Goal: Task Accomplishment & Management: Use online tool/utility

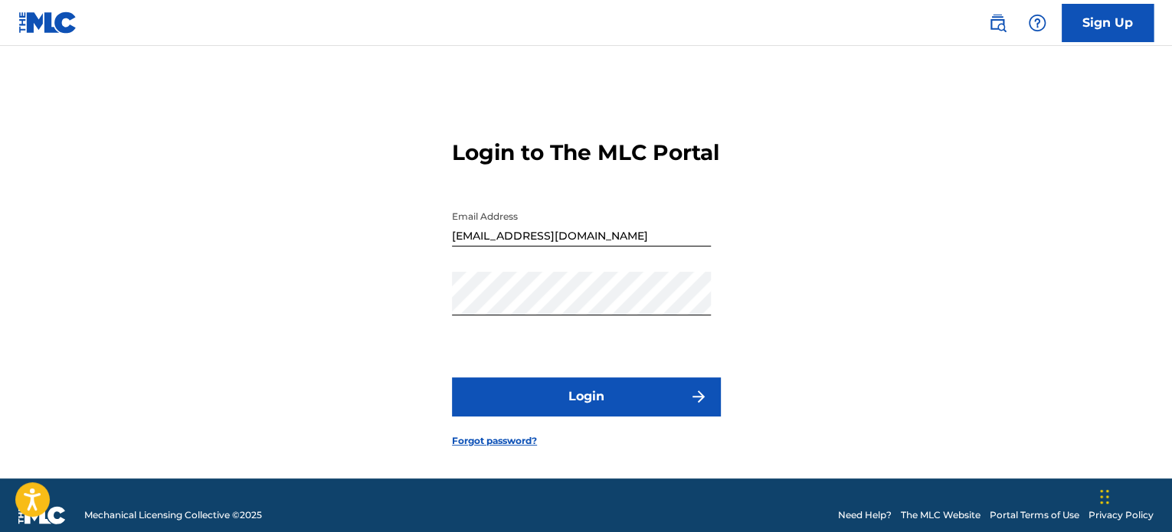
click at [519, 407] on button "Login" at bounding box center [586, 397] width 268 height 38
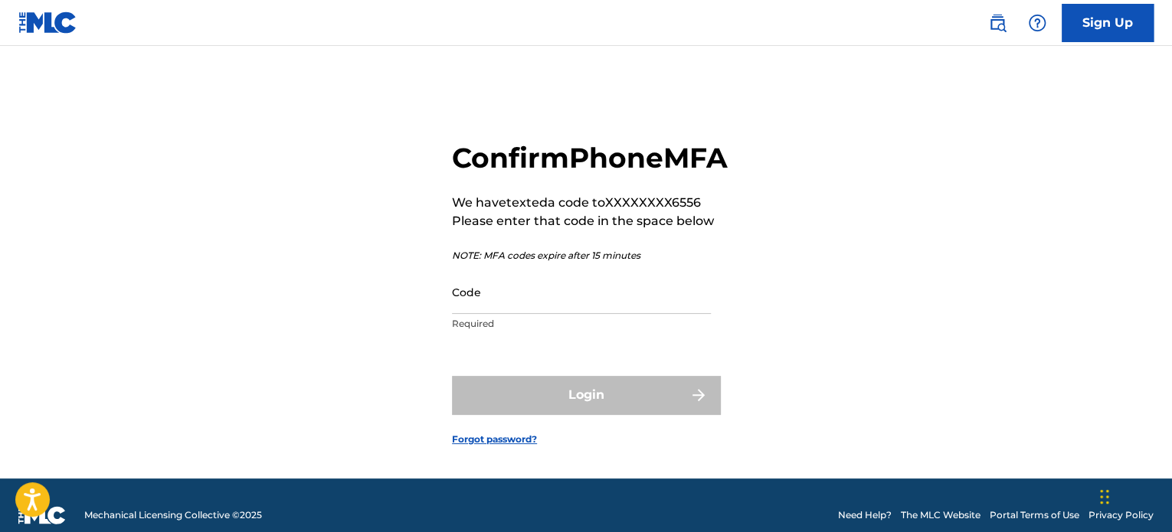
click at [484, 314] on input "Code" at bounding box center [581, 292] width 259 height 44
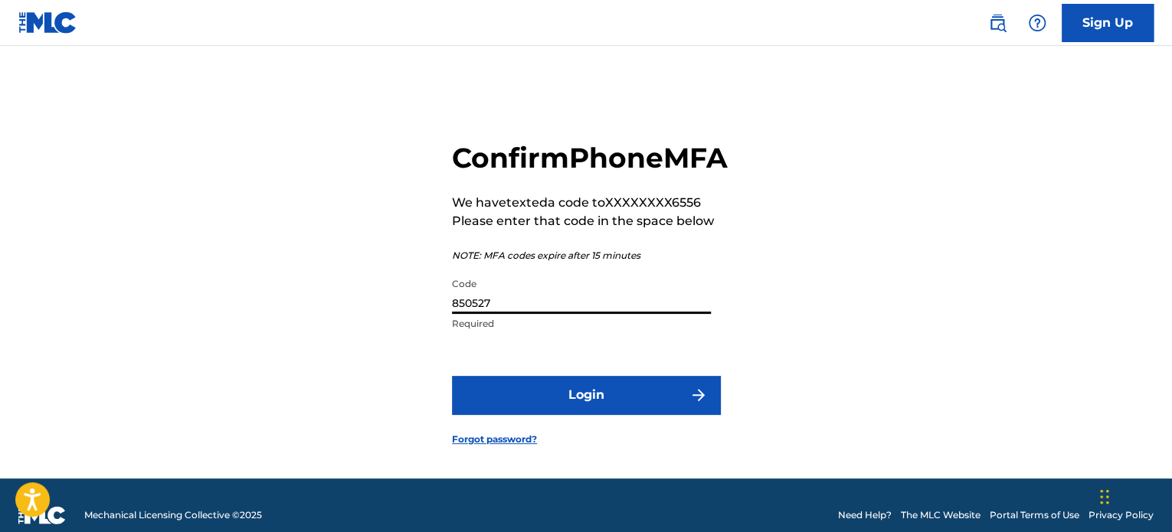
type input "850527"
click at [522, 414] on button "Login" at bounding box center [586, 395] width 268 height 38
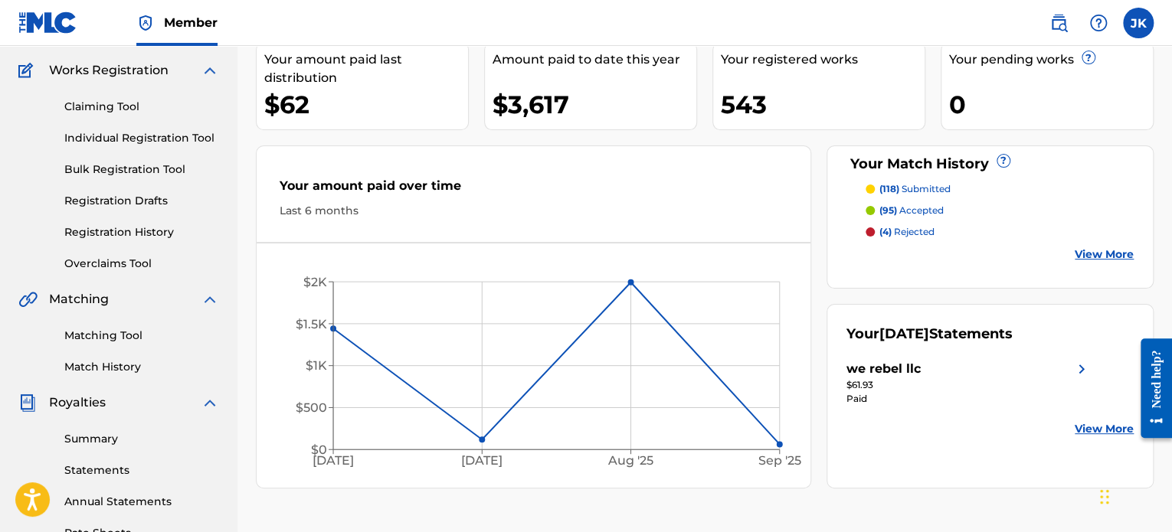
scroll to position [120, 0]
click at [131, 332] on link "Matching Tool" at bounding box center [141, 335] width 155 height 16
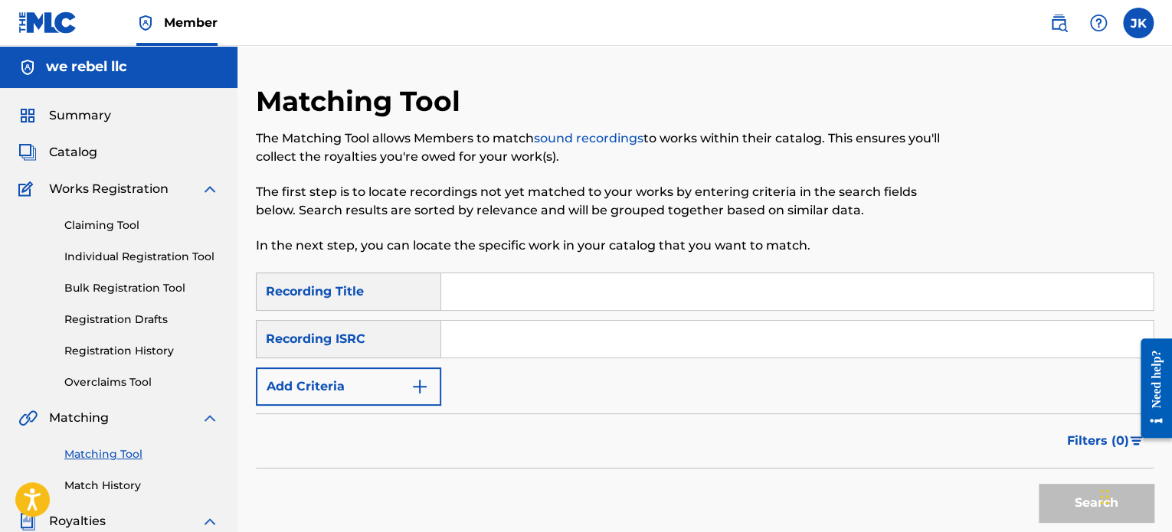
click at [470, 284] on input "Search Form" at bounding box center [797, 292] width 712 height 37
paste input "Clear-Voyance"
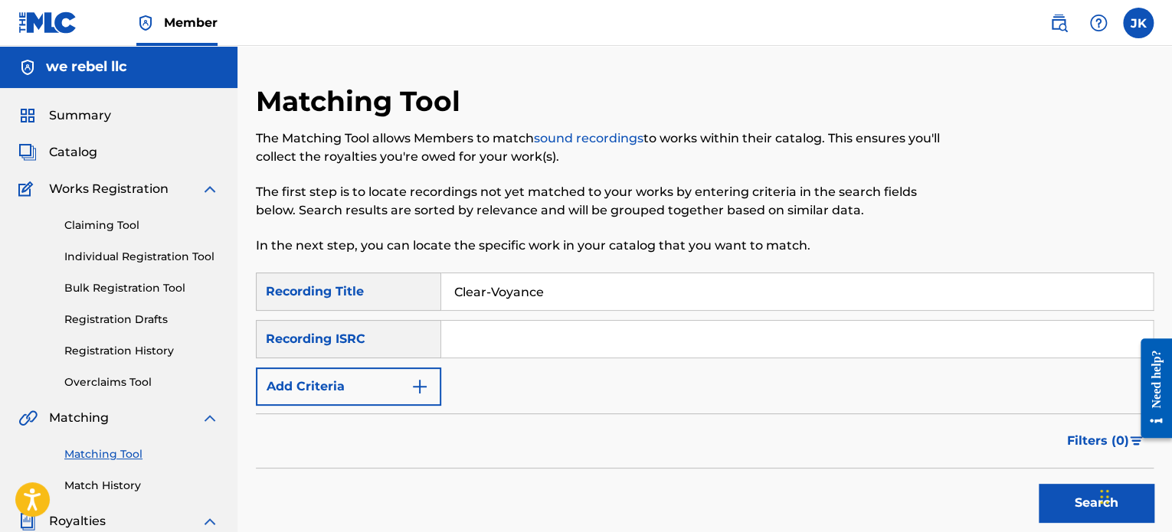
type input "Clear-Voyance"
click at [476, 336] on input "Search Form" at bounding box center [797, 339] width 712 height 37
paste input "QZDA52034742"
type input "QZDA52034742"
click at [1054, 493] on button "Search" at bounding box center [1096, 503] width 115 height 38
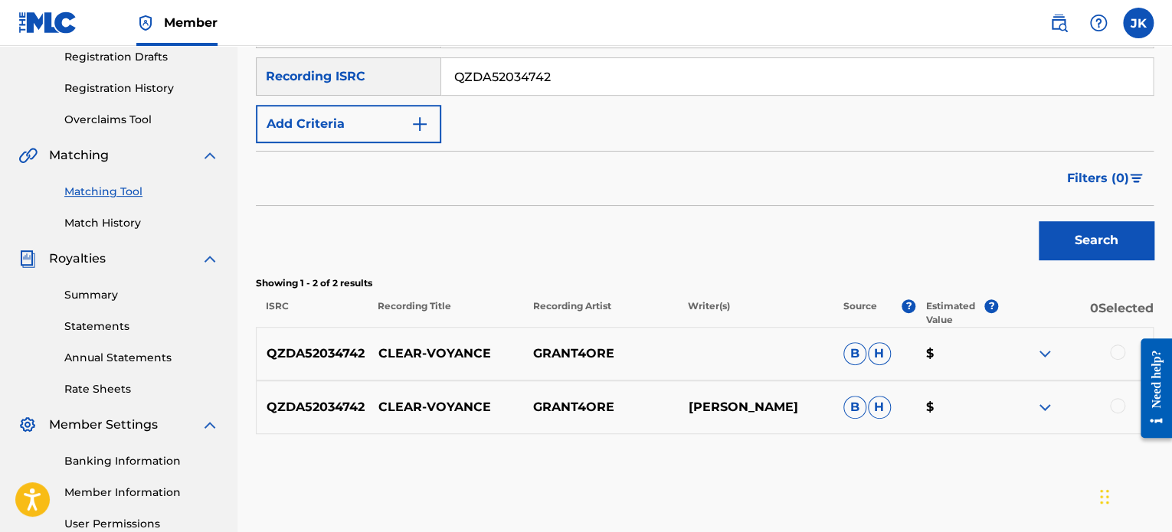
scroll to position [310, 0]
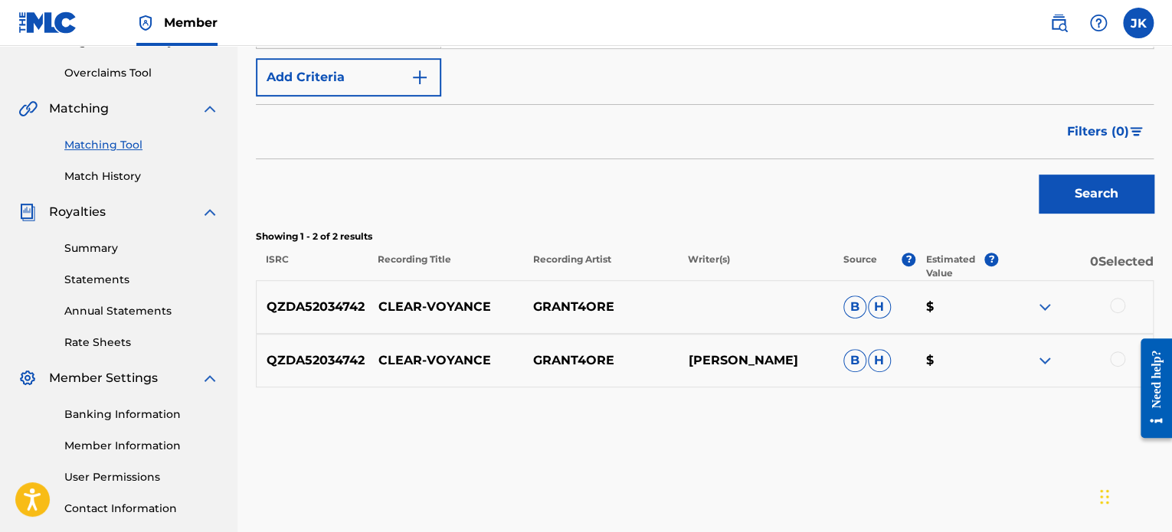
click at [1112, 302] on div at bounding box center [1117, 305] width 15 height 15
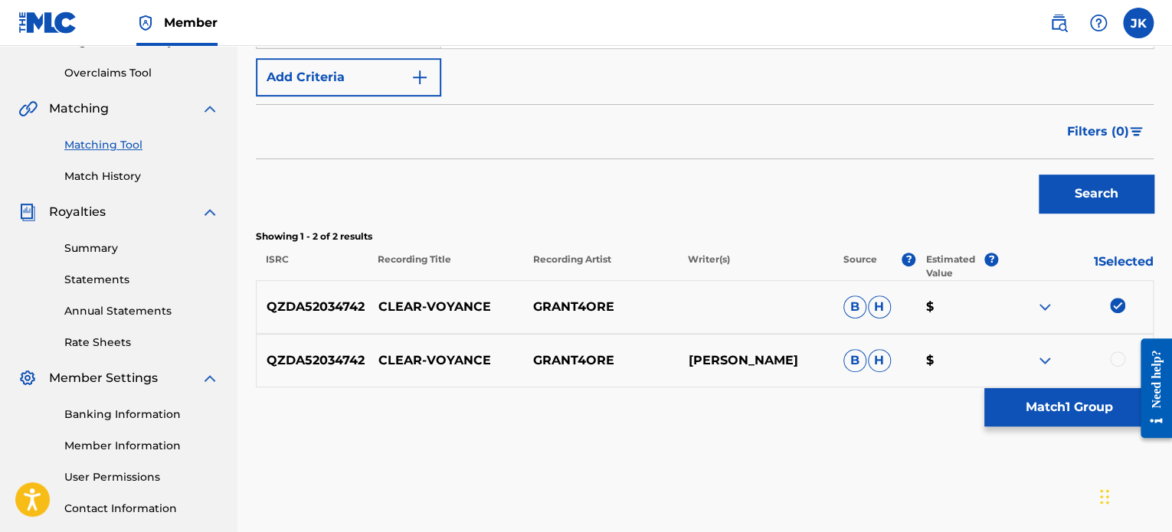
click at [1114, 356] on div at bounding box center [1117, 359] width 15 height 15
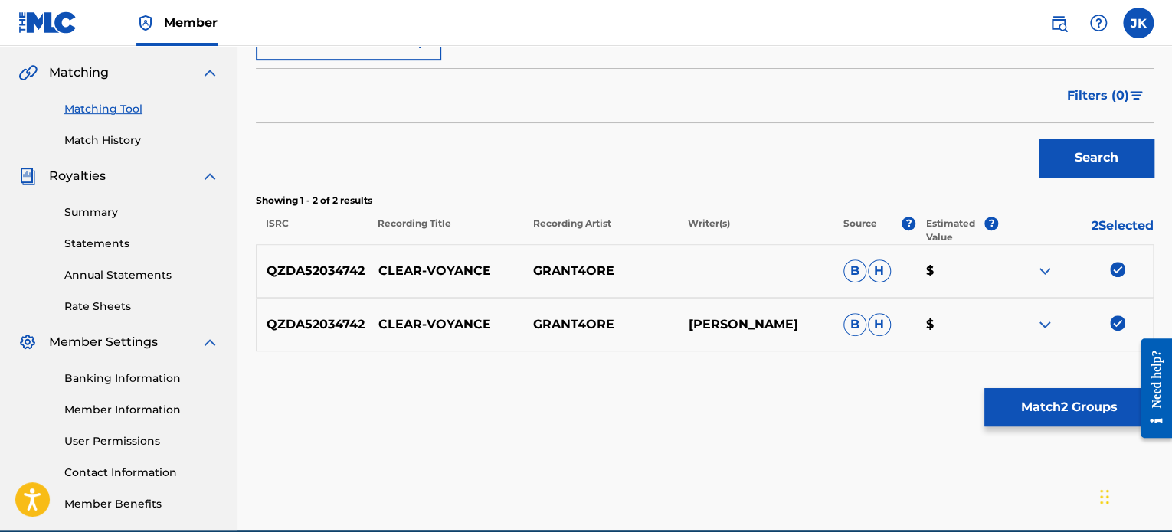
scroll to position [348, 0]
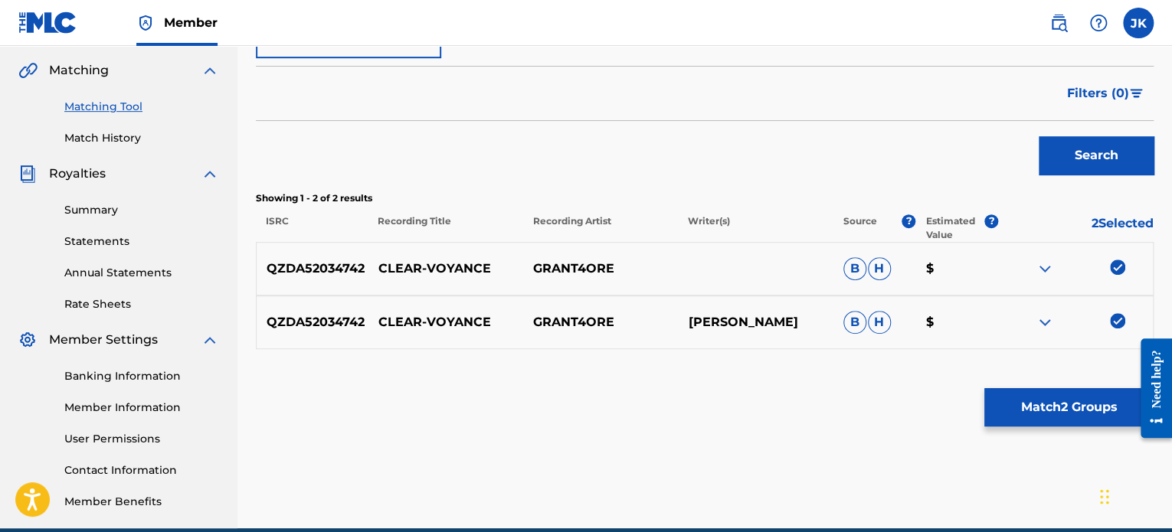
click at [1010, 409] on button "Match 2 Groups" at bounding box center [1068, 407] width 169 height 38
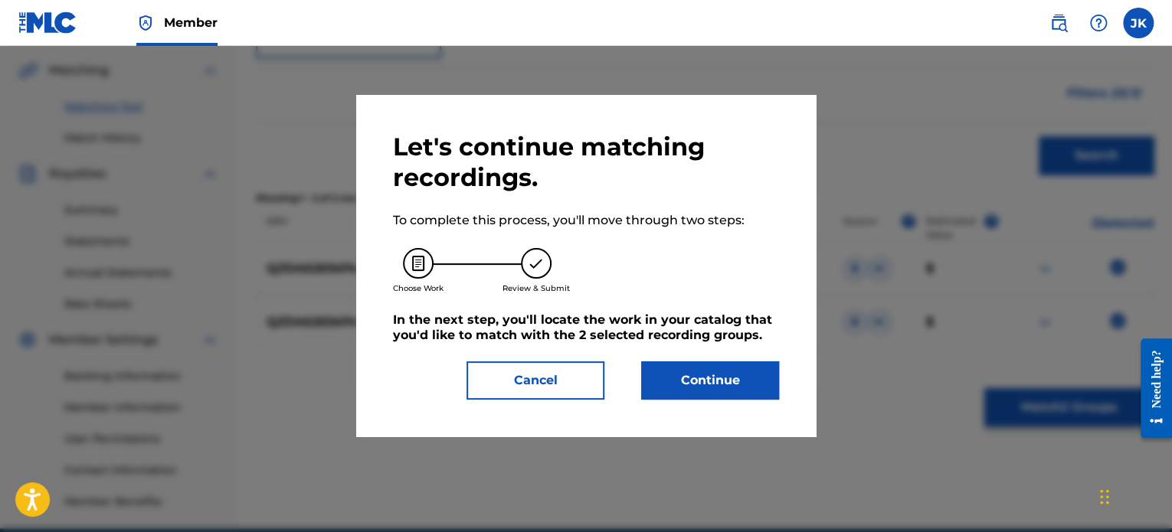
click at [722, 389] on button "Continue" at bounding box center [710, 381] width 138 height 38
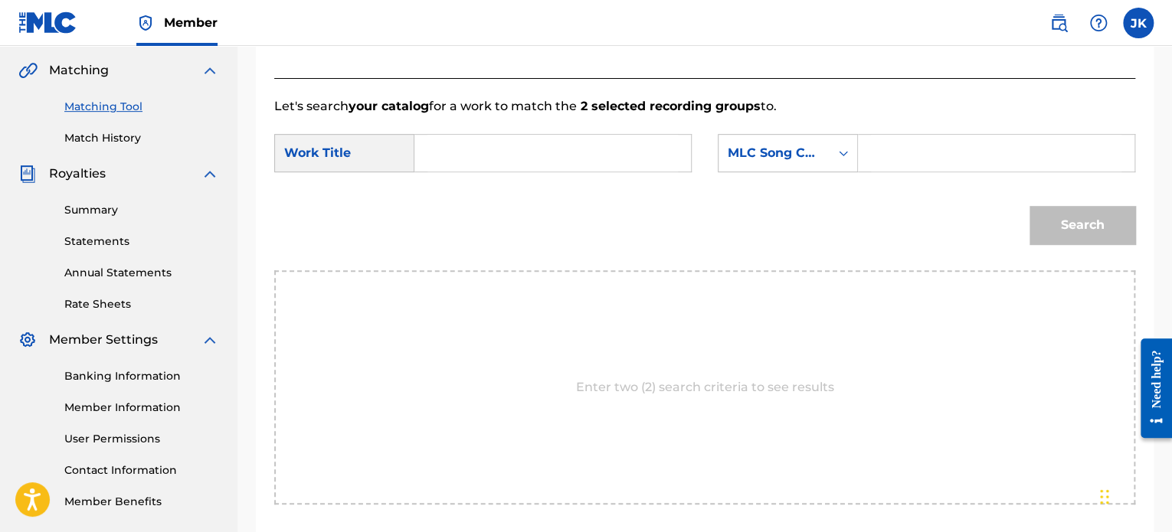
click at [455, 160] on input "Search Form" at bounding box center [552, 153] width 251 height 37
paste input "Clear-Voyance"
type input "Clear-Voyance"
click at [849, 161] on div "Search Form" at bounding box center [844, 153] width 28 height 28
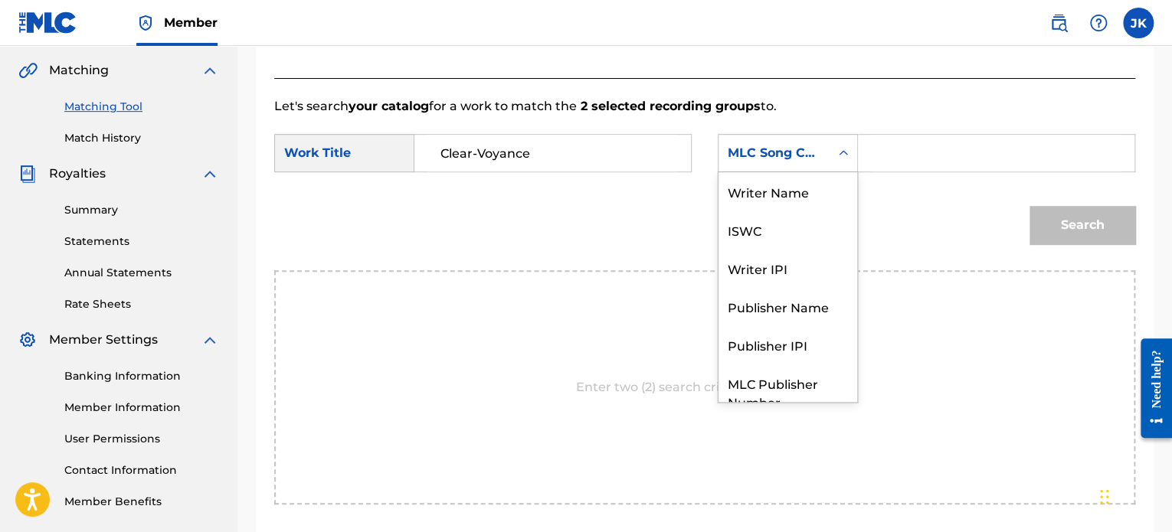
scroll to position [57, 0]
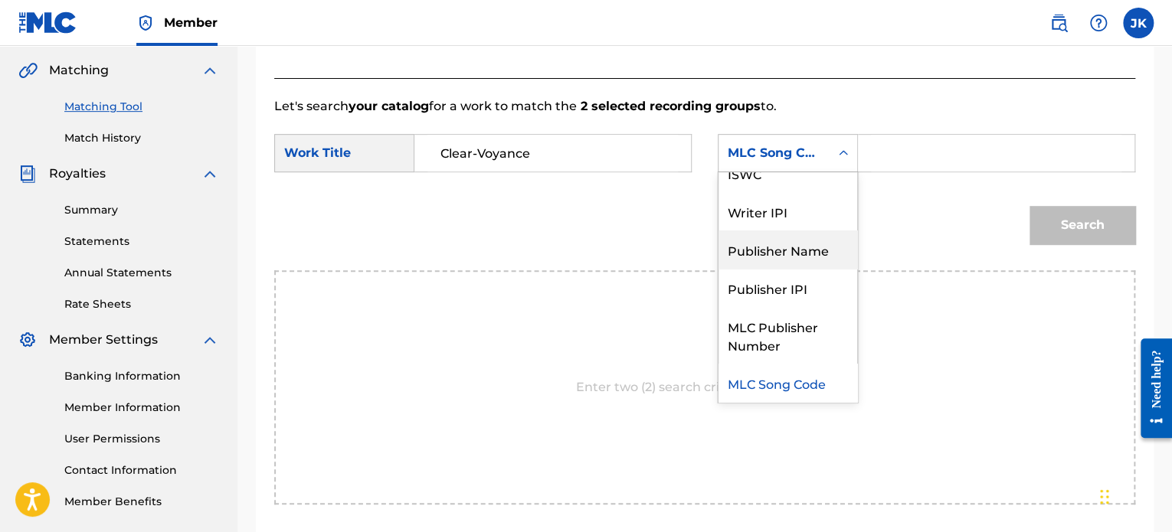
click at [801, 252] on div "Publisher Name" at bounding box center [788, 250] width 139 height 38
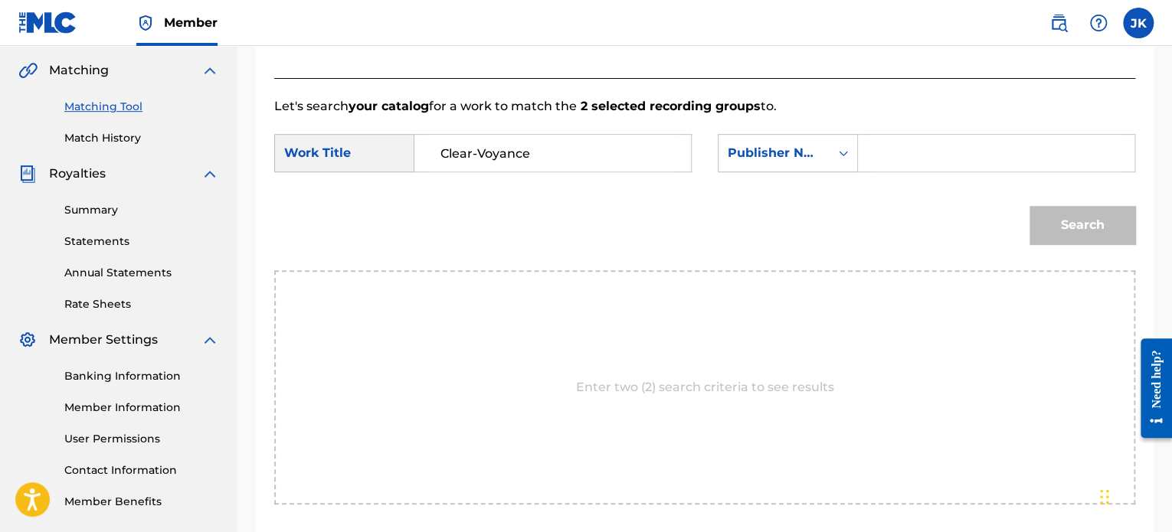
click at [896, 159] on input "Search Form" at bounding box center [996, 153] width 251 height 37
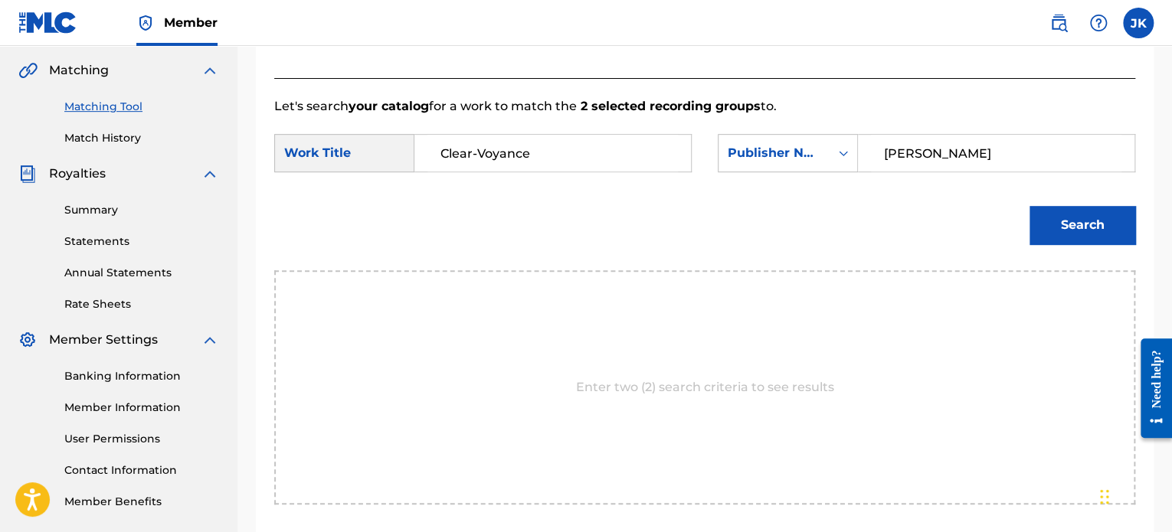
type input "[PERSON_NAME]"
click at [1050, 211] on button "Search" at bounding box center [1083, 225] width 106 height 38
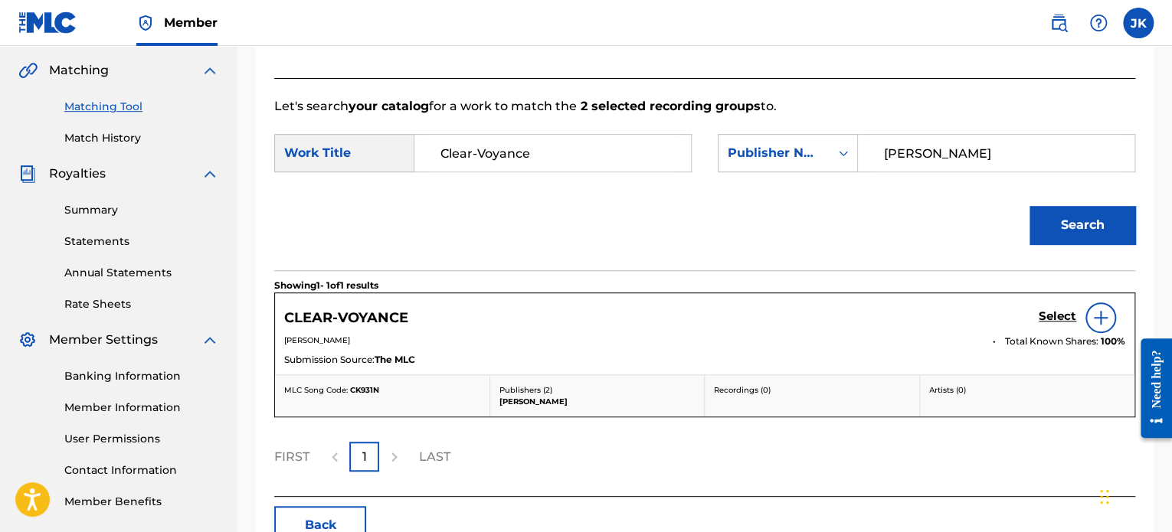
scroll to position [441, 0]
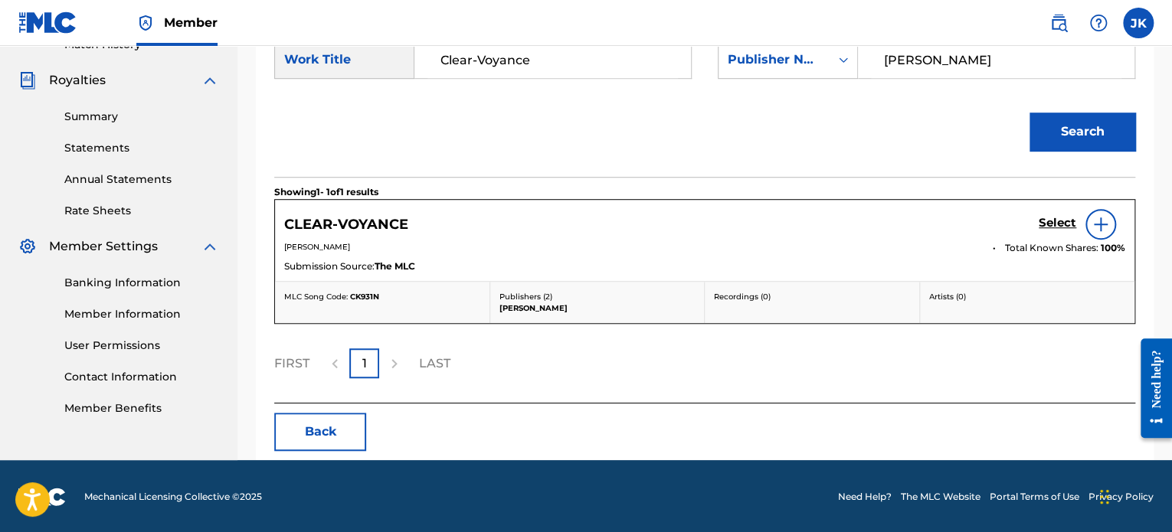
click at [1096, 228] on img at bounding box center [1101, 224] width 18 height 18
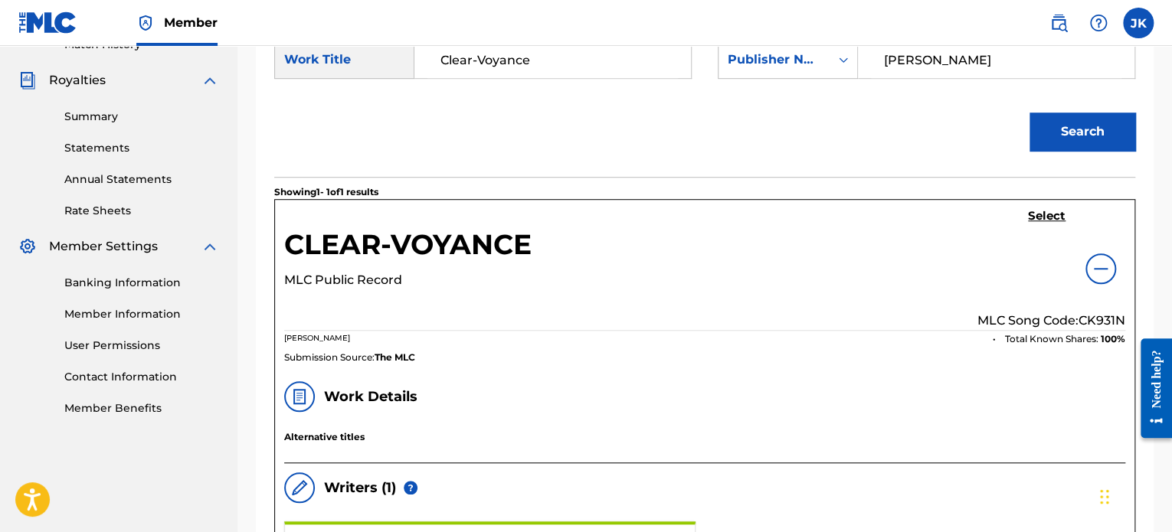
click at [1096, 319] on p "MLC Song Code: CK931N" at bounding box center [1052, 321] width 148 height 18
copy p "CK931N"
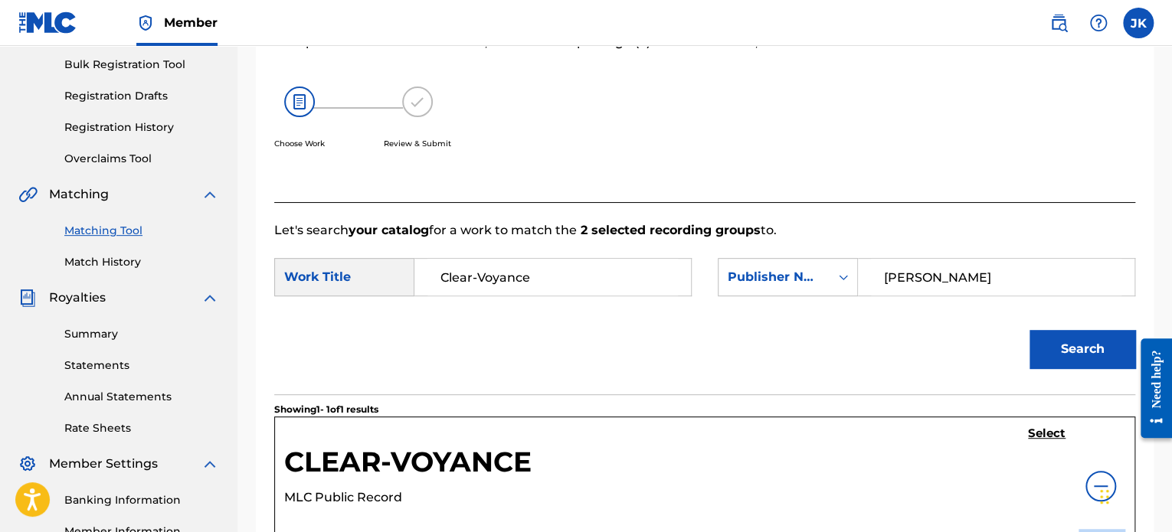
scroll to position [228, 0]
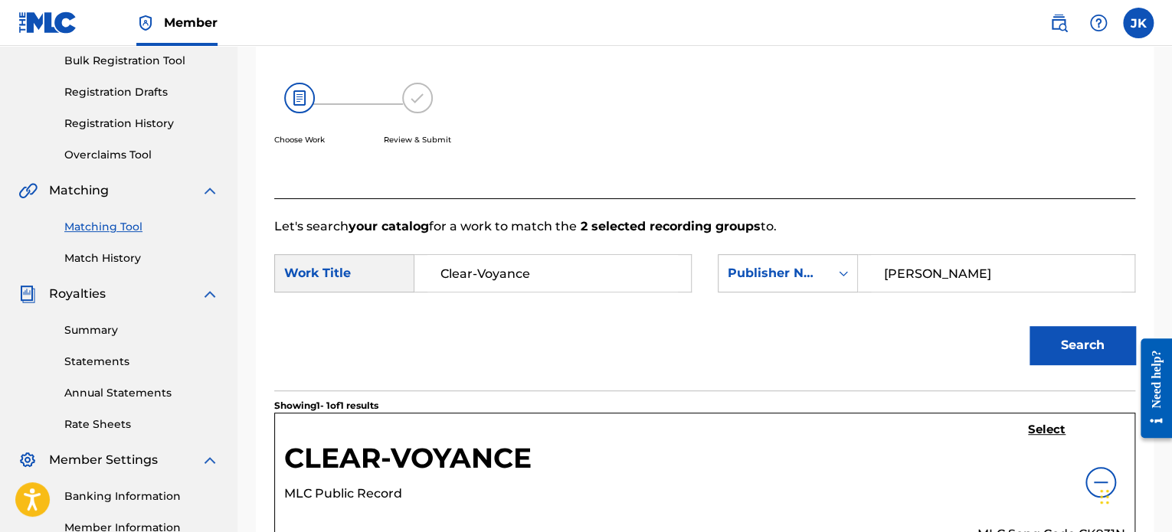
click at [1047, 434] on h5 "Select" at bounding box center [1047, 430] width 38 height 15
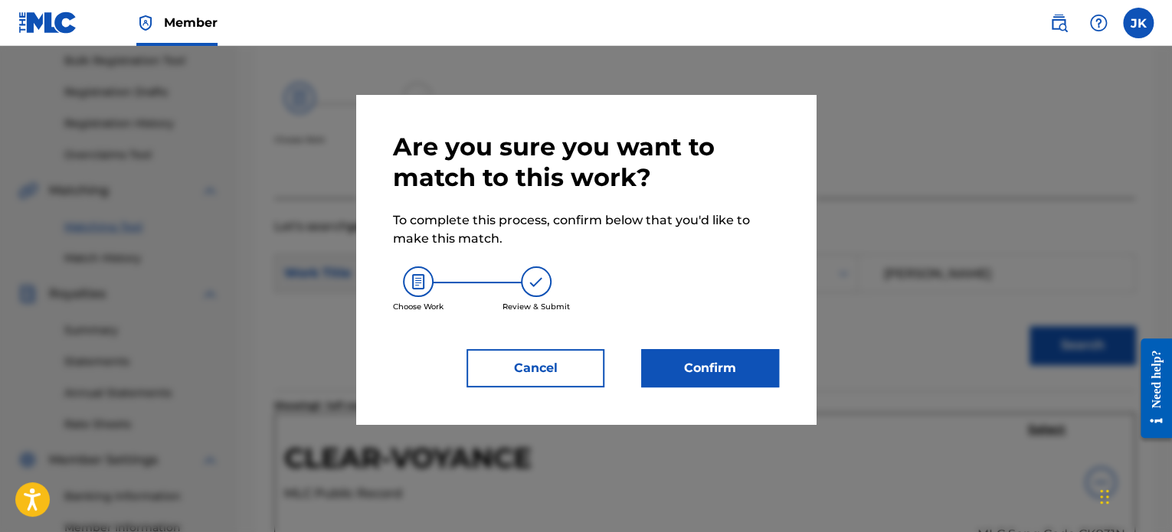
click at [735, 379] on button "Confirm" at bounding box center [710, 368] width 138 height 38
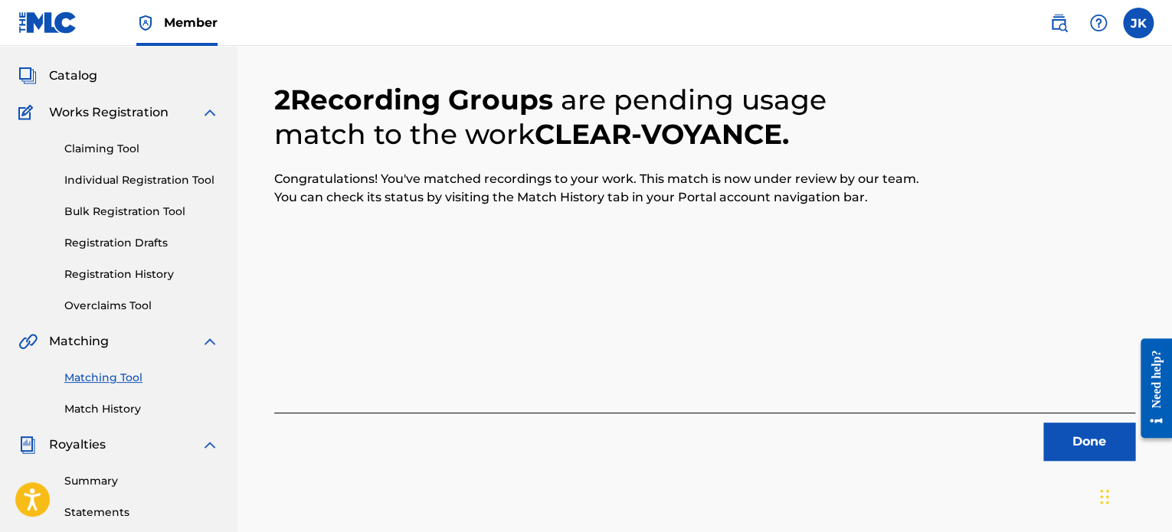
scroll to position [77, 0]
click at [1051, 443] on button "Done" at bounding box center [1089, 442] width 92 height 38
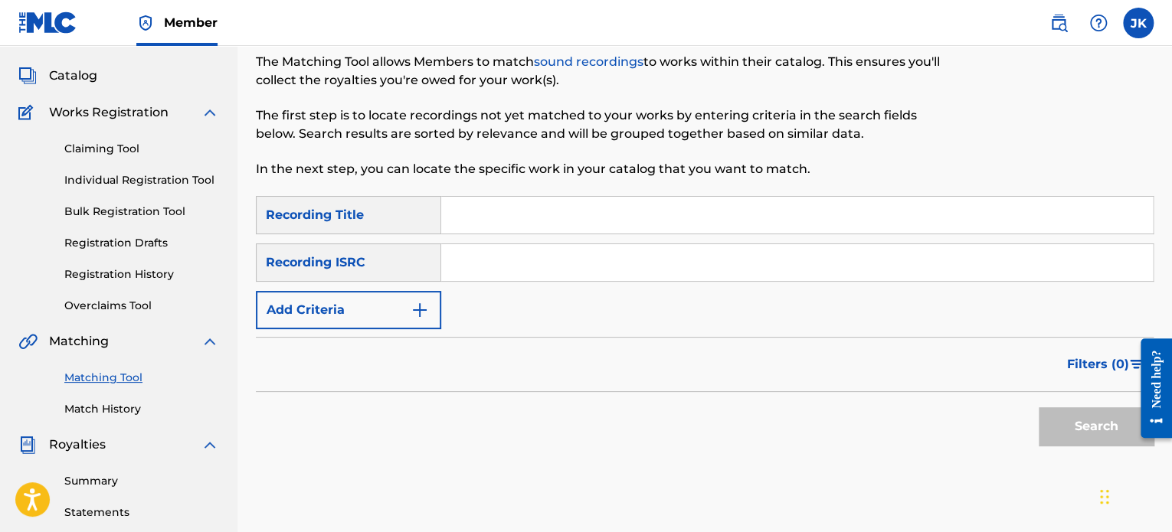
click at [463, 209] on input "Search Form" at bounding box center [797, 215] width 712 height 37
paste input "Rey the Don"
type input "Rey the Don"
click at [504, 265] on input "Search Form" at bounding box center [797, 262] width 712 height 37
paste input "QZDA52034743"
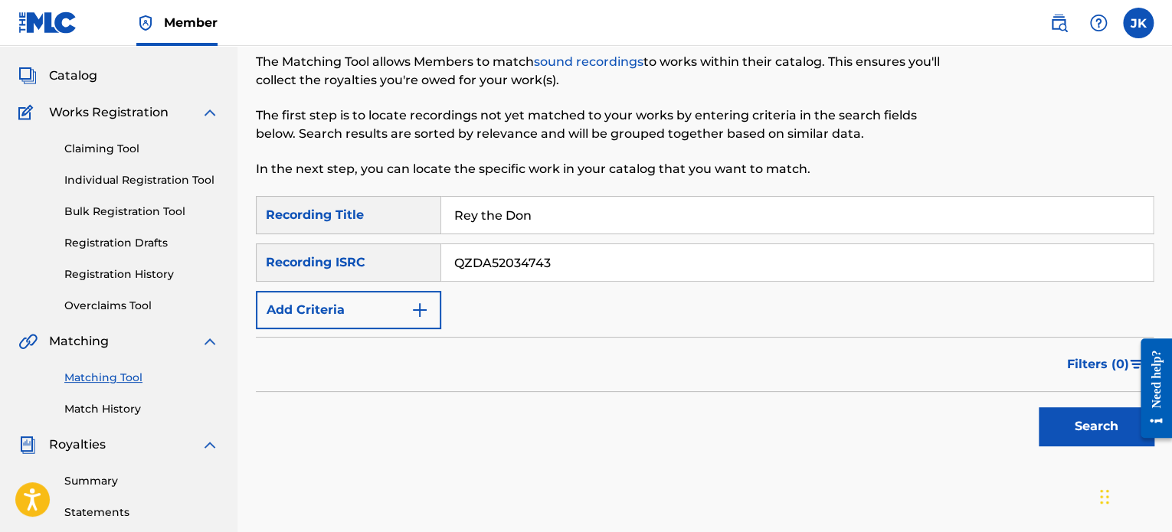
type input "QZDA52034743"
click at [1052, 427] on button "Search" at bounding box center [1096, 427] width 115 height 38
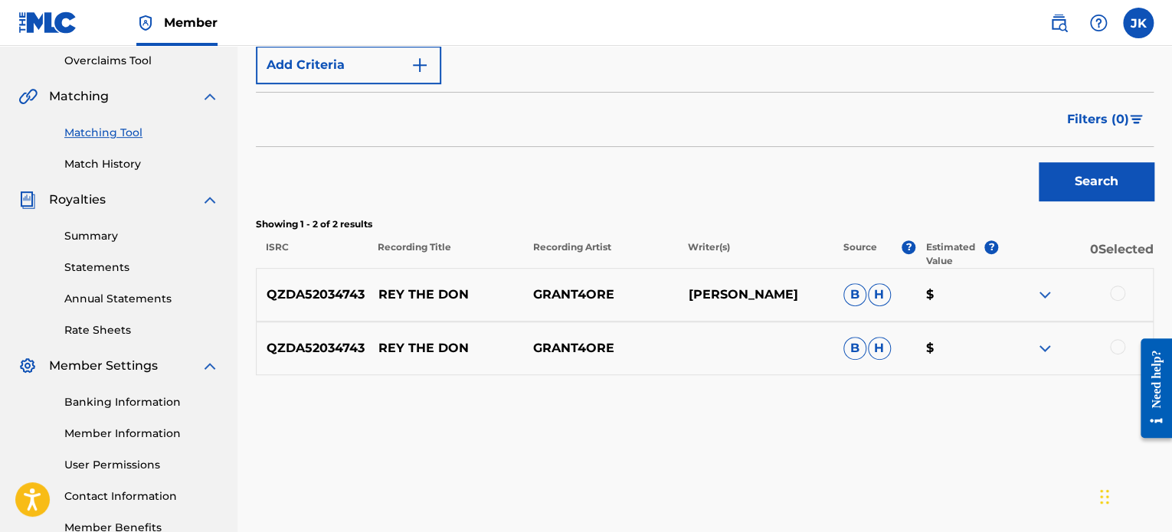
scroll to position [326, 0]
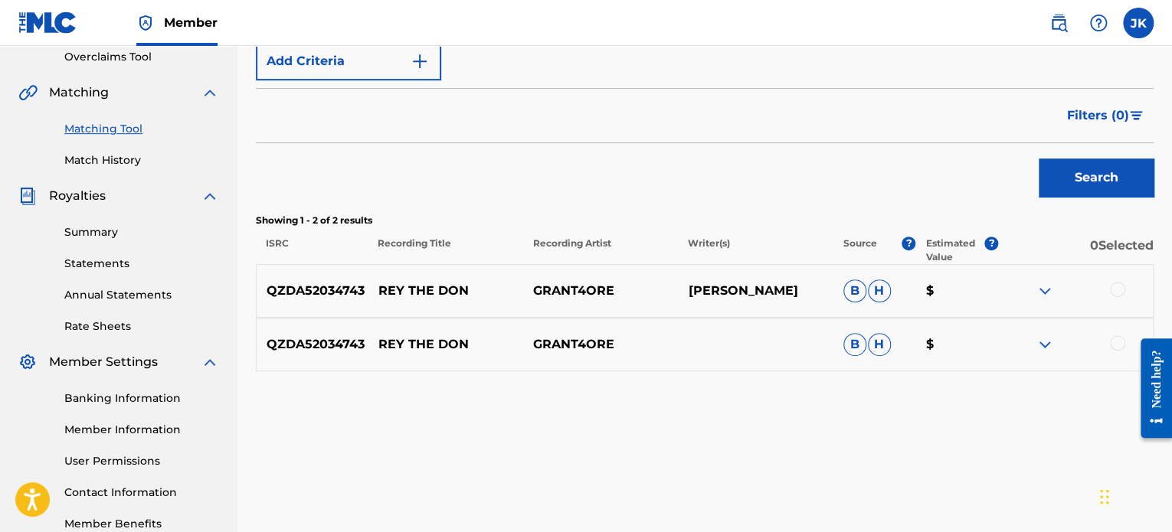
click at [1112, 294] on div at bounding box center [1117, 289] width 15 height 15
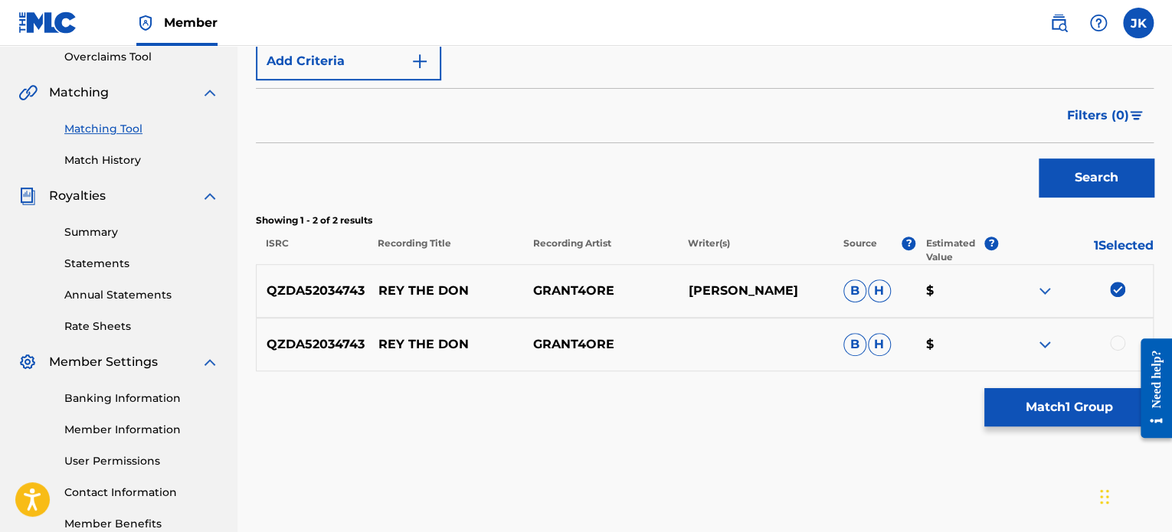
click at [1114, 339] on div at bounding box center [1117, 343] width 15 height 15
click at [1012, 401] on button "Match 2 Groups" at bounding box center [1068, 407] width 169 height 38
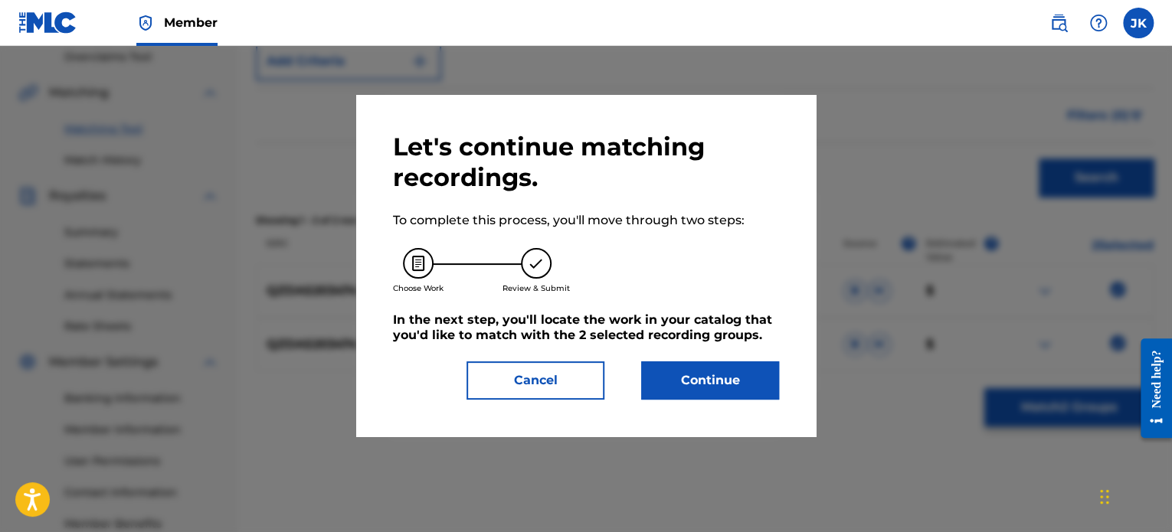
click at [732, 384] on button "Continue" at bounding box center [710, 381] width 138 height 38
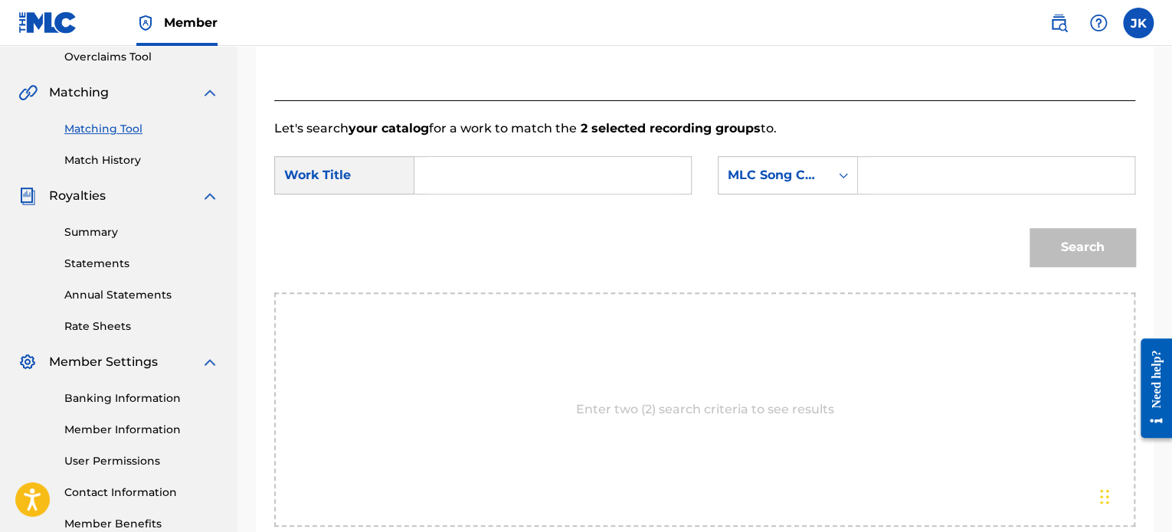
click at [446, 174] on input "Search Form" at bounding box center [552, 175] width 251 height 37
paste input "Rey the Don"
type input "Rey the Don"
click at [851, 175] on div "Search Form" at bounding box center [844, 176] width 28 height 28
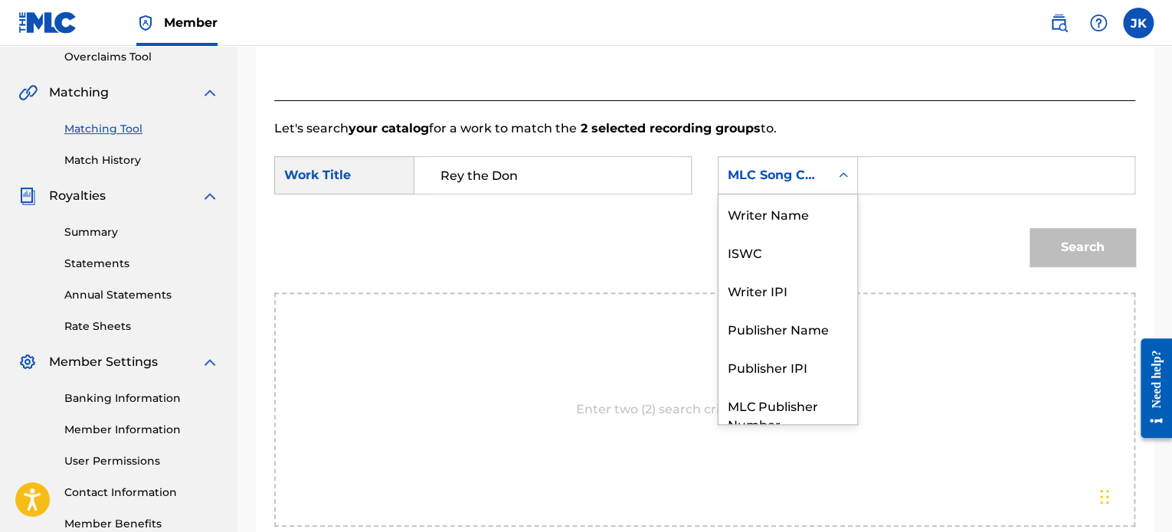
scroll to position [57, 0]
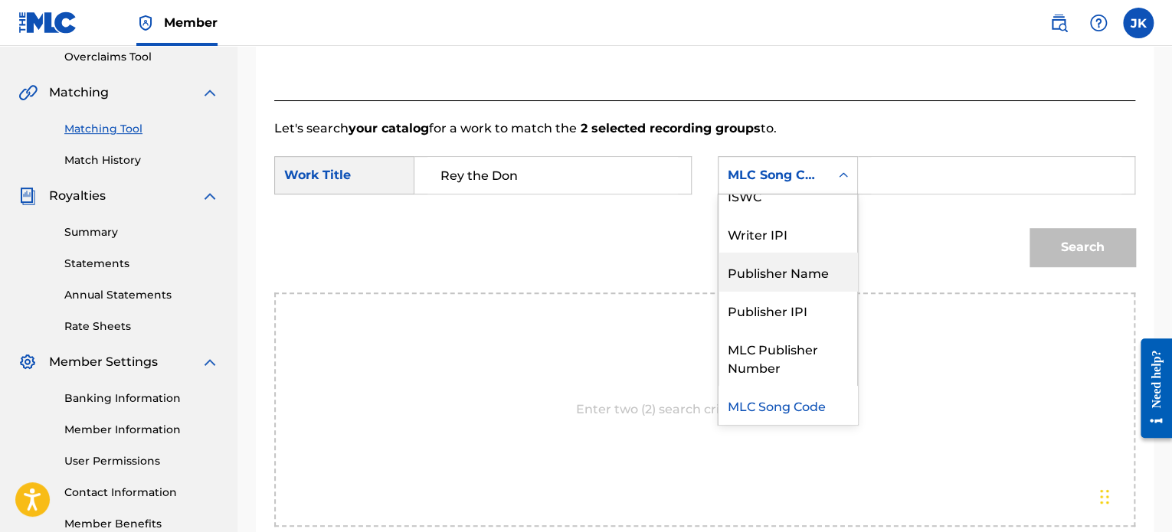
click at [801, 257] on div "Publisher Name" at bounding box center [788, 272] width 139 height 38
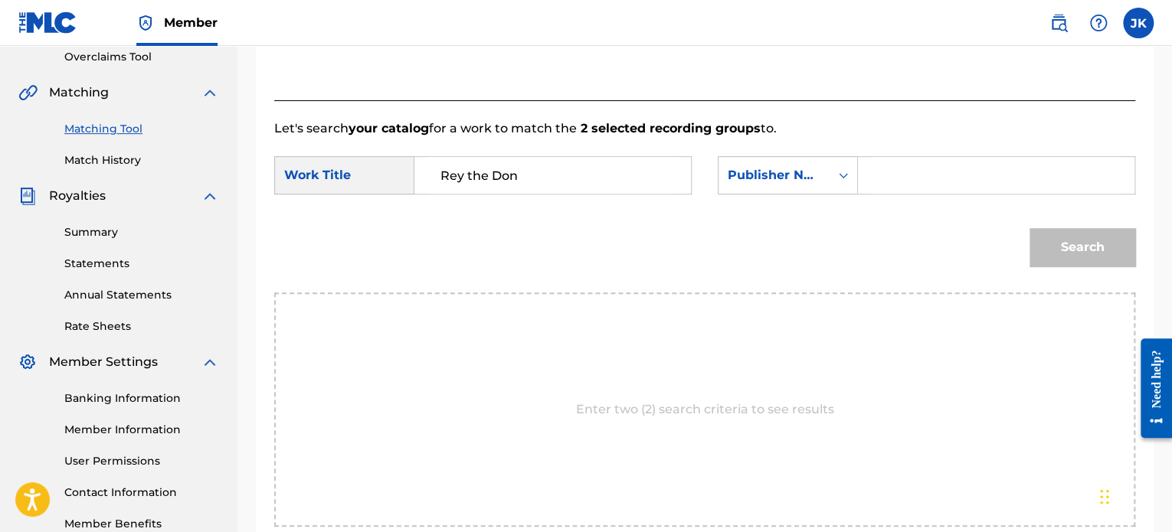
click at [881, 183] on input "Search Form" at bounding box center [996, 175] width 251 height 37
type input "[PERSON_NAME]"
click at [1050, 243] on button "Search" at bounding box center [1083, 247] width 106 height 38
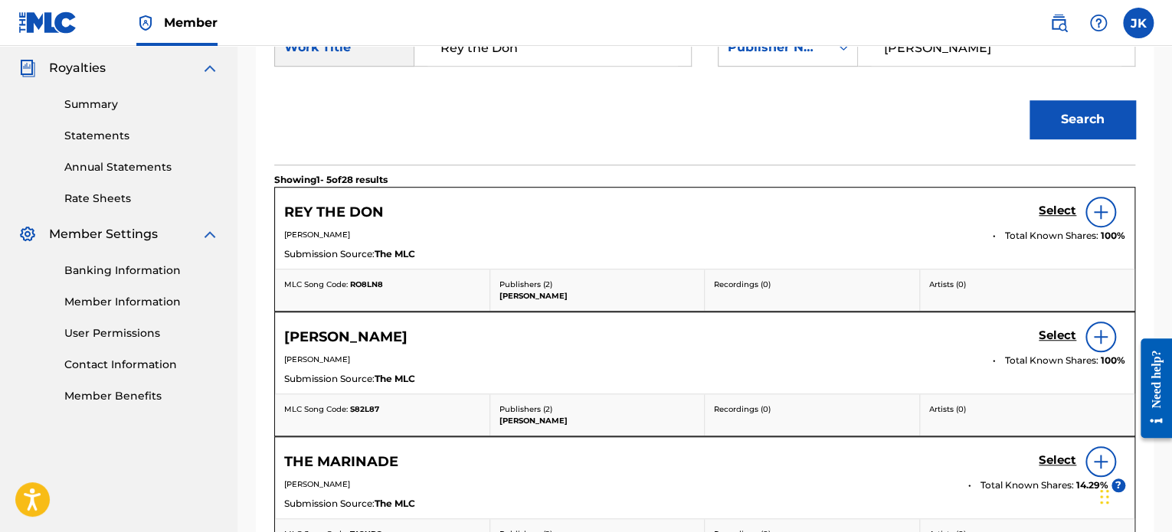
scroll to position [454, 0]
click at [1106, 217] on img at bounding box center [1101, 211] width 18 height 18
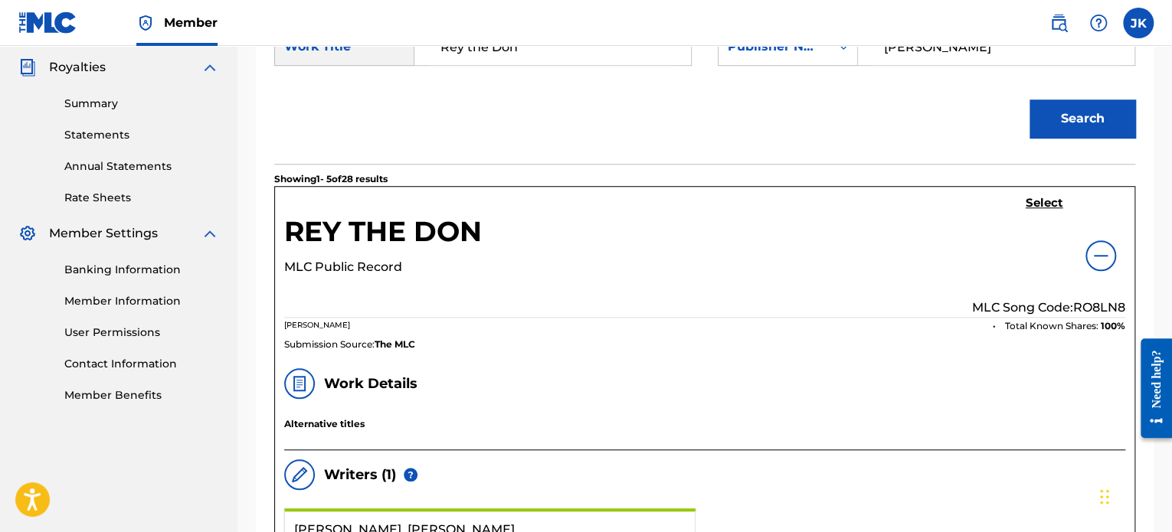
click at [1095, 301] on p "MLC Song Code: RO8LN8" at bounding box center [1048, 308] width 153 height 18
copy p "RO8LN8"
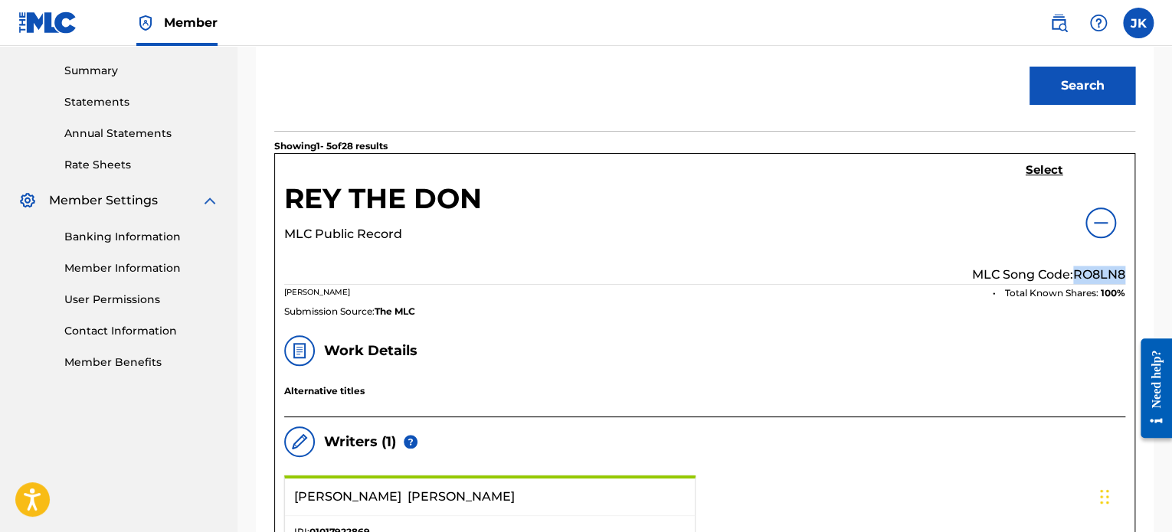
scroll to position [485, 0]
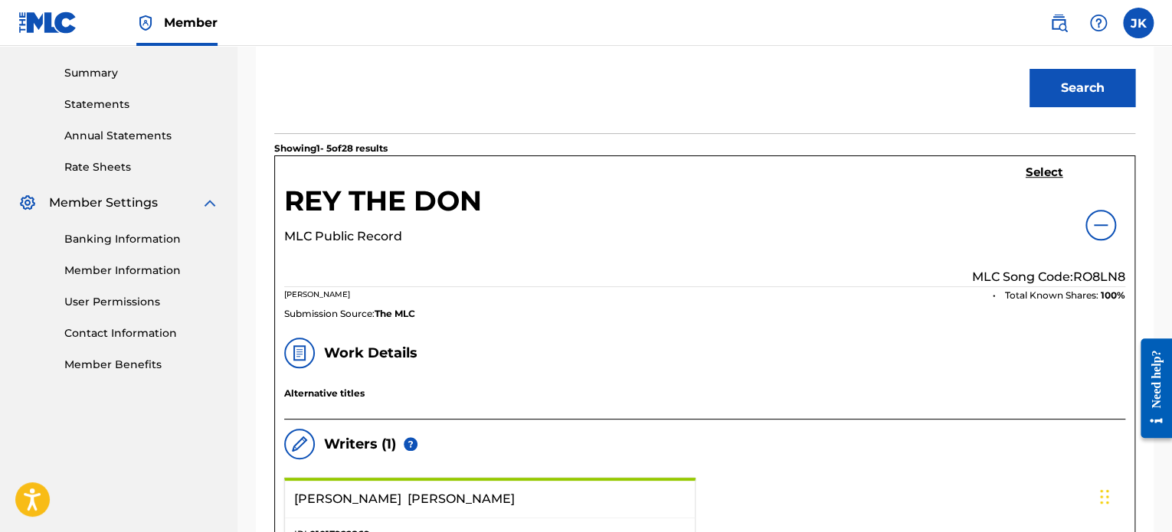
click at [1040, 175] on h5 "Select" at bounding box center [1045, 172] width 38 height 15
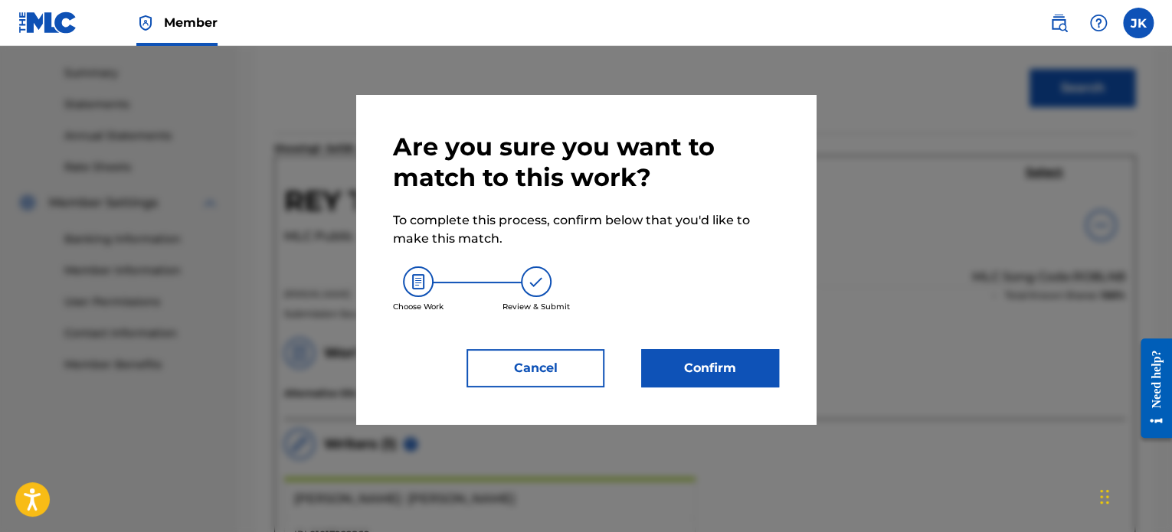
click at [751, 360] on button "Confirm" at bounding box center [710, 368] width 138 height 38
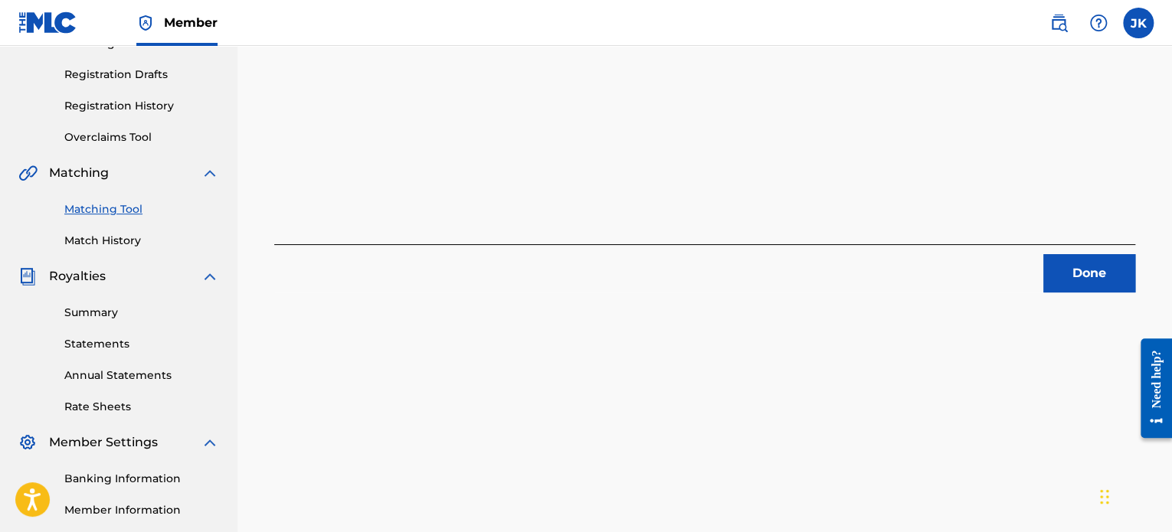
scroll to position [238, 0]
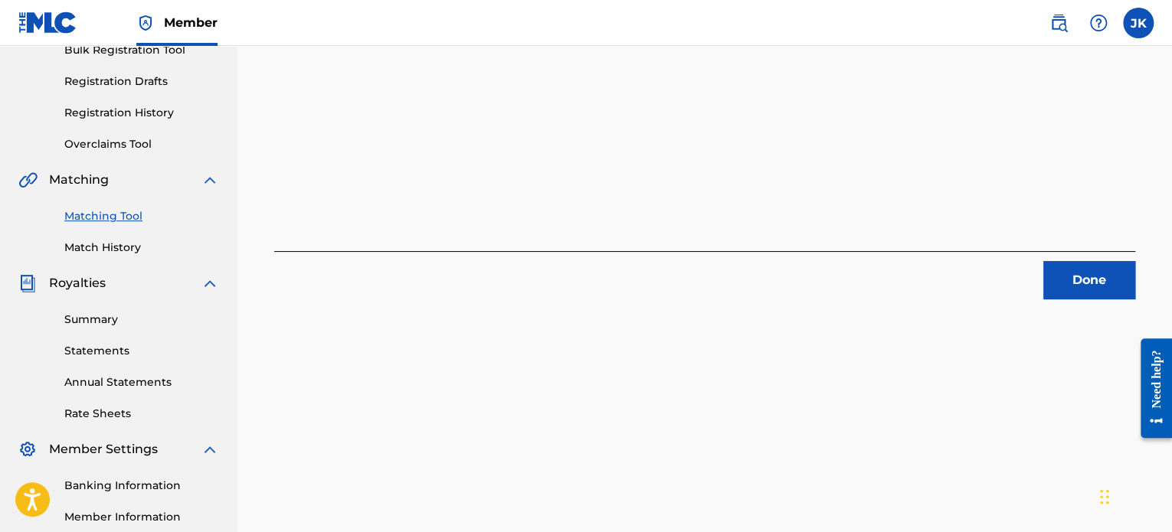
click at [1109, 287] on button "Done" at bounding box center [1089, 280] width 92 height 38
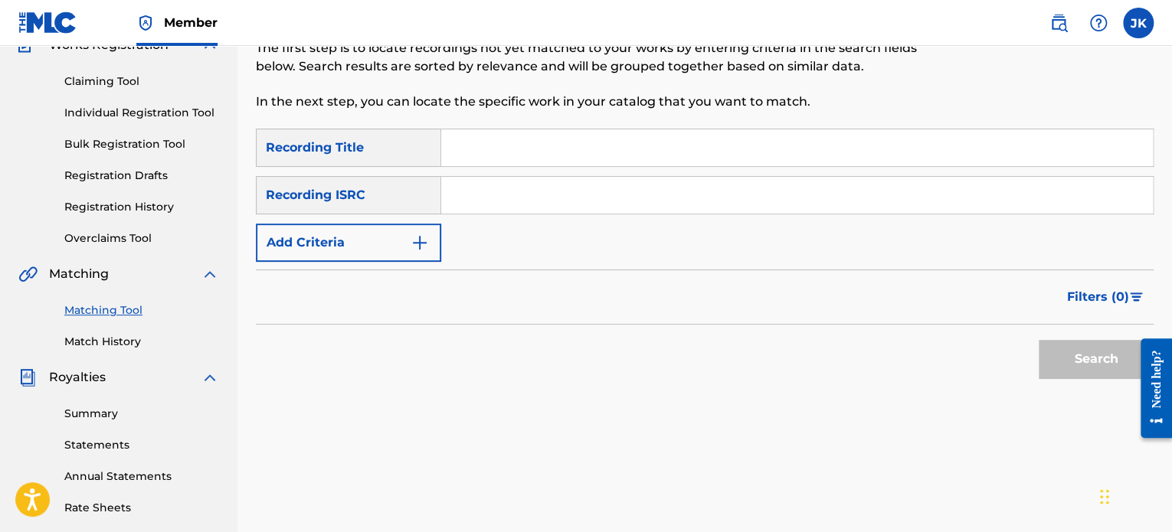
scroll to position [143, 0]
click at [458, 152] on input "Search Form" at bounding box center [797, 148] width 712 height 37
paste input "[PERSON_NAME]"
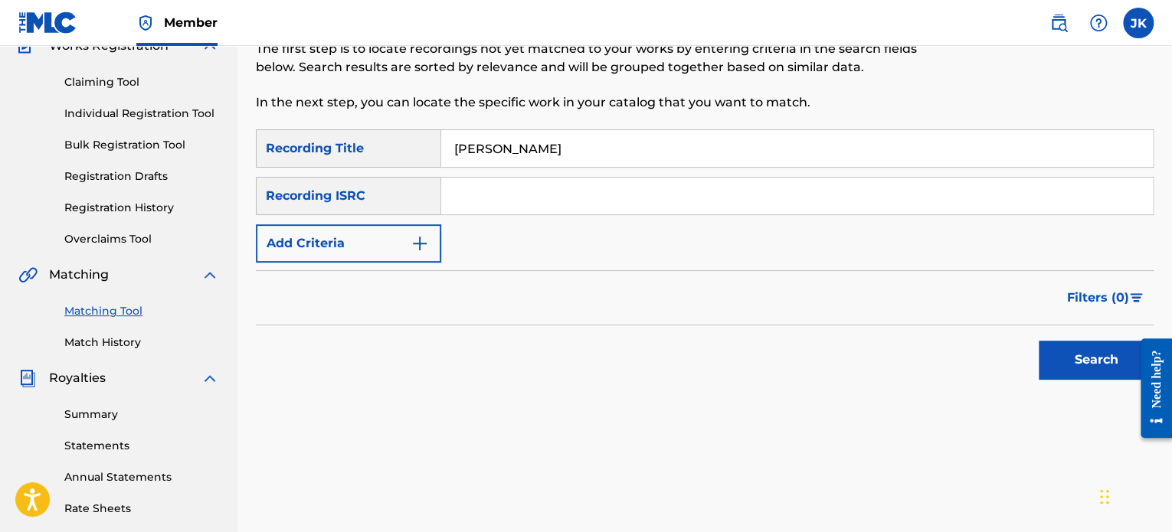
type input "[PERSON_NAME]"
click at [481, 201] on input "Search Form" at bounding box center [797, 196] width 712 height 37
paste input "QZDA52034744"
type input "QZDA52034744"
click at [1065, 360] on button "Search" at bounding box center [1096, 360] width 115 height 38
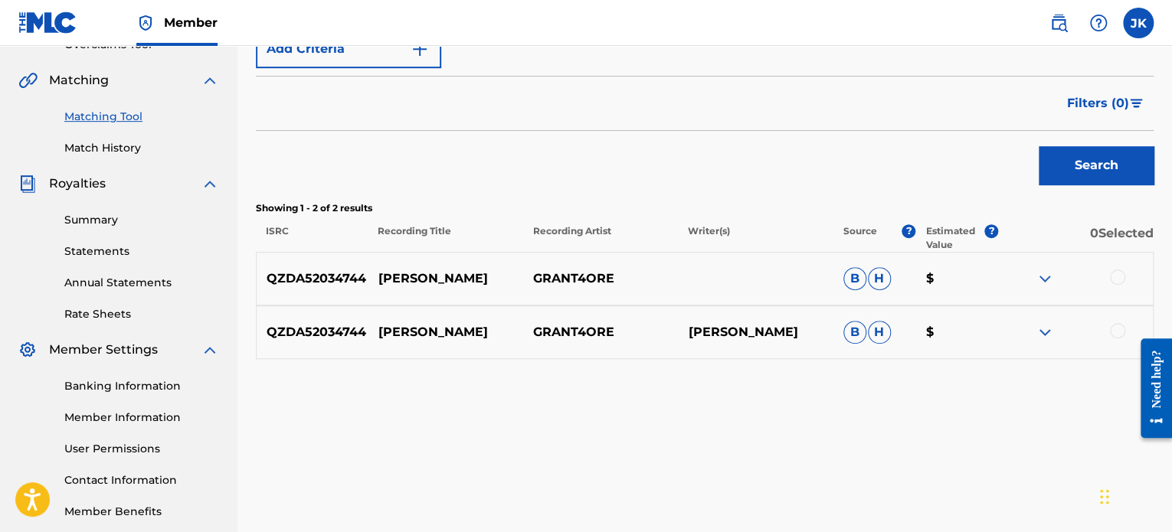
scroll to position [339, 0]
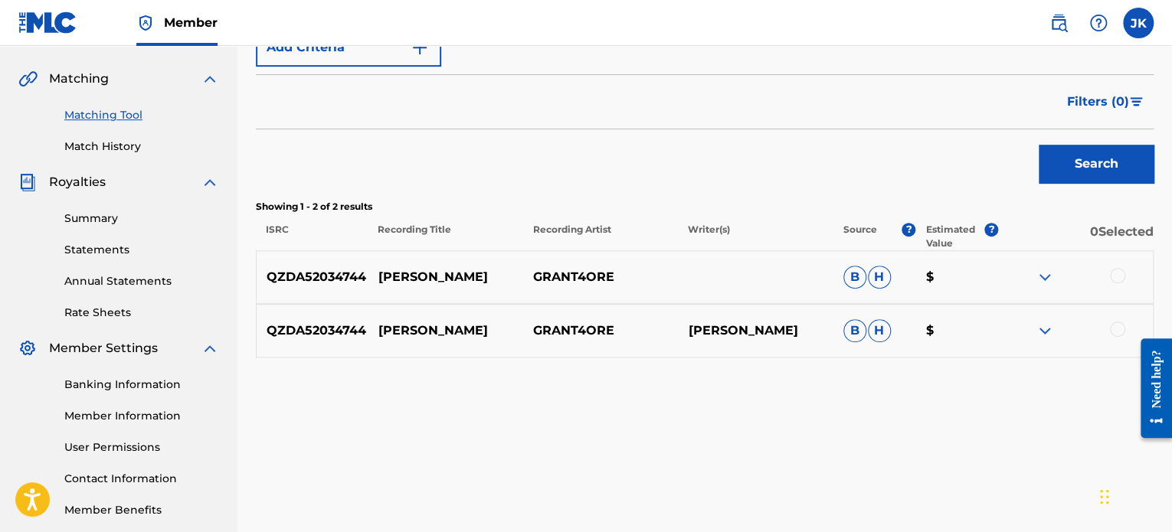
click at [1115, 273] on div at bounding box center [1117, 275] width 15 height 15
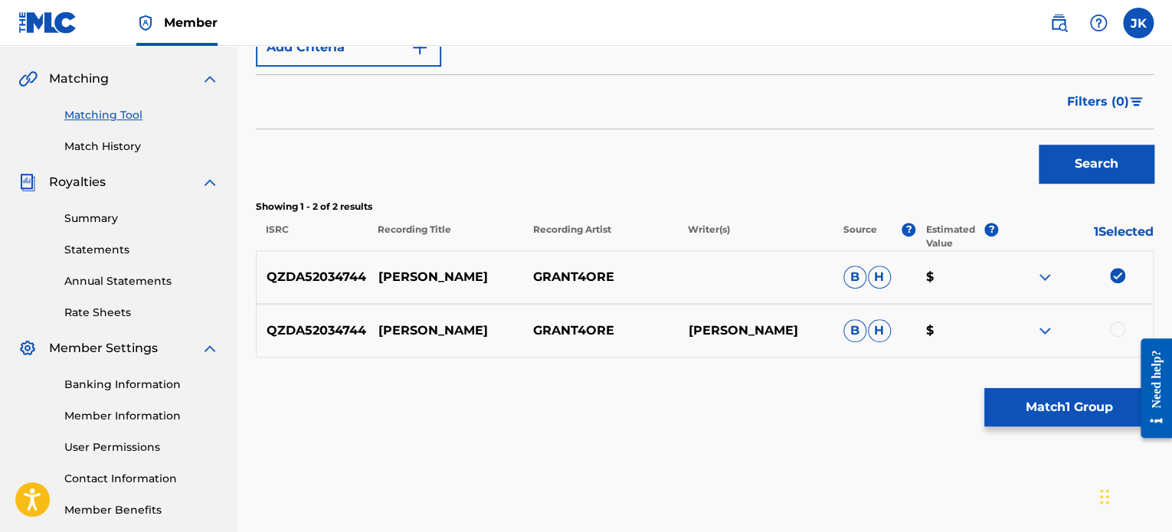
click at [1115, 326] on div at bounding box center [1117, 329] width 15 height 15
click at [1006, 410] on button "Match 2 Groups" at bounding box center [1068, 407] width 169 height 38
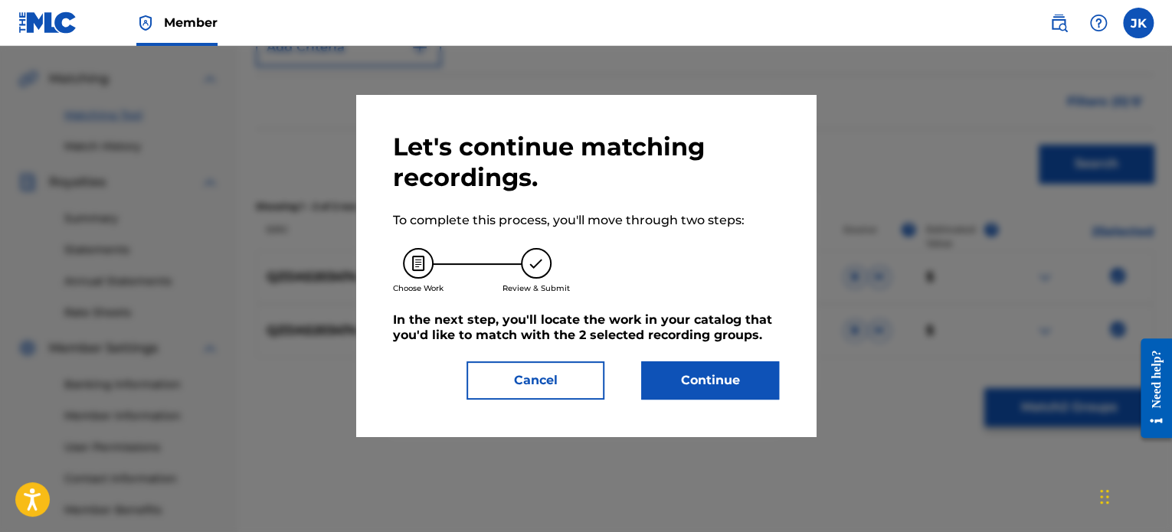
click at [722, 387] on button "Continue" at bounding box center [710, 381] width 138 height 38
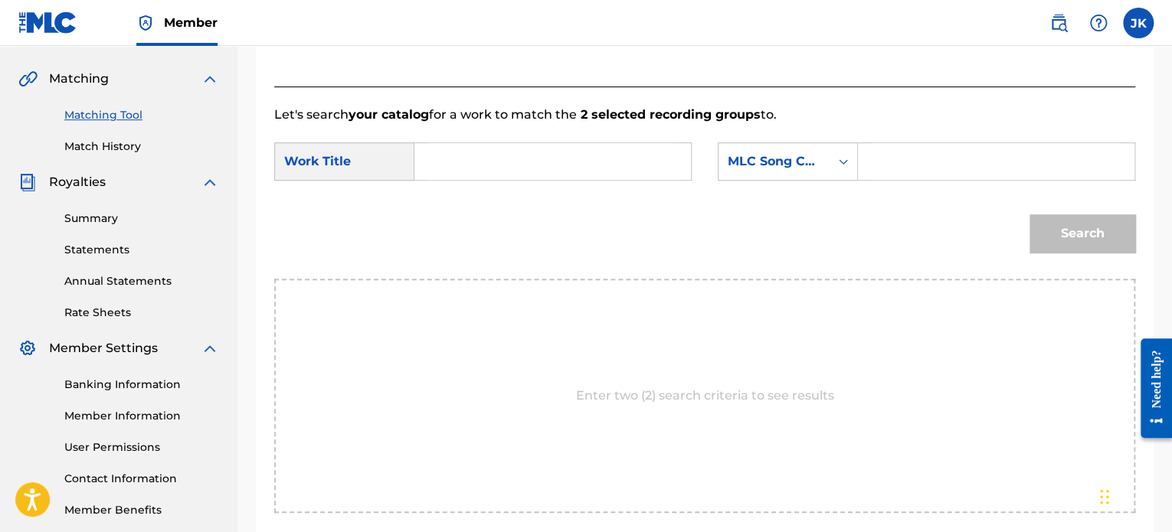
click at [450, 163] on input "Search Form" at bounding box center [552, 161] width 251 height 37
paste input "[PERSON_NAME]"
type input "[PERSON_NAME]"
click at [850, 166] on icon "Search Form" at bounding box center [843, 161] width 15 height 15
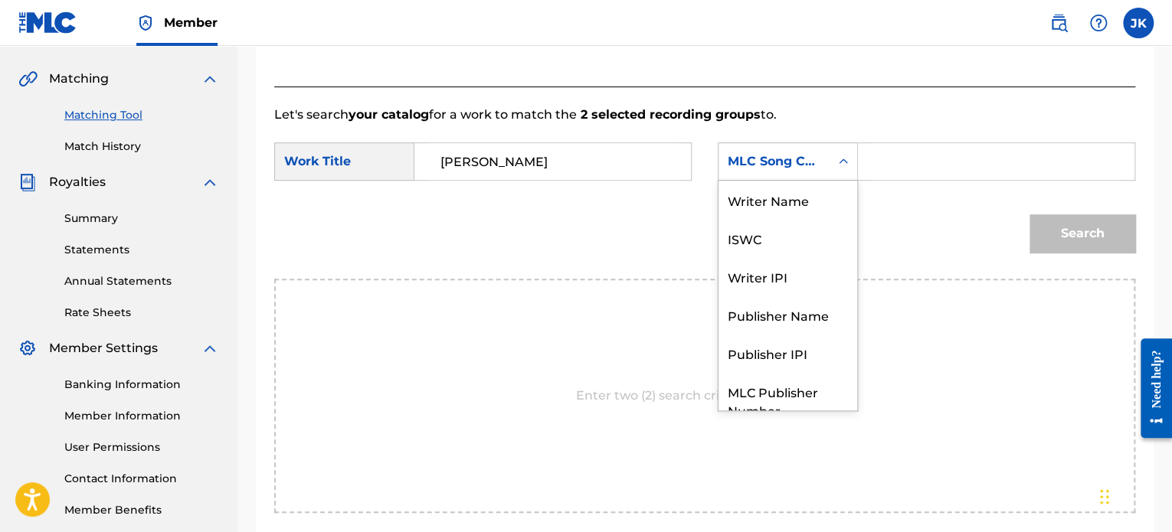
scroll to position [57, 0]
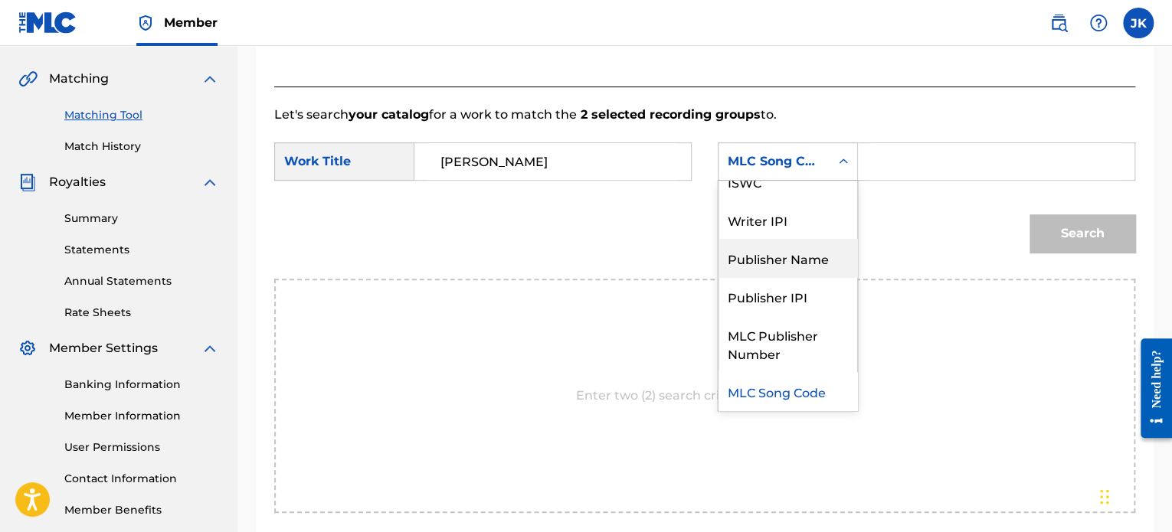
click at [820, 255] on div "Publisher Name" at bounding box center [788, 258] width 139 height 38
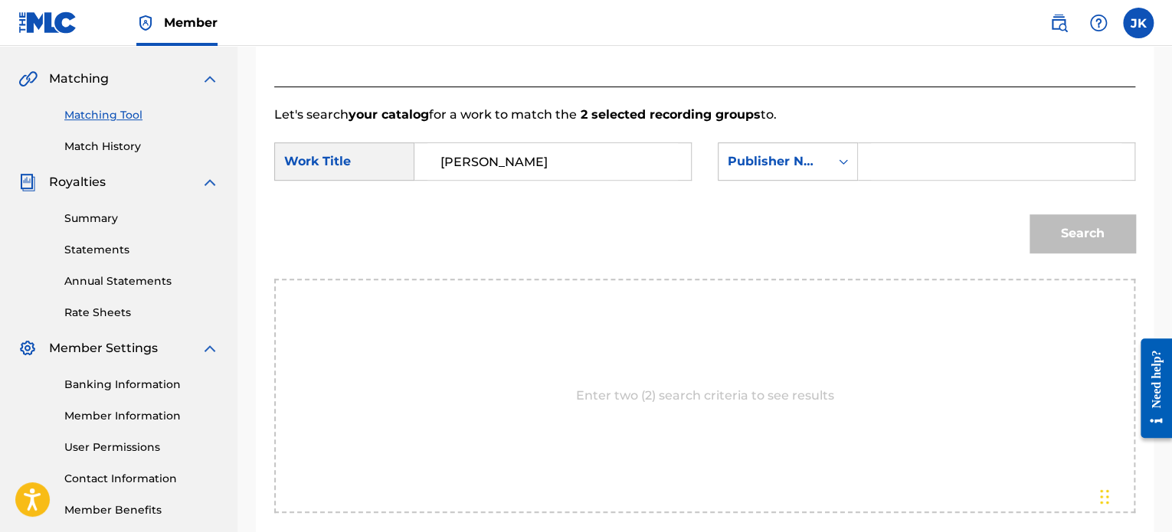
click at [920, 156] on input "Search Form" at bounding box center [996, 161] width 251 height 37
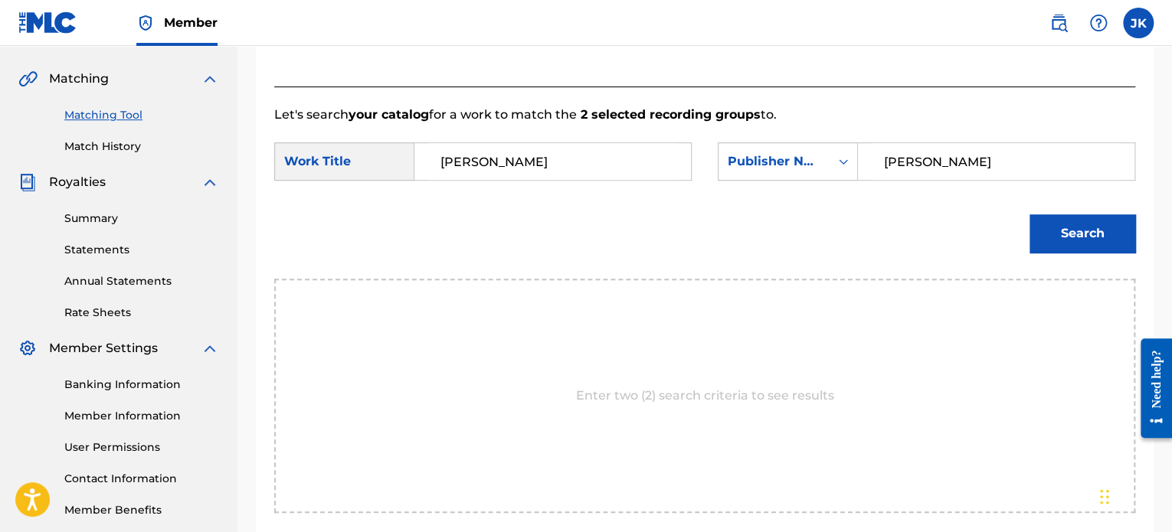
type input "[PERSON_NAME]"
click at [1044, 229] on button "Search" at bounding box center [1083, 234] width 106 height 38
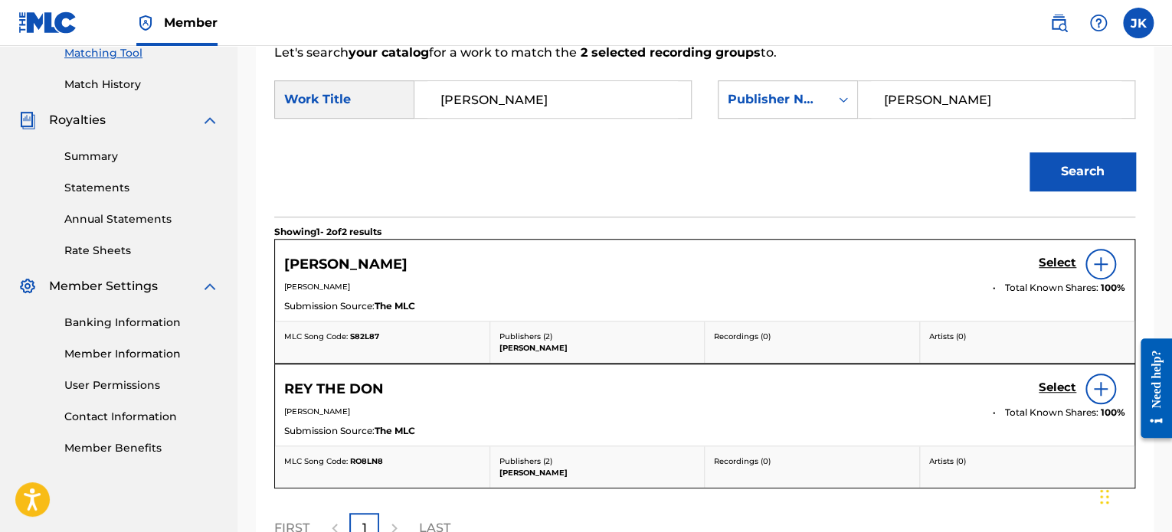
scroll to position [408, 0]
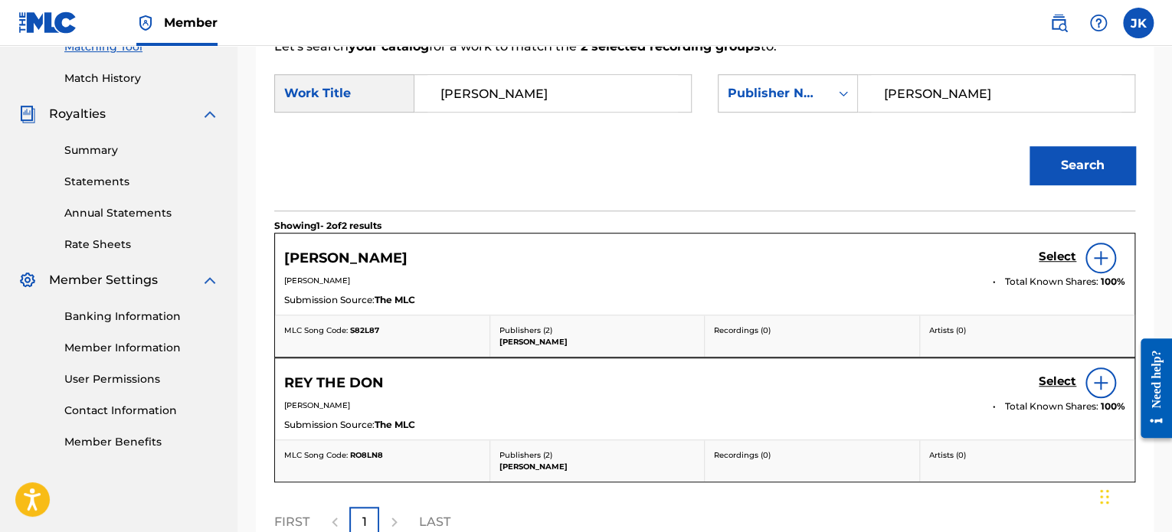
click at [1096, 262] on img at bounding box center [1101, 258] width 18 height 18
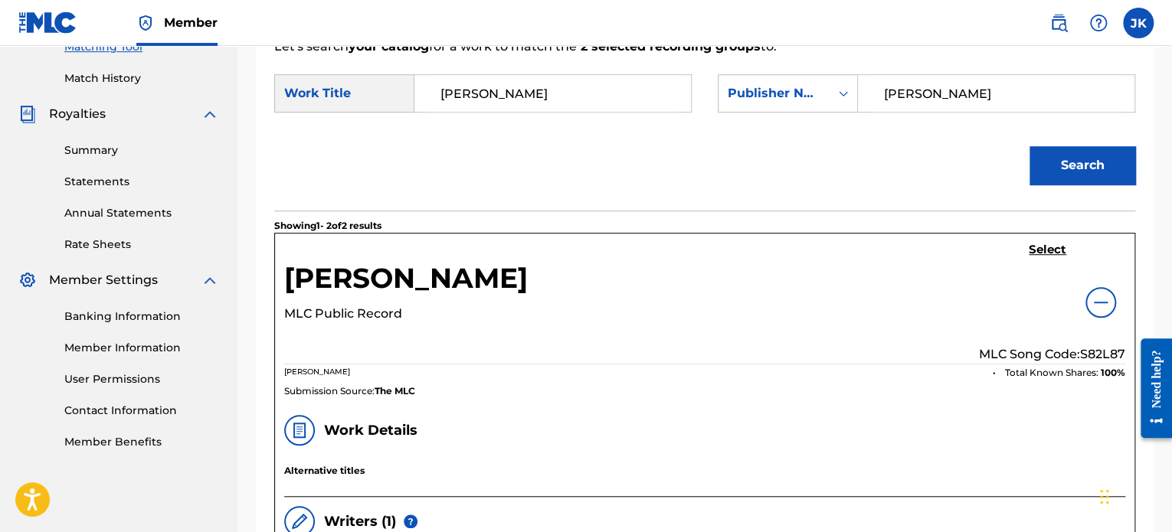
click at [1101, 352] on p "MLC Song Code: S82L87" at bounding box center [1052, 355] width 146 height 18
copy p "S82L87"
click at [1036, 247] on h5 "Select" at bounding box center [1048, 250] width 38 height 15
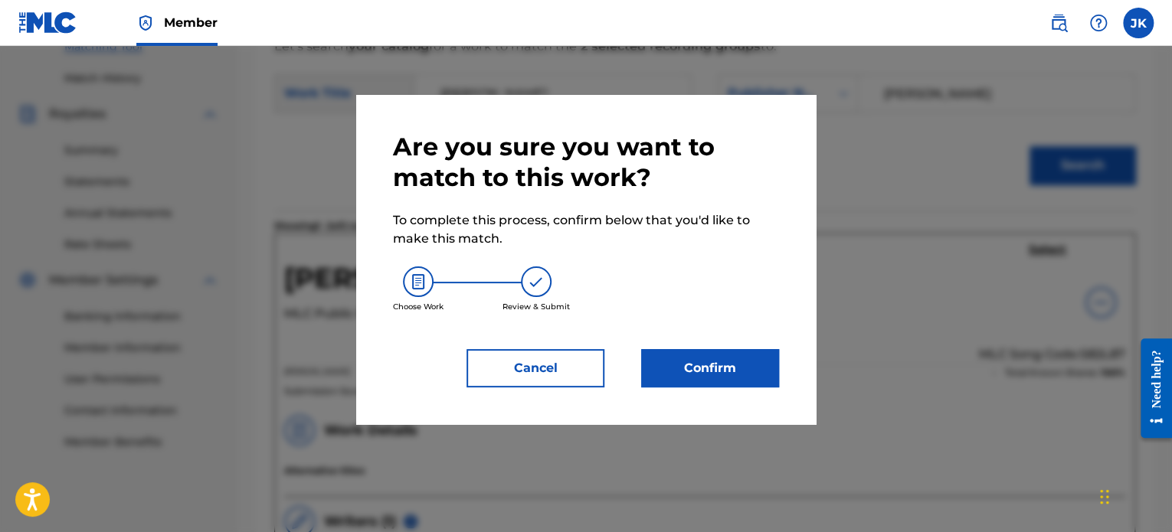
click at [688, 361] on button "Confirm" at bounding box center [710, 368] width 138 height 38
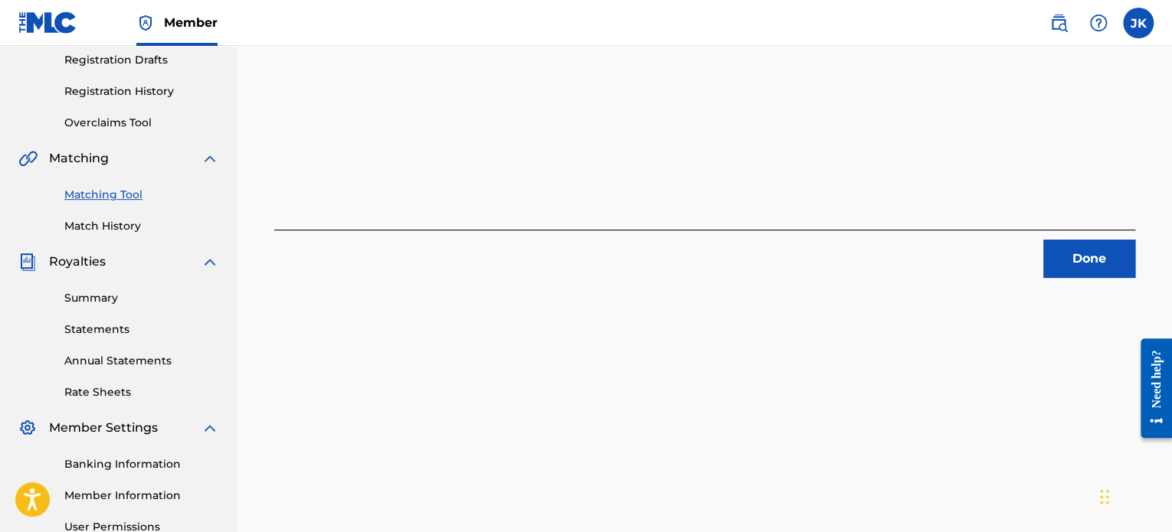
scroll to position [258, 0]
click at [1082, 274] on button "Done" at bounding box center [1089, 260] width 92 height 38
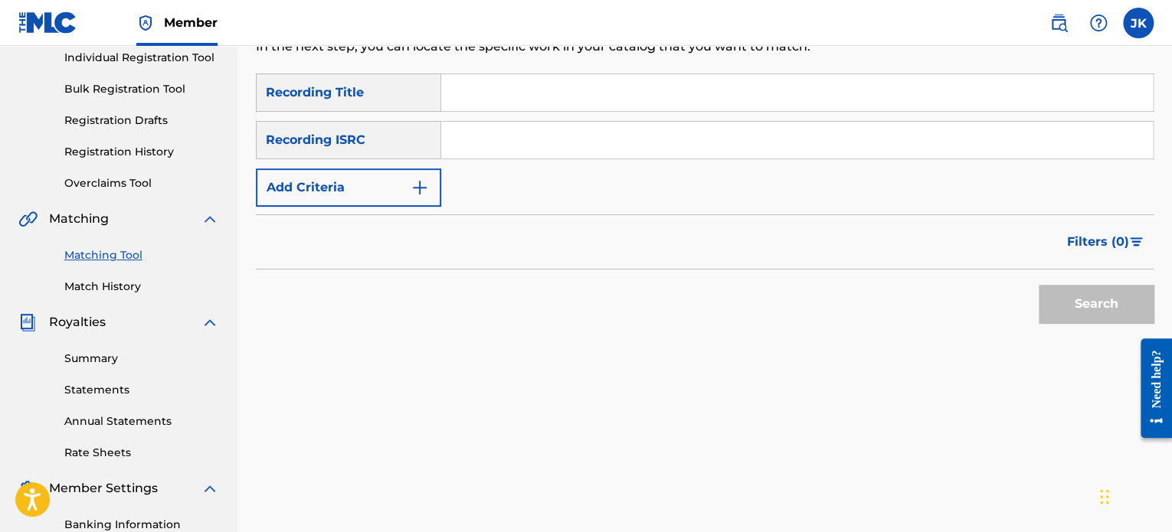
scroll to position [195, 0]
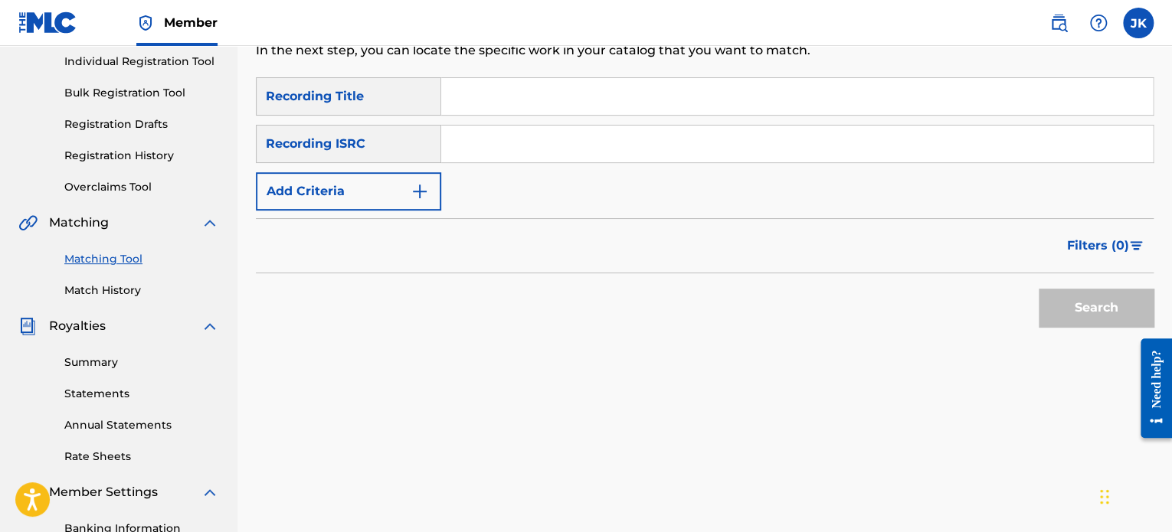
click at [119, 296] on link "Match History" at bounding box center [141, 291] width 155 height 16
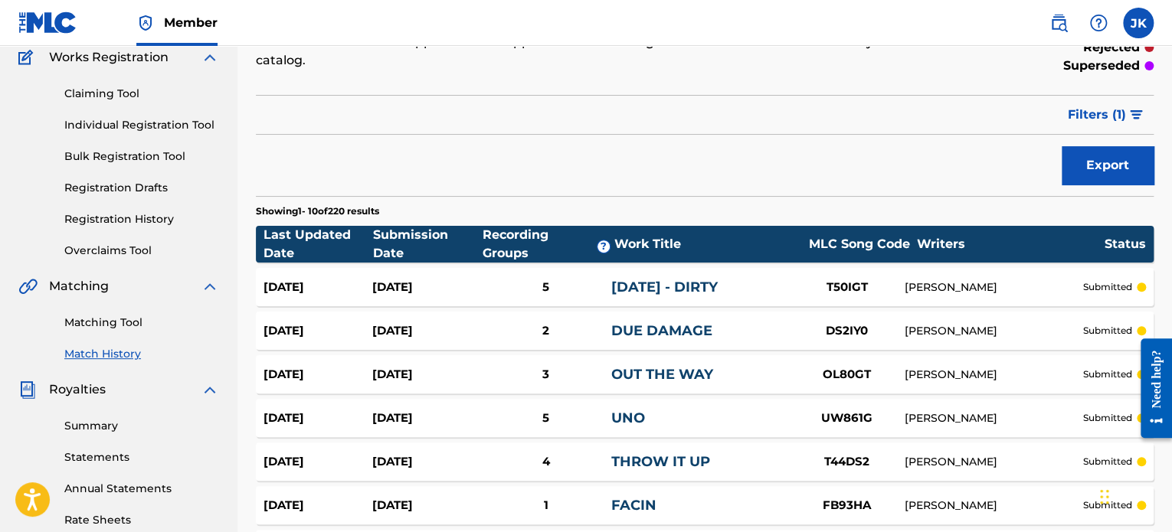
scroll to position [129, 0]
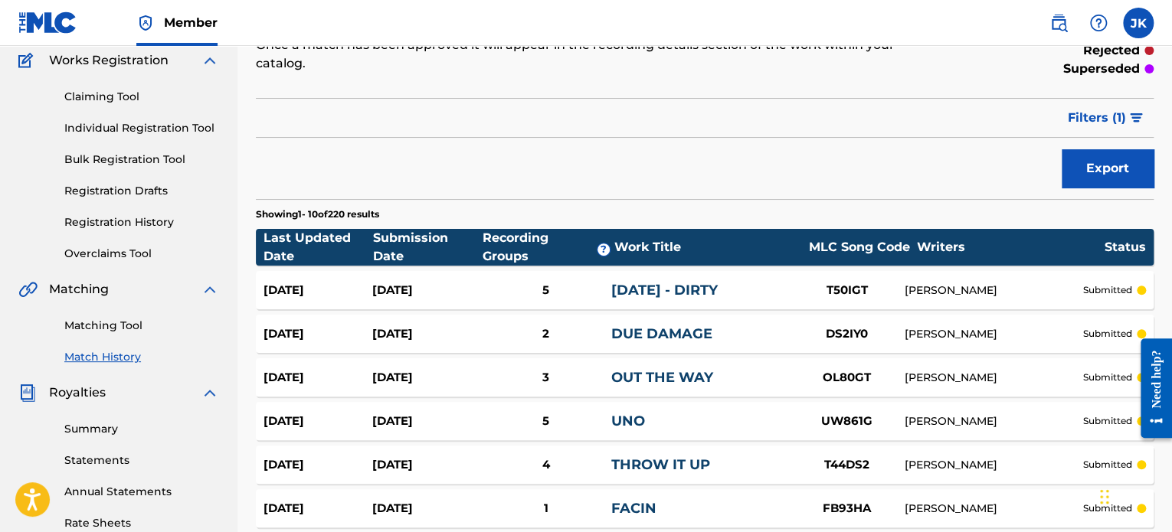
click at [100, 320] on link "Matching Tool" at bounding box center [141, 326] width 155 height 16
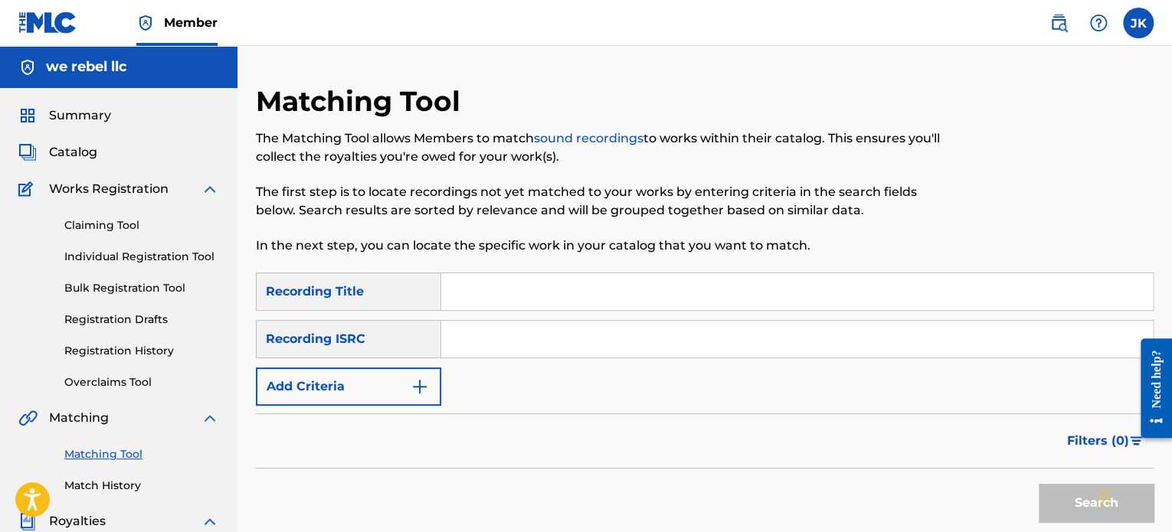
click at [475, 288] on input "Search Form" at bounding box center [797, 292] width 712 height 37
paste input "Fame, Dames, and Video Games"
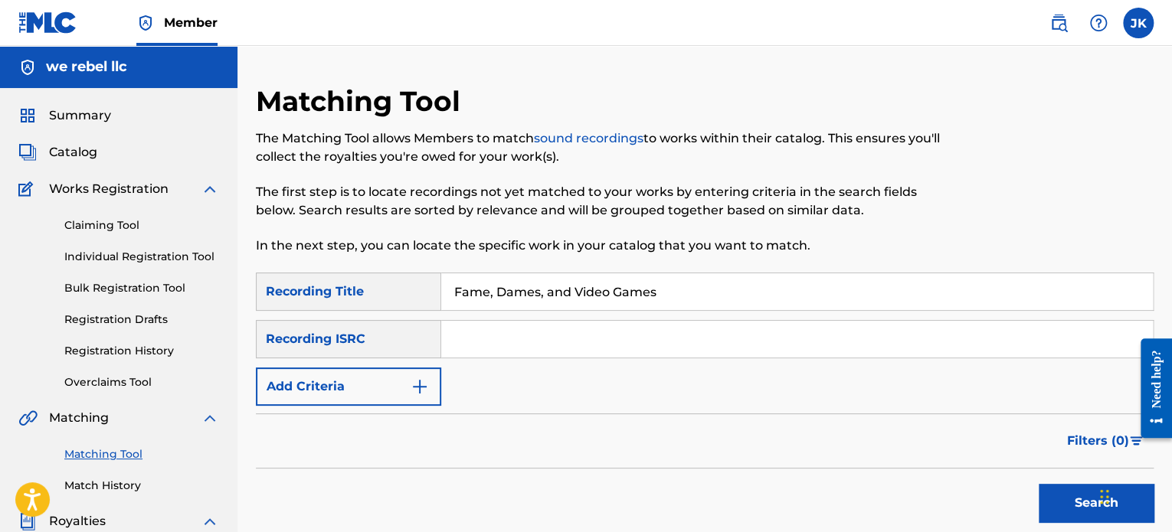
type input "Fame, Dames, and Video Games"
click at [481, 333] on input "Search Form" at bounding box center [797, 339] width 712 height 37
paste input "QZDA52034745"
type input "QZDA52034745"
click at [1042, 501] on button "Search" at bounding box center [1096, 503] width 115 height 38
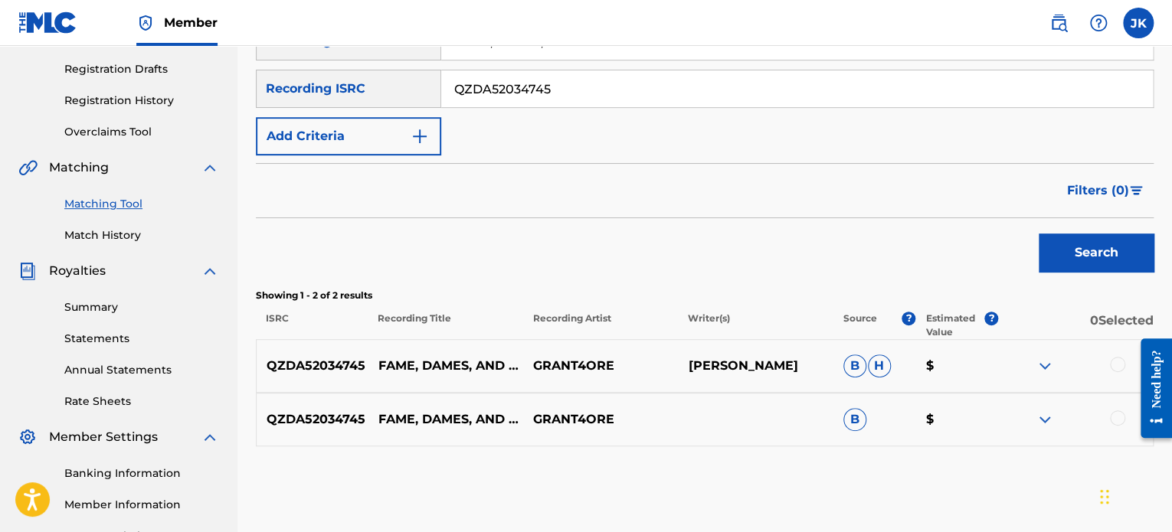
scroll to position [251, 0]
click at [1117, 365] on div at bounding box center [1117, 363] width 15 height 15
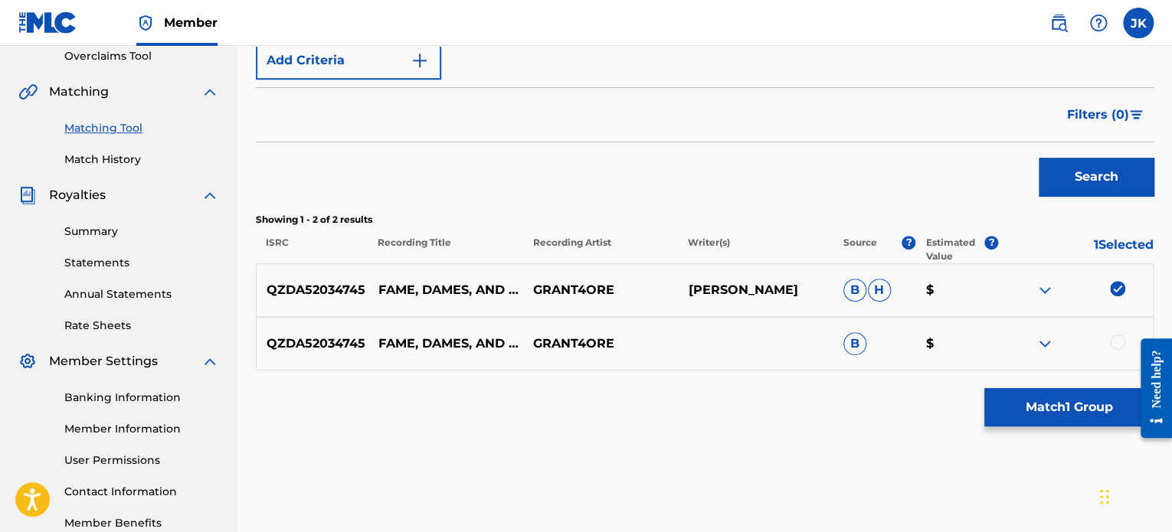
scroll to position [328, 0]
click at [1119, 348] on div at bounding box center [1117, 340] width 15 height 15
click at [1056, 401] on button "Match 2 Groups" at bounding box center [1068, 407] width 169 height 38
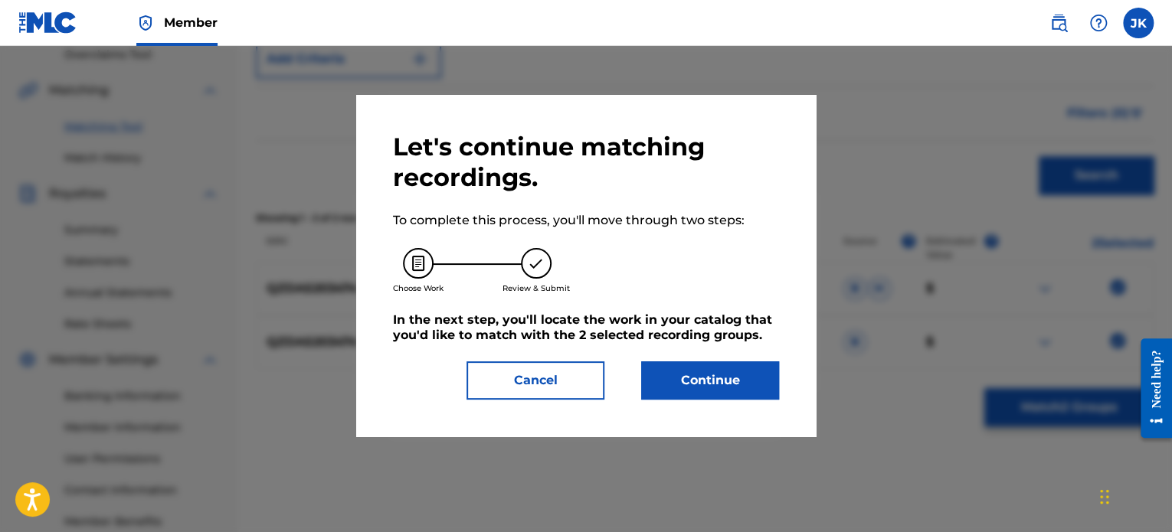
click at [720, 378] on button "Continue" at bounding box center [710, 381] width 138 height 38
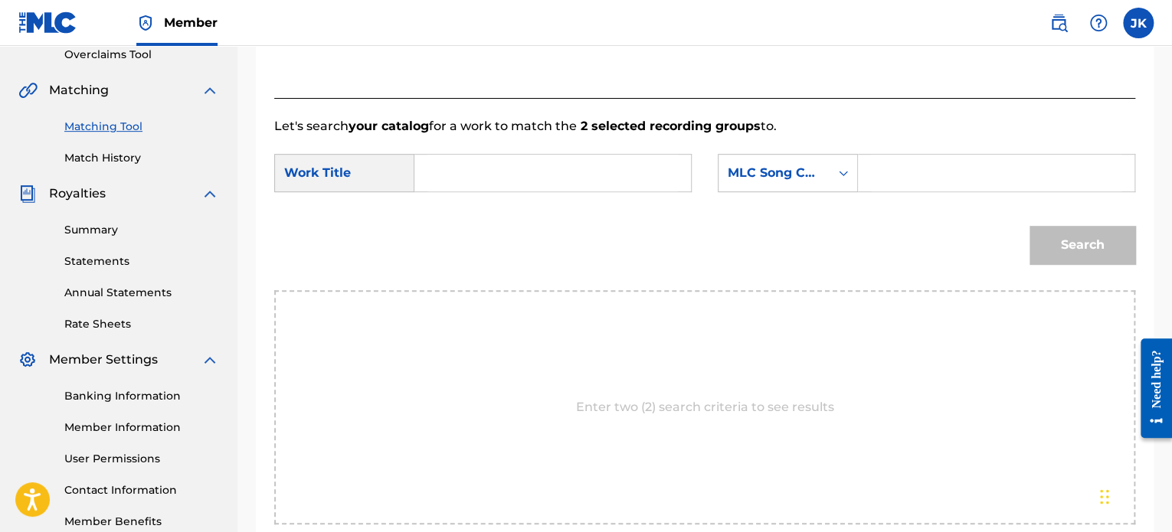
click at [476, 183] on input "Search Form" at bounding box center [552, 173] width 251 height 37
paste input "Fame, Dames, and Video Games"
type input "Fame, Dames, and Video Games"
click at [830, 175] on div "Search Form" at bounding box center [844, 173] width 28 height 37
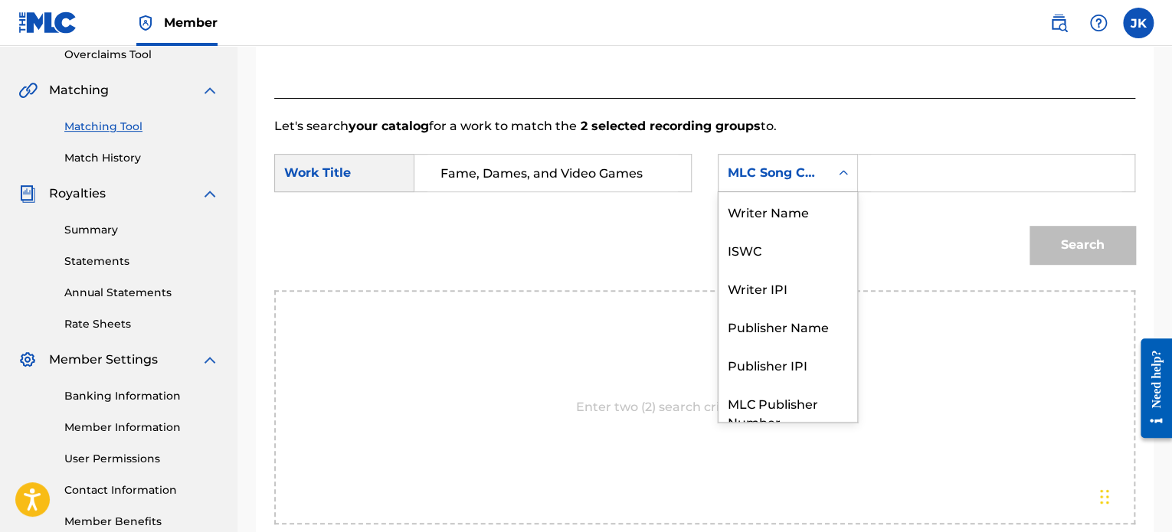
scroll to position [57, 0]
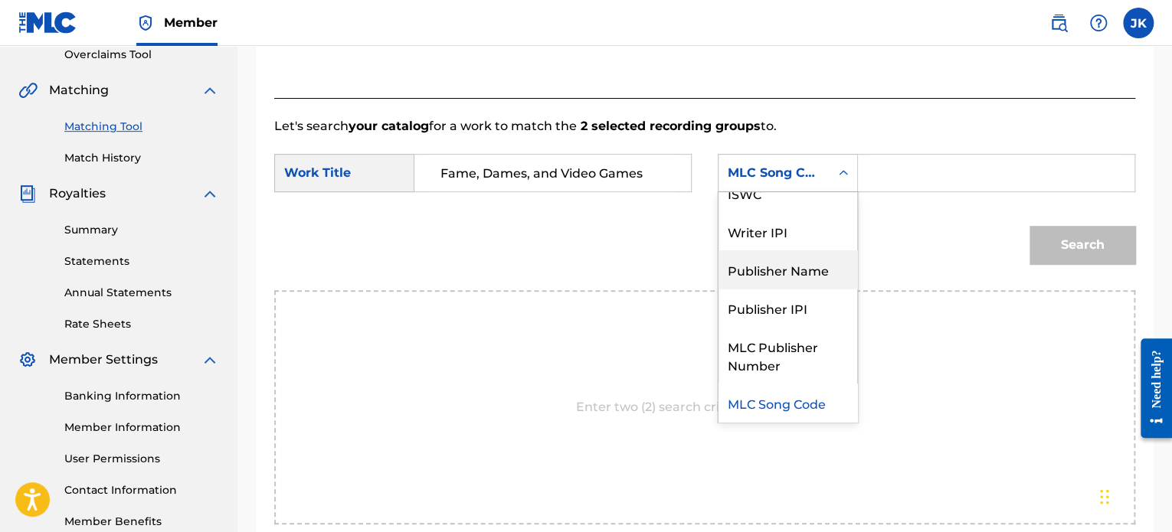
click at [808, 263] on div "Publisher Name" at bounding box center [788, 270] width 139 height 38
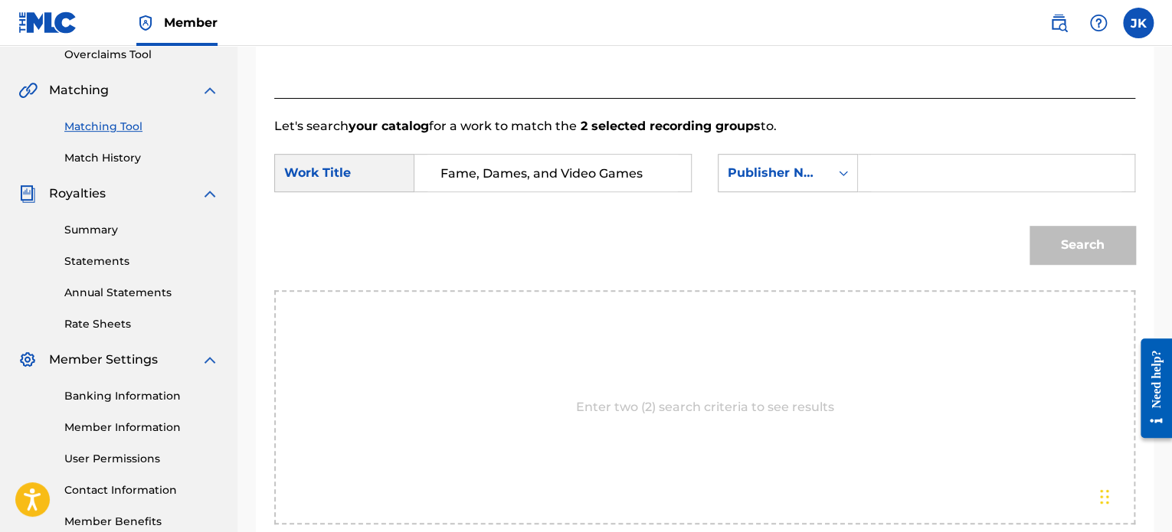
click at [883, 182] on input "Search Form" at bounding box center [996, 173] width 251 height 37
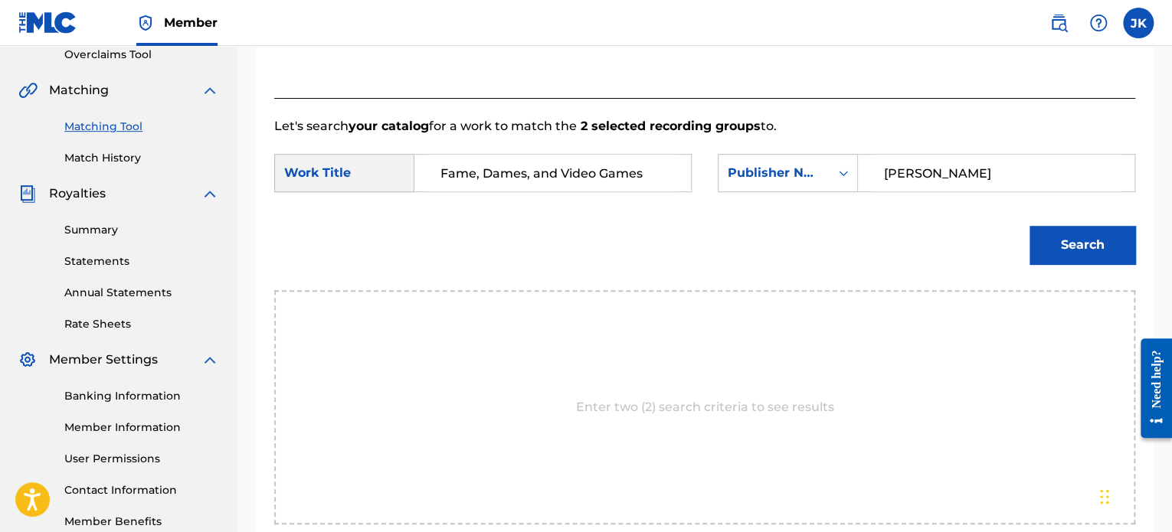
type input "[PERSON_NAME]"
click at [1050, 249] on button "Search" at bounding box center [1083, 245] width 106 height 38
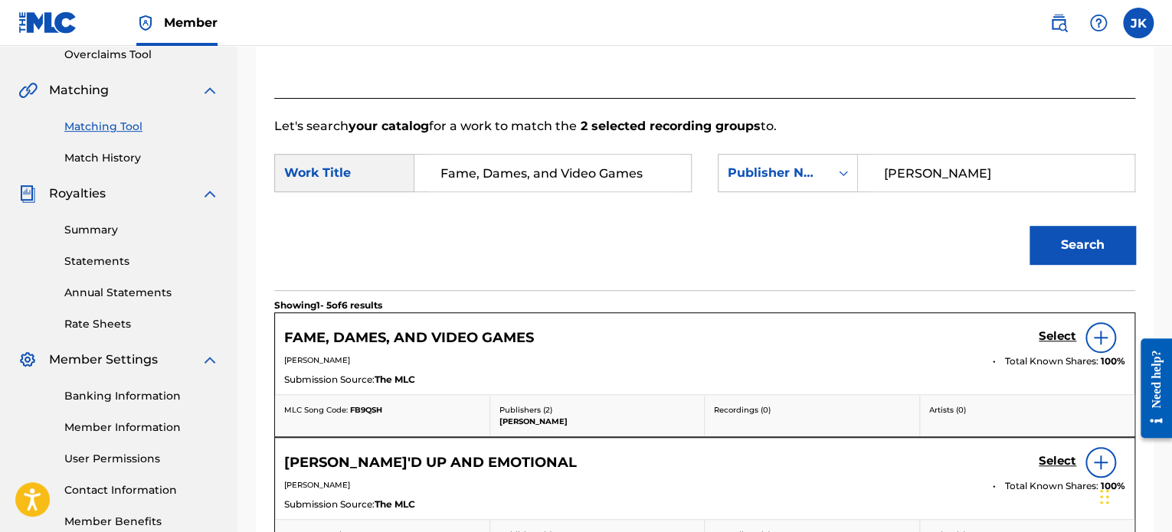
click at [1100, 347] on img at bounding box center [1101, 338] width 18 height 18
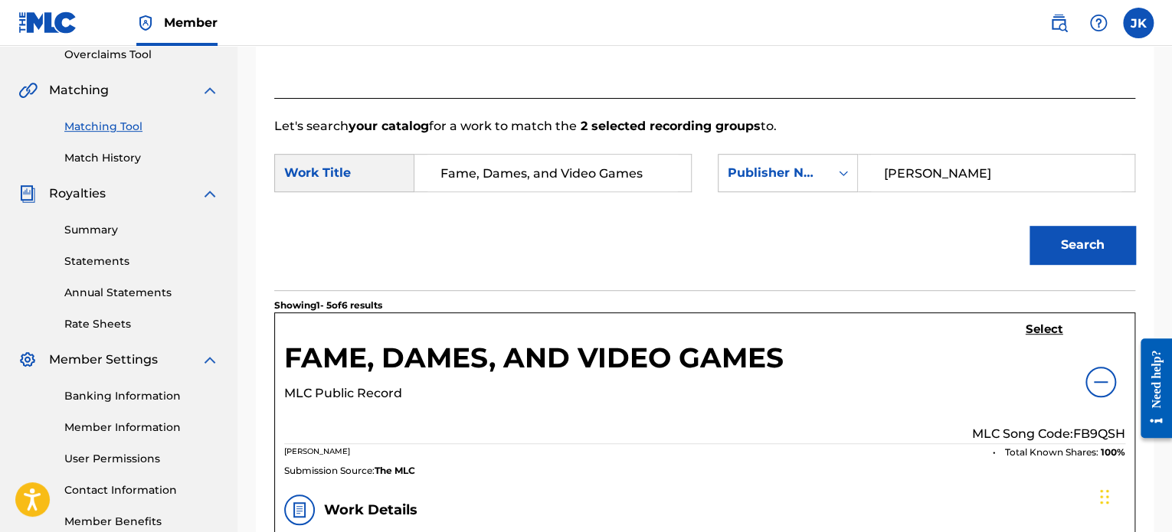
click at [1096, 427] on p "MLC Song Code: FB9QSH" at bounding box center [1048, 434] width 153 height 18
copy p "FB9QSH"
click at [1037, 336] on h5 "Select" at bounding box center [1045, 330] width 38 height 15
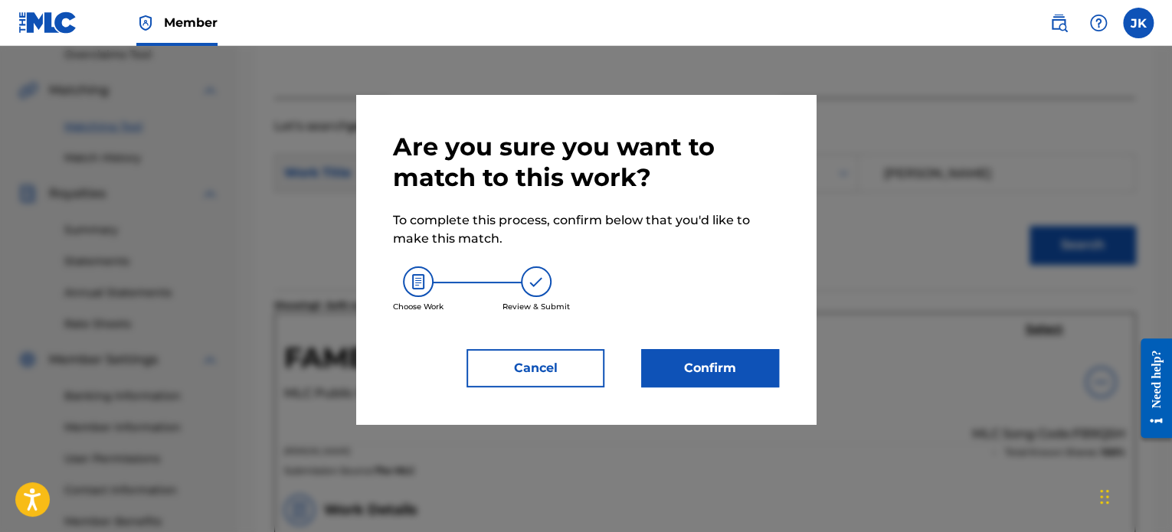
click at [762, 367] on button "Confirm" at bounding box center [710, 368] width 138 height 38
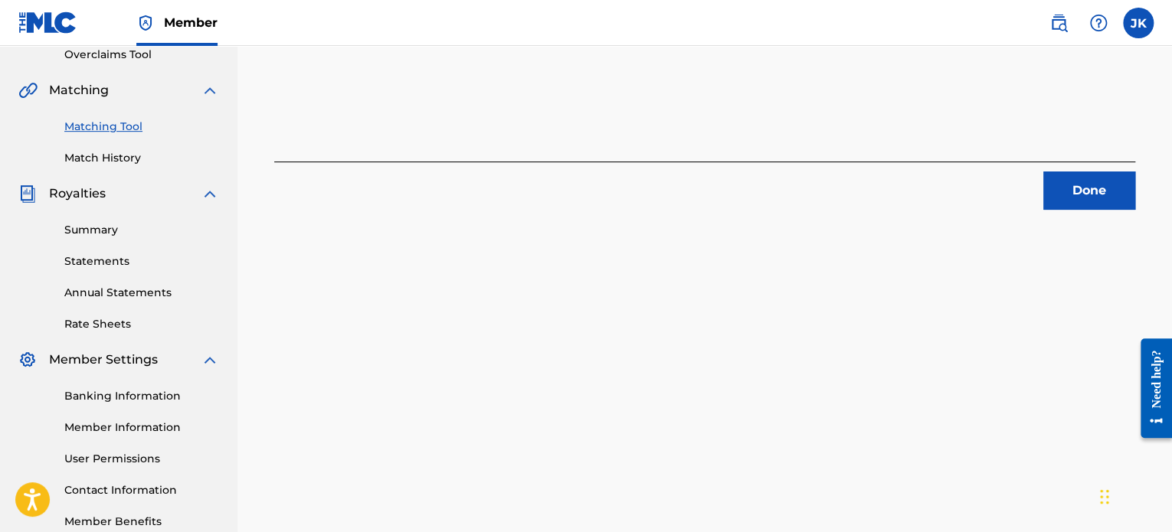
click at [1048, 197] on button "Done" at bounding box center [1089, 191] width 92 height 38
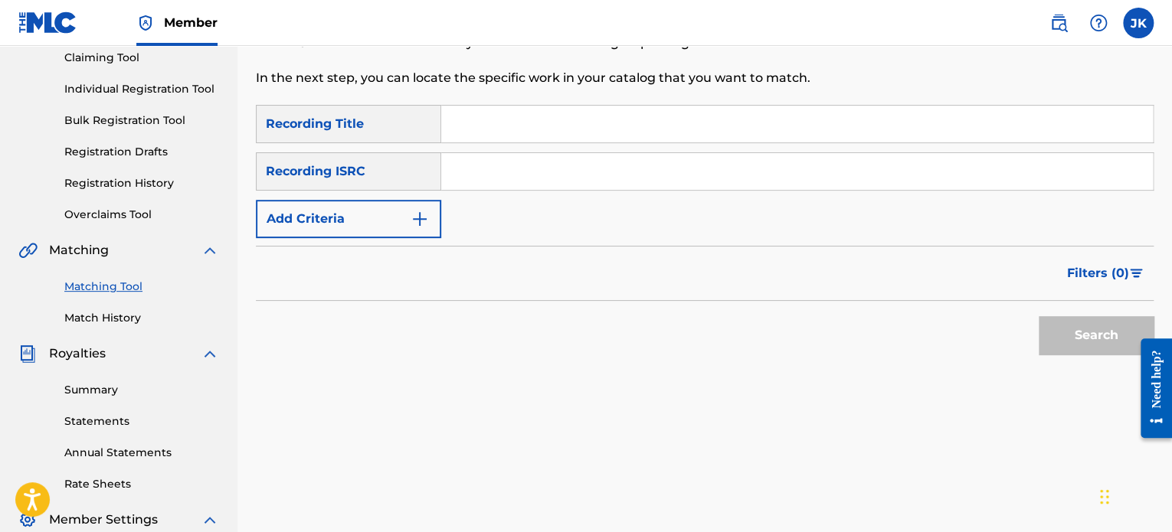
scroll to position [166, 0]
click at [125, 323] on link "Match History" at bounding box center [141, 320] width 155 height 16
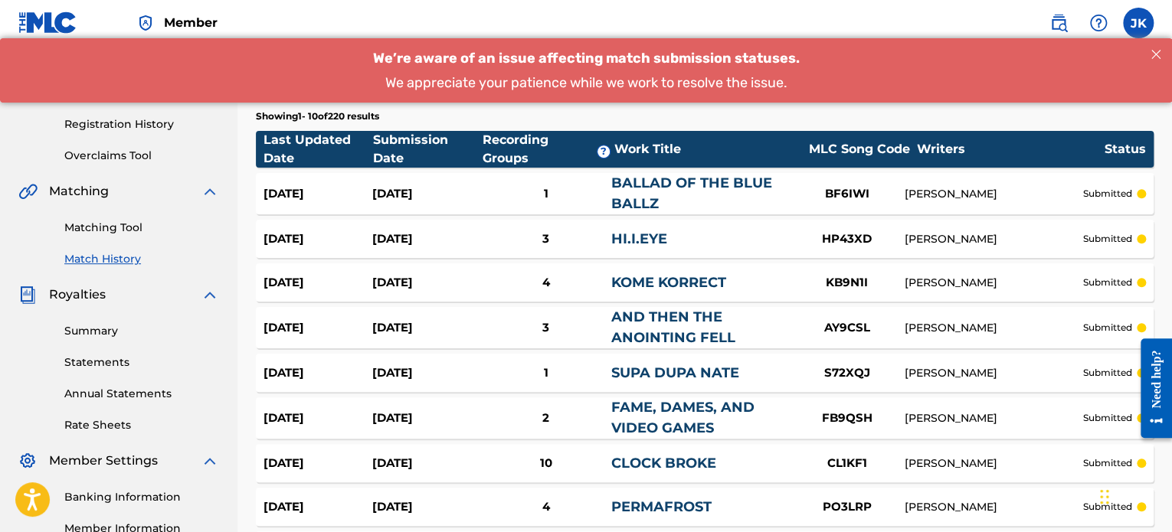
scroll to position [226, 0]
click at [110, 231] on link "Matching Tool" at bounding box center [141, 229] width 155 height 16
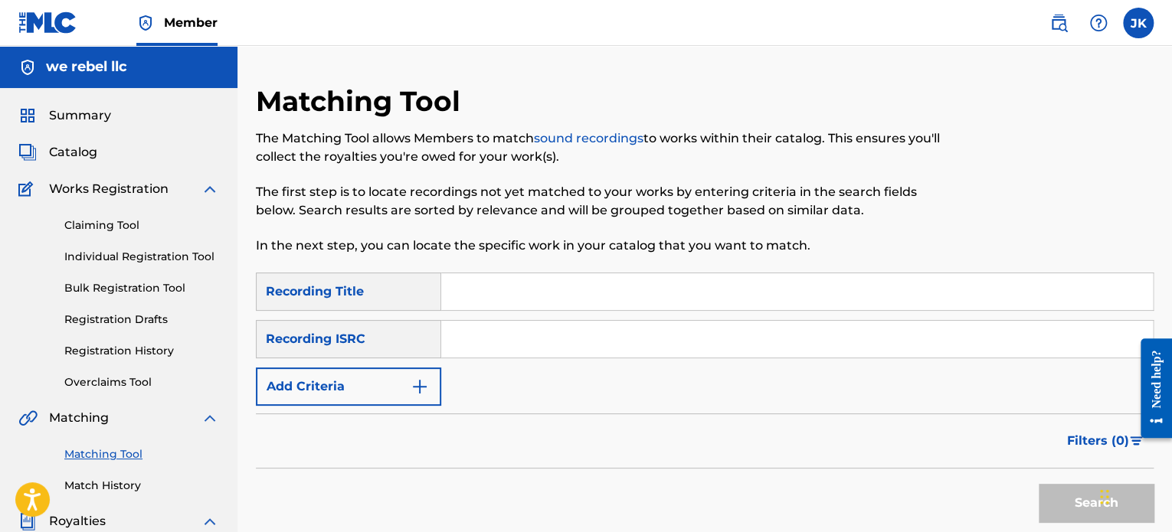
click at [472, 297] on input "Search Form" at bounding box center [797, 292] width 712 height 37
paste input "Xing Boundaries"
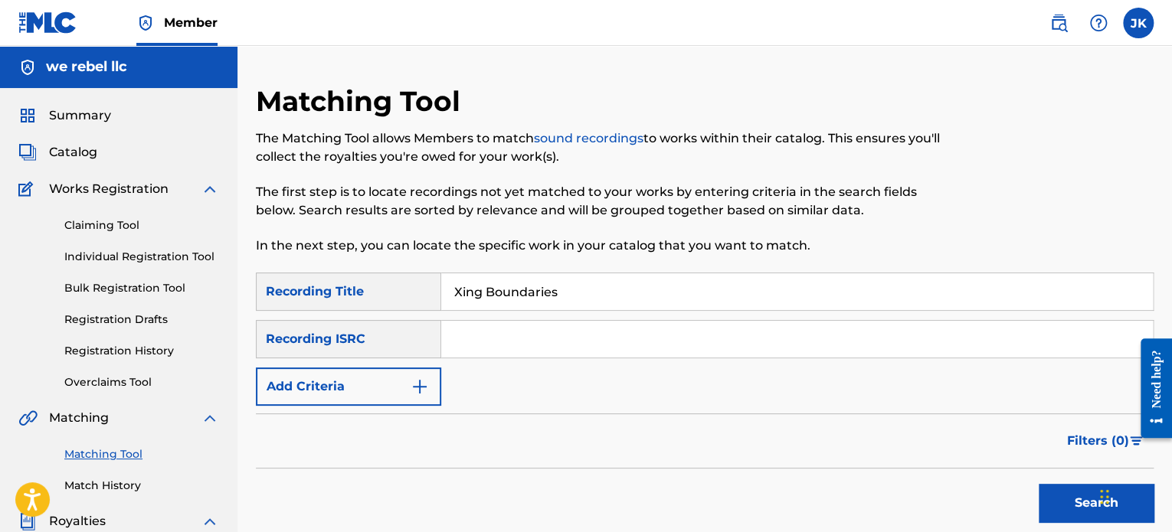
type input "Xing Boundaries"
click at [477, 333] on input "Search Form" at bounding box center [797, 339] width 712 height 37
paste input "QZDA52034746"
type input "QZDA52034746"
click at [1061, 507] on button "Search" at bounding box center [1096, 503] width 115 height 38
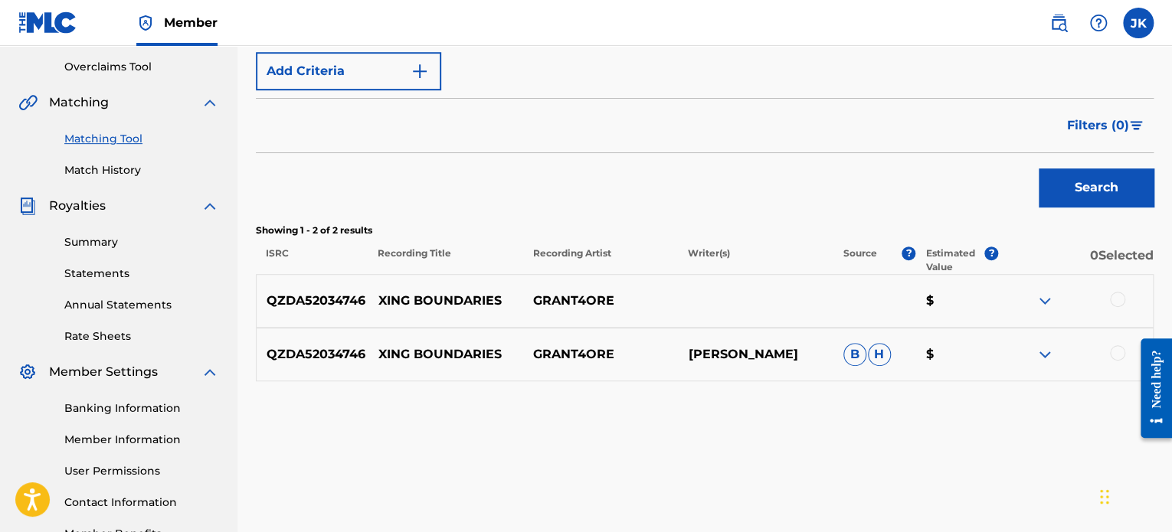
scroll to position [327, 0]
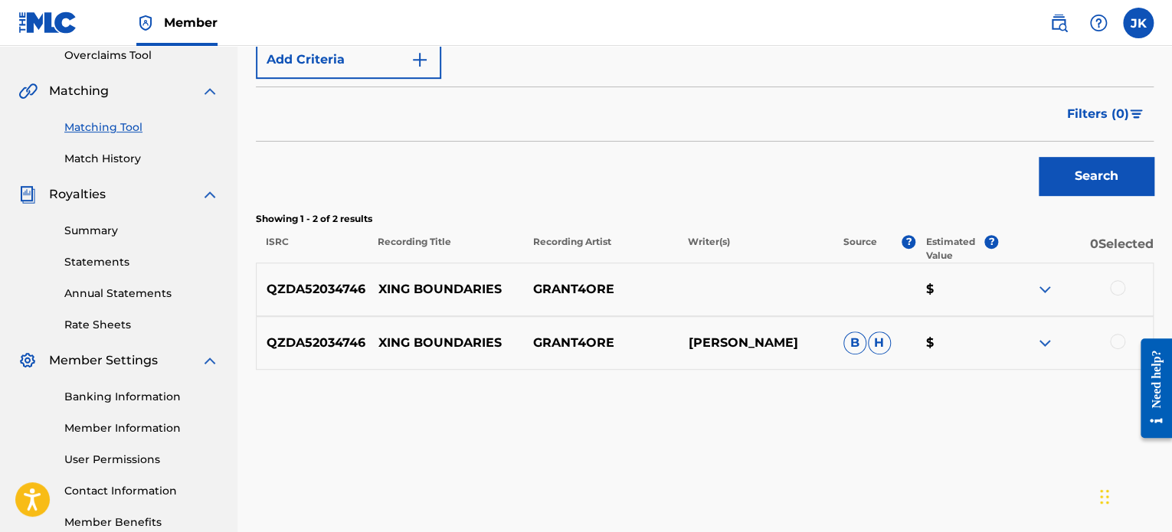
click at [1115, 286] on div at bounding box center [1117, 287] width 15 height 15
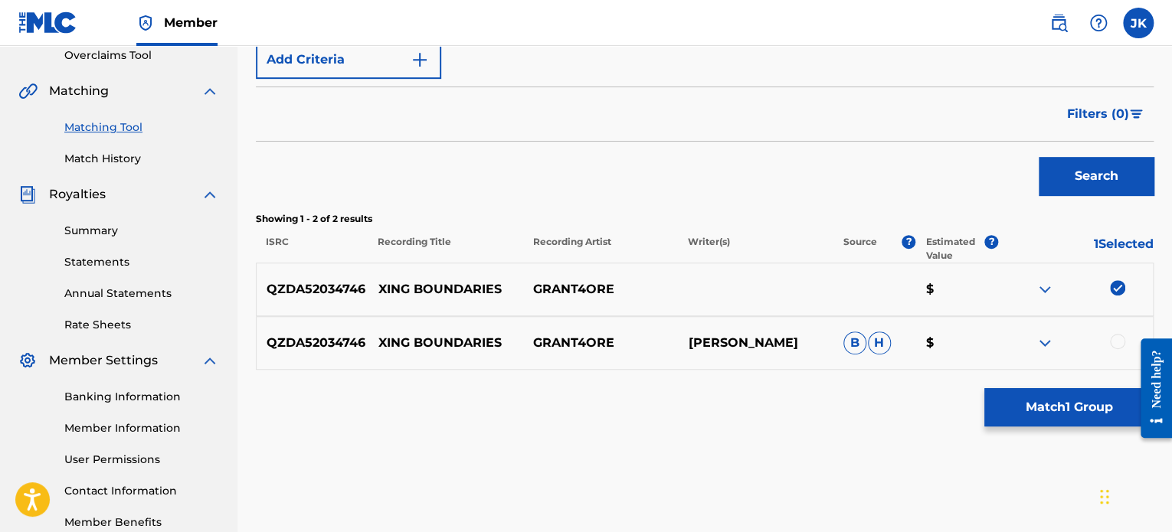
click at [1112, 339] on div at bounding box center [1117, 341] width 15 height 15
click at [1015, 408] on button "Match 2 Groups" at bounding box center [1068, 407] width 169 height 38
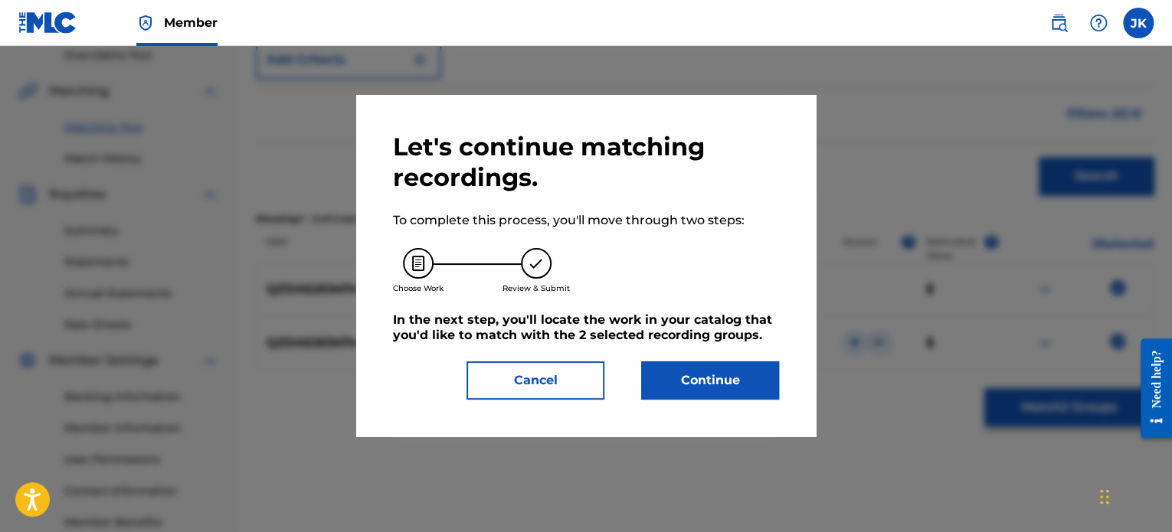
click at [735, 376] on button "Continue" at bounding box center [710, 381] width 138 height 38
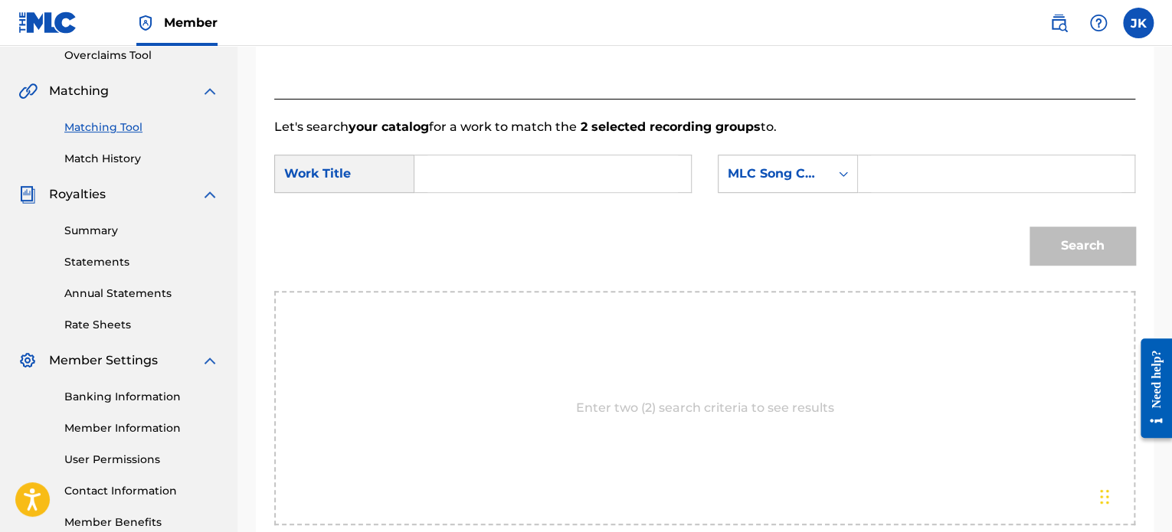
click at [447, 177] on input "Search Form" at bounding box center [552, 174] width 251 height 37
paste input "Xing Boundaries"
type input "Xing Boundaries"
click at [778, 175] on div "MLC Song Code" at bounding box center [774, 174] width 93 height 18
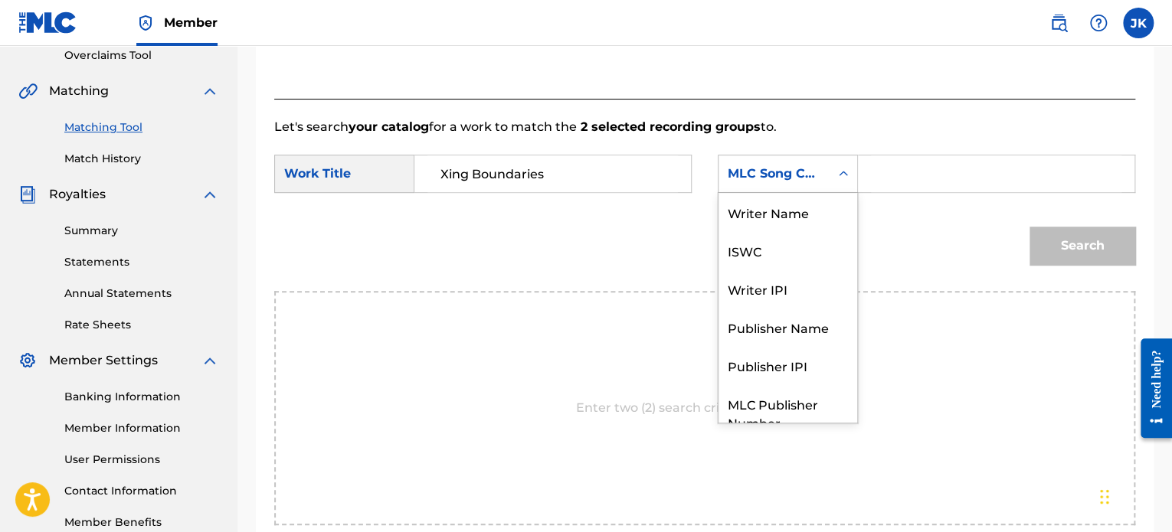
scroll to position [57, 0]
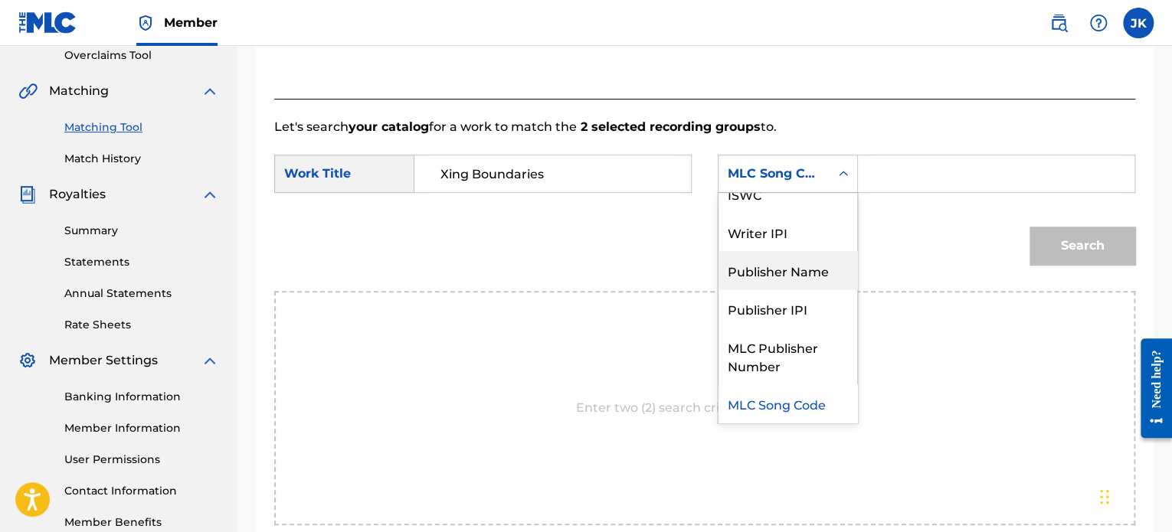
click at [782, 283] on div "Publisher Name" at bounding box center [788, 270] width 139 height 38
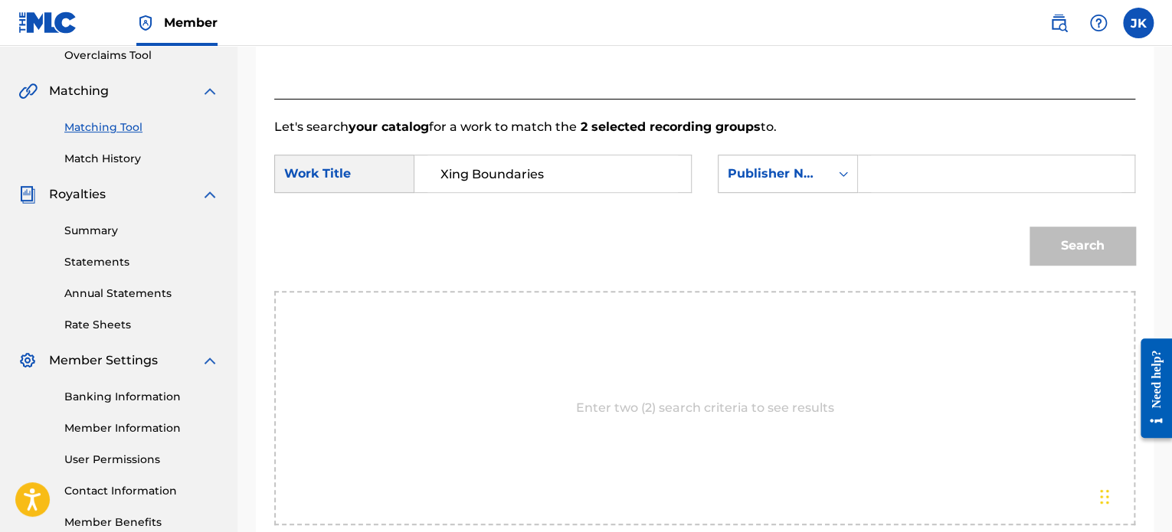
click at [915, 183] on input "Search Form" at bounding box center [996, 174] width 251 height 37
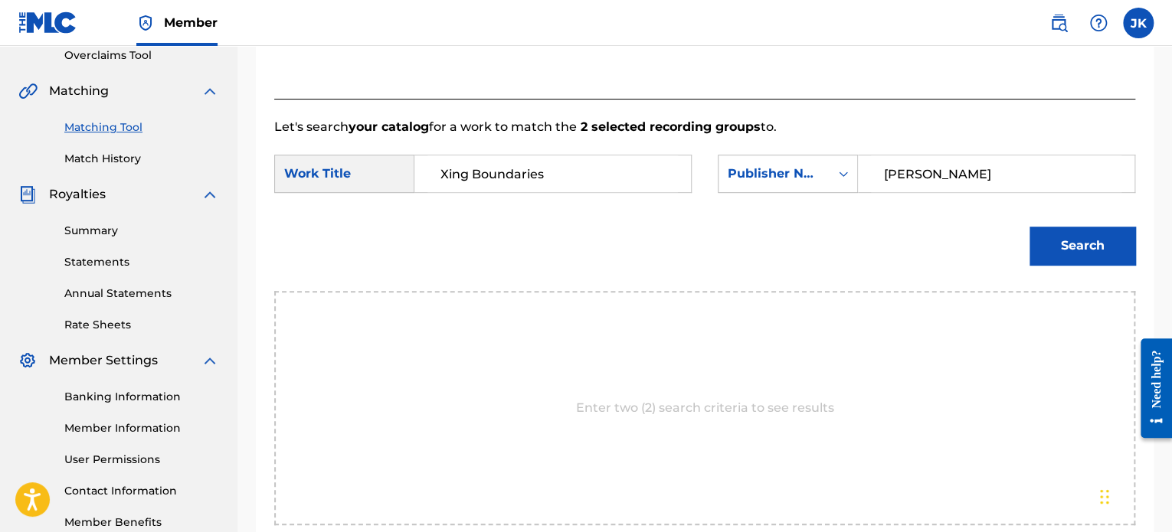
type input "[PERSON_NAME]"
click at [1063, 245] on button "Search" at bounding box center [1083, 246] width 106 height 38
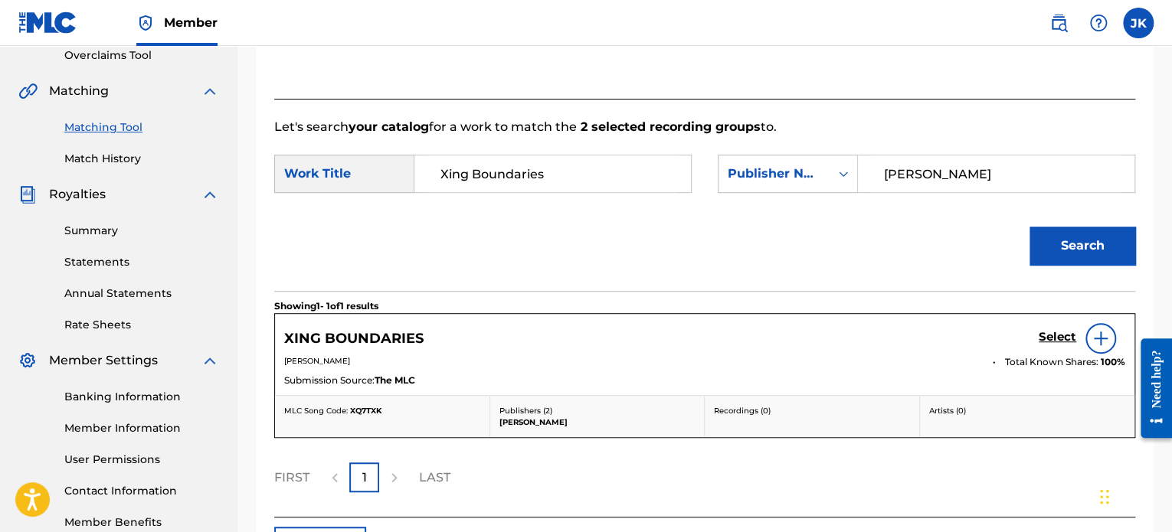
click at [1097, 339] on img at bounding box center [1101, 338] width 18 height 18
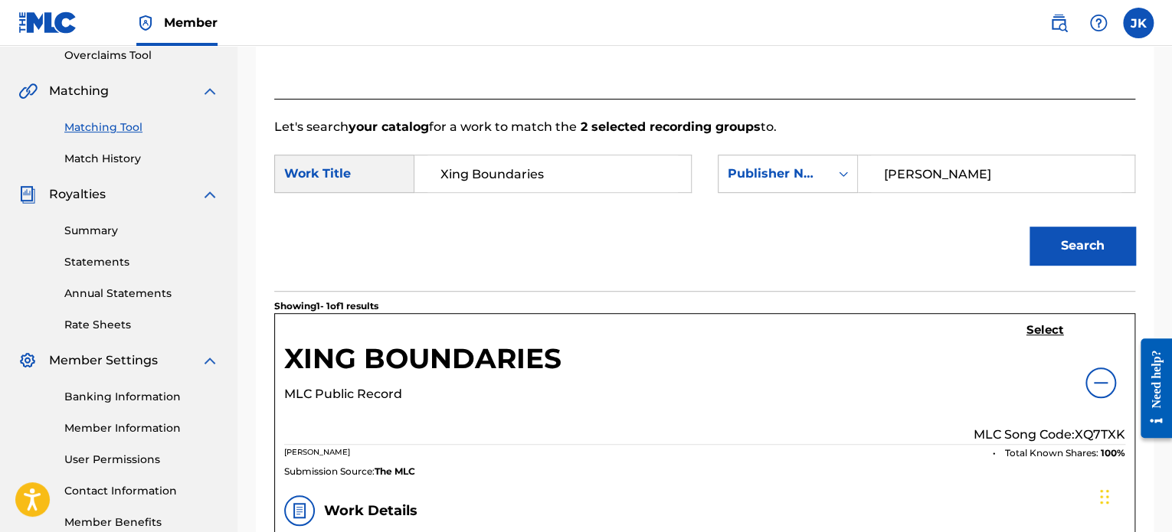
click at [1092, 431] on p "MLC Song Code: XQ7TXK" at bounding box center [1050, 435] width 152 height 18
copy p "XQ7TXK"
click at [1042, 332] on h5 "Select" at bounding box center [1046, 330] width 38 height 15
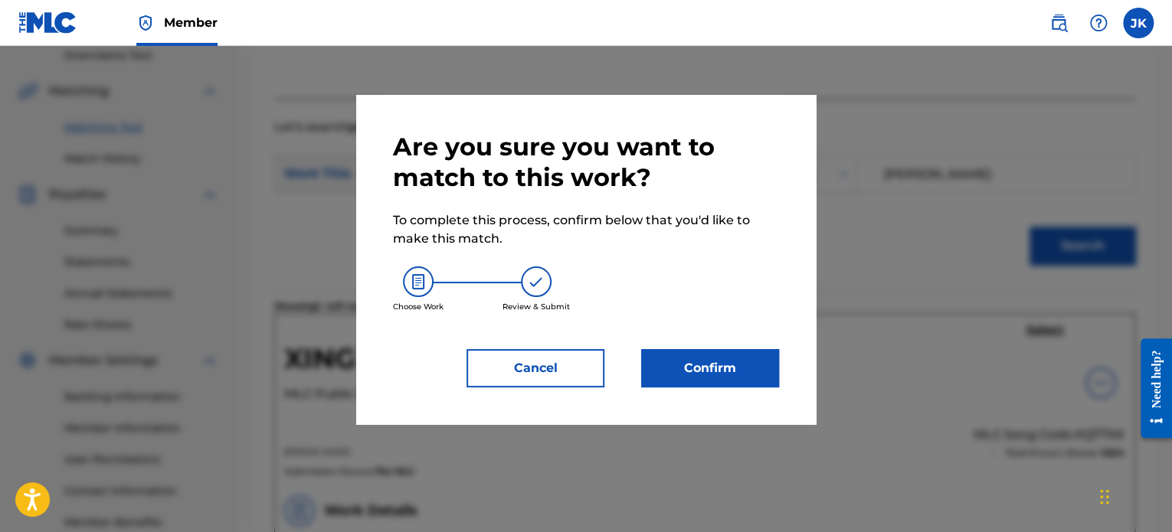
click at [731, 370] on button "Confirm" at bounding box center [710, 368] width 138 height 38
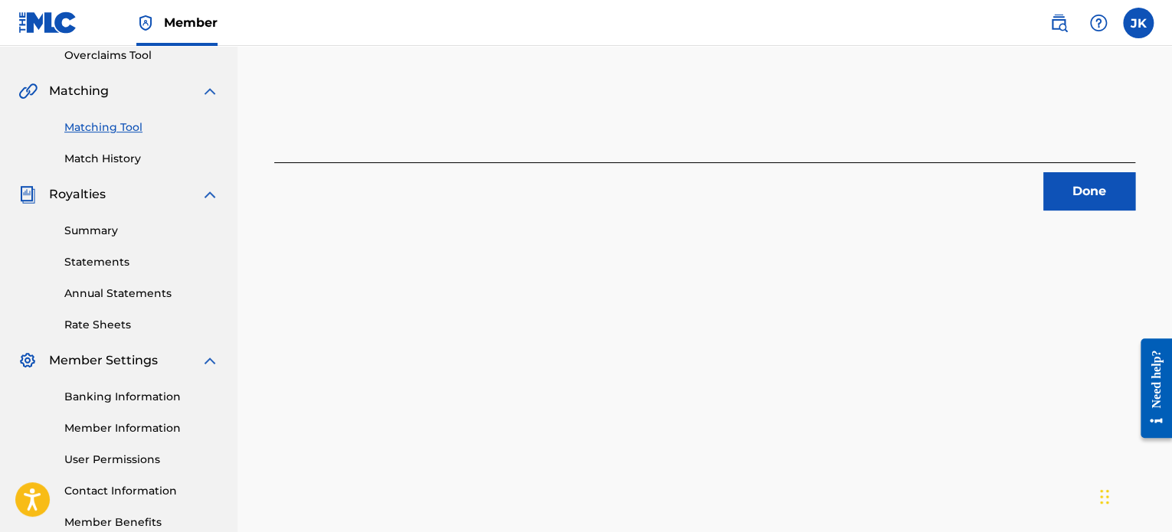
click at [1083, 196] on button "Done" at bounding box center [1089, 191] width 92 height 38
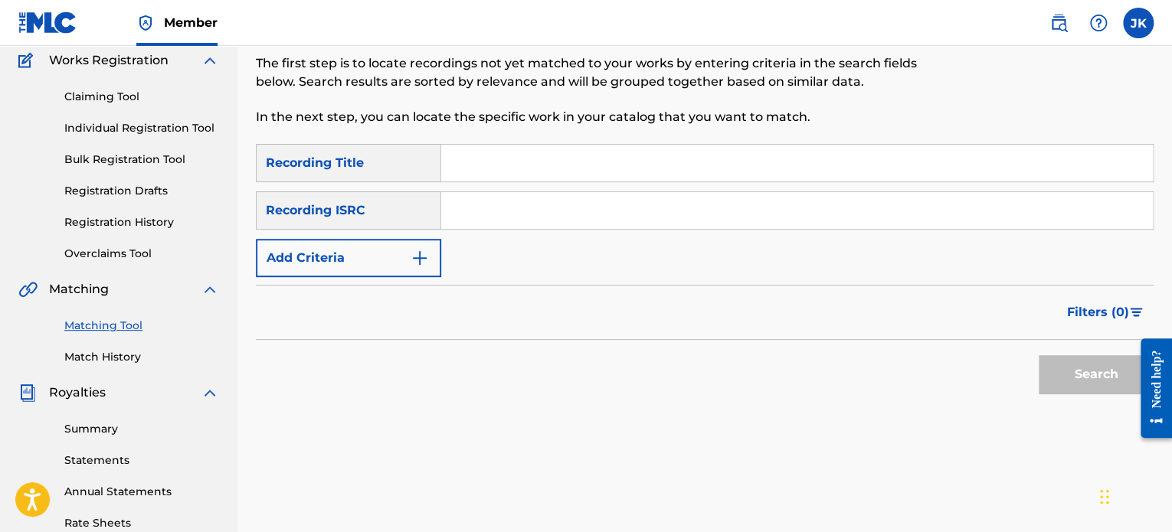
scroll to position [138, 0]
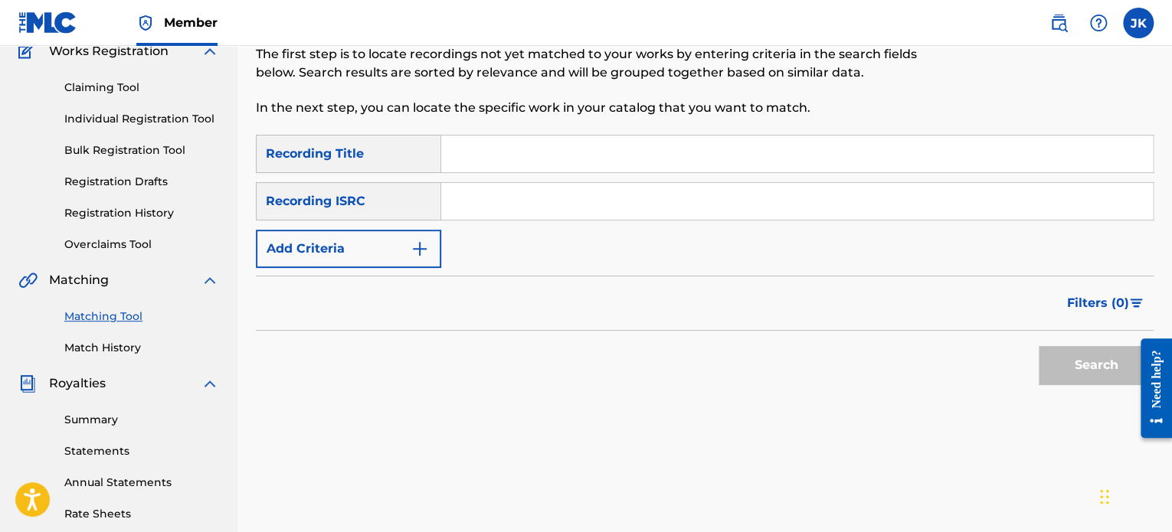
click at [474, 165] on input "Search Form" at bounding box center [797, 154] width 712 height 37
paste input "Fendi Bandz"
type input "Fendi Bandz"
click at [466, 198] on input "Search Form" at bounding box center [797, 201] width 712 height 37
paste input "QZDA52034747"
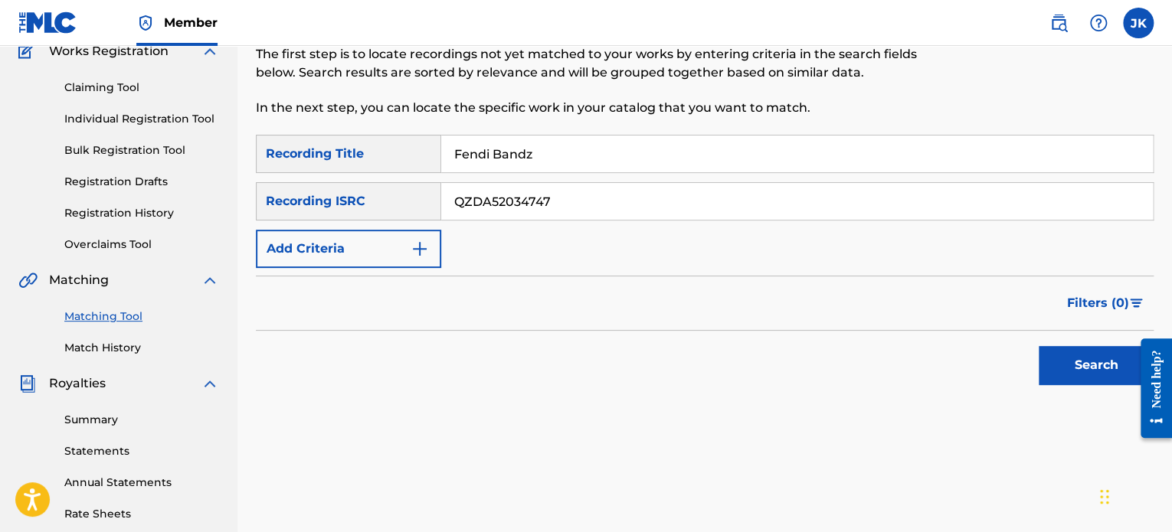
type input "QZDA52034747"
click at [1054, 362] on button "Search" at bounding box center [1096, 365] width 115 height 38
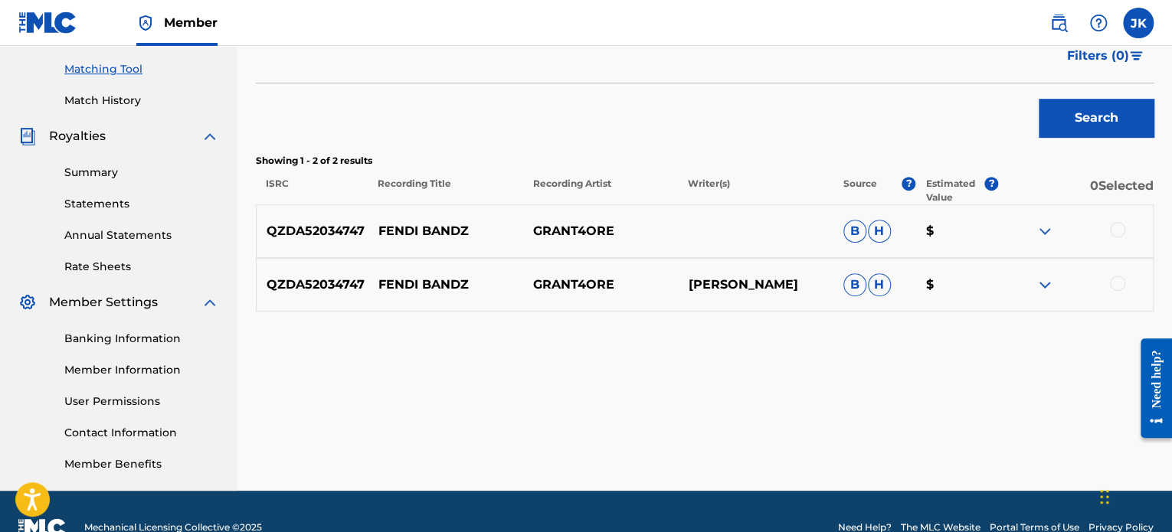
scroll to position [386, 0]
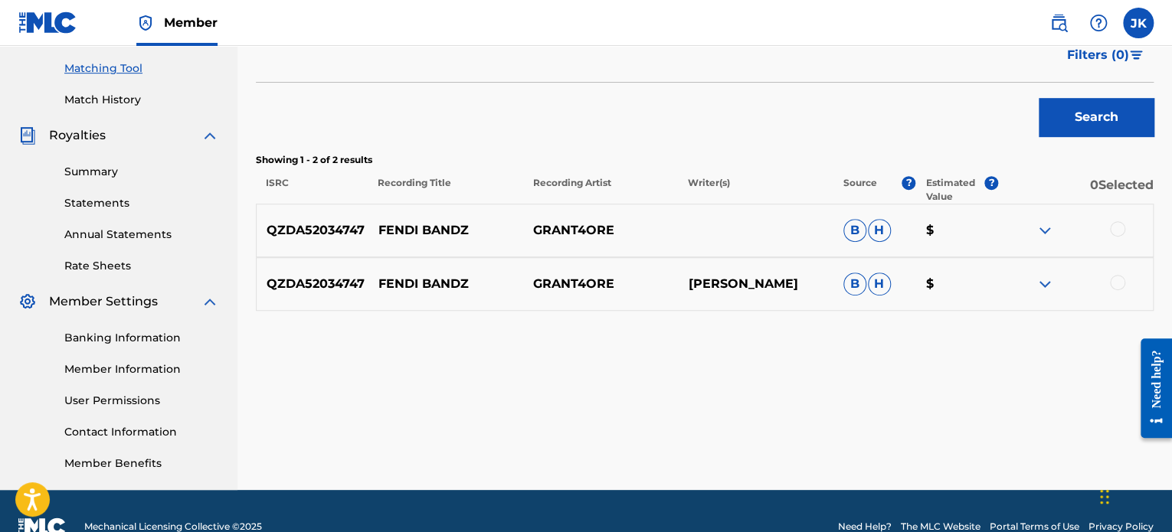
click at [1114, 229] on div at bounding box center [1117, 228] width 15 height 15
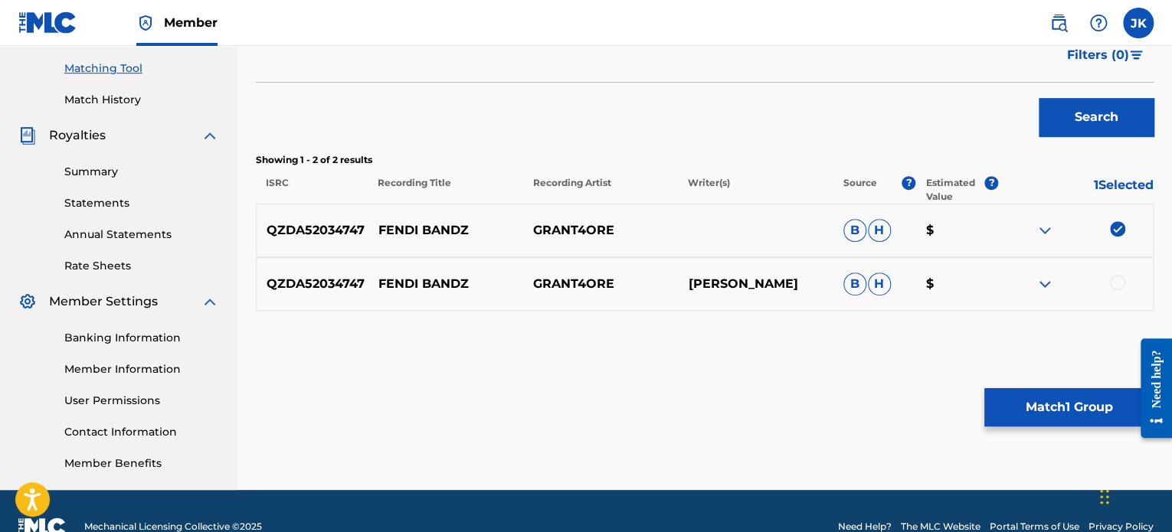
click at [1116, 281] on div at bounding box center [1117, 282] width 15 height 15
click at [1020, 397] on button "Match 2 Groups" at bounding box center [1068, 407] width 169 height 38
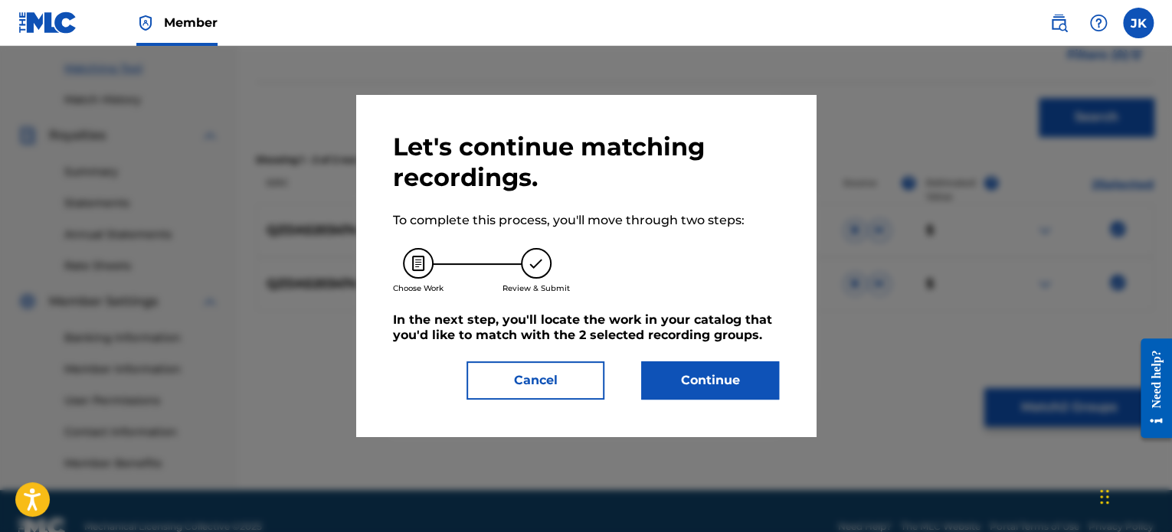
click at [693, 379] on button "Continue" at bounding box center [710, 381] width 138 height 38
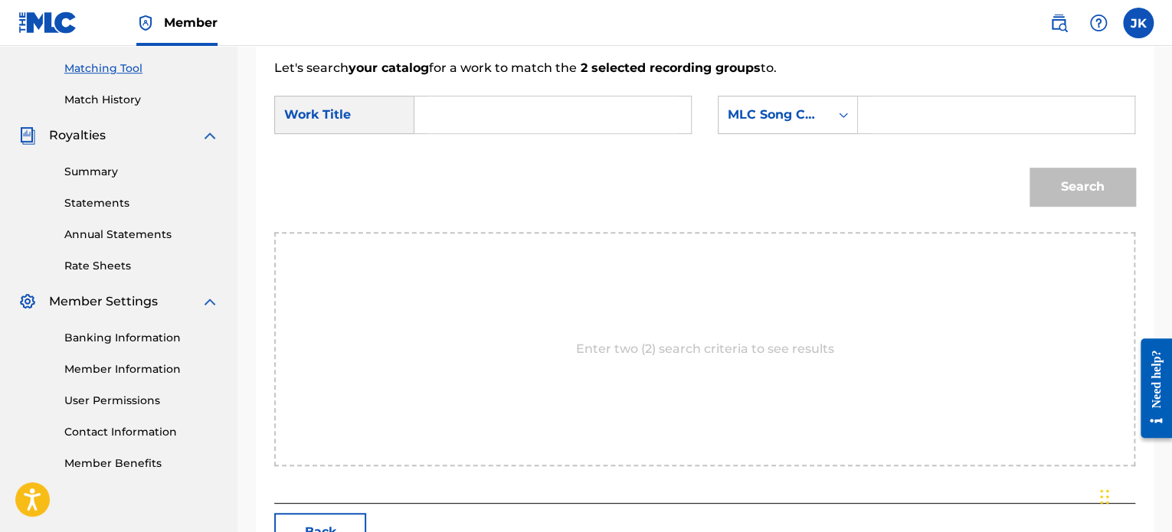
click at [443, 112] on input "Search Form" at bounding box center [552, 115] width 251 height 37
paste input "Fendi Bandz"
type input "Fendi Bandz"
click at [806, 126] on div "MLC Song Code" at bounding box center [774, 114] width 111 height 29
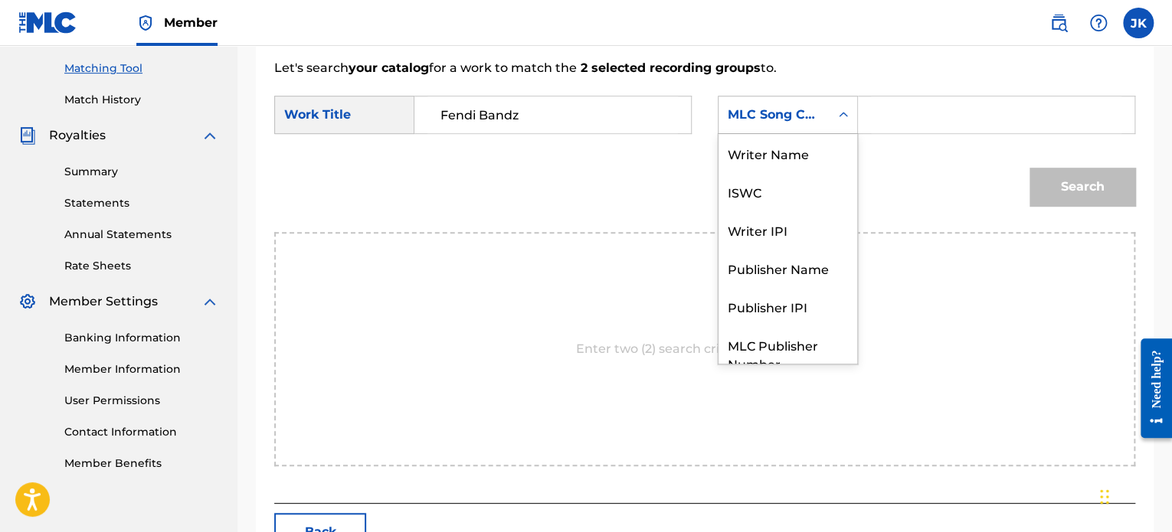
scroll to position [57, 0]
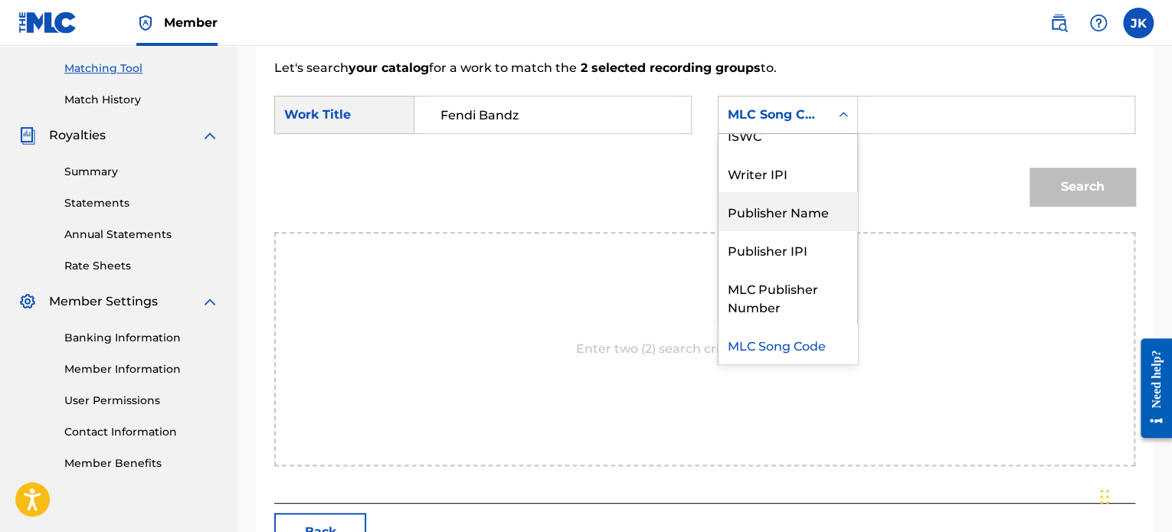
click at [784, 217] on div "Publisher Name" at bounding box center [788, 211] width 139 height 38
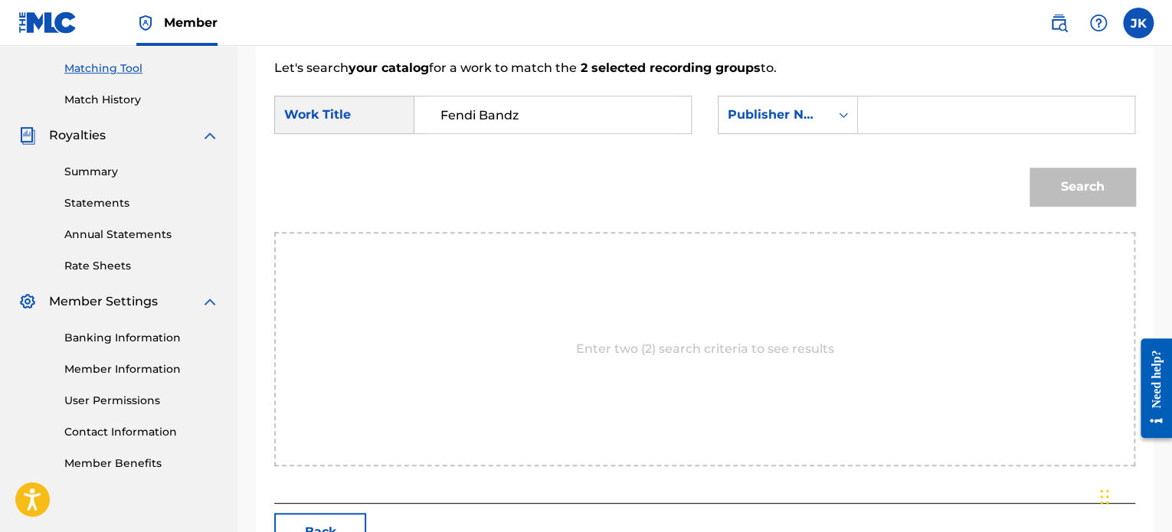
click at [890, 106] on input "Search Form" at bounding box center [996, 115] width 251 height 37
type input "[PERSON_NAME]"
click at [1037, 182] on button "Search" at bounding box center [1083, 187] width 106 height 38
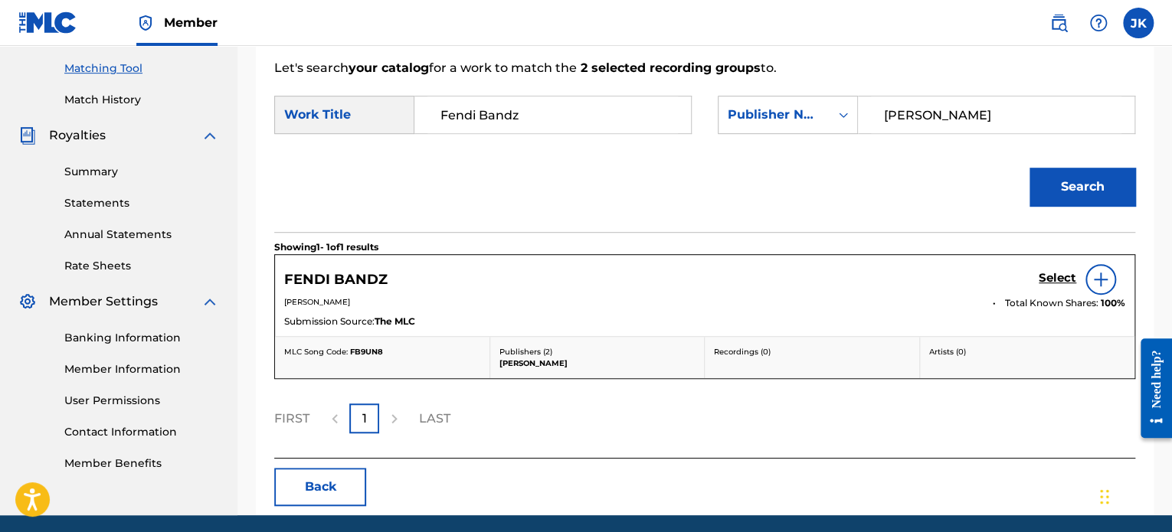
scroll to position [441, 0]
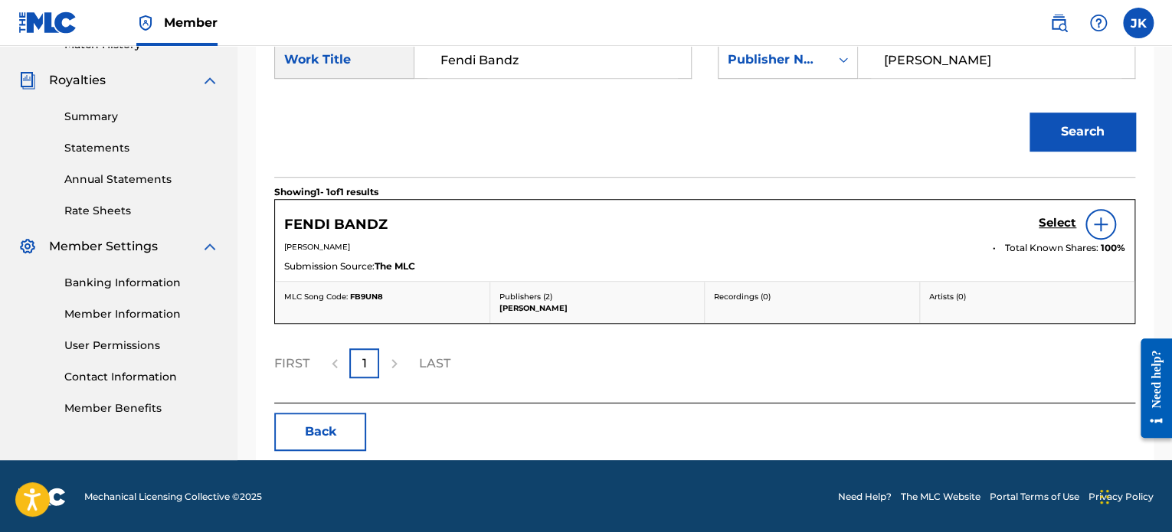
click at [1091, 223] on div at bounding box center [1101, 224] width 31 height 31
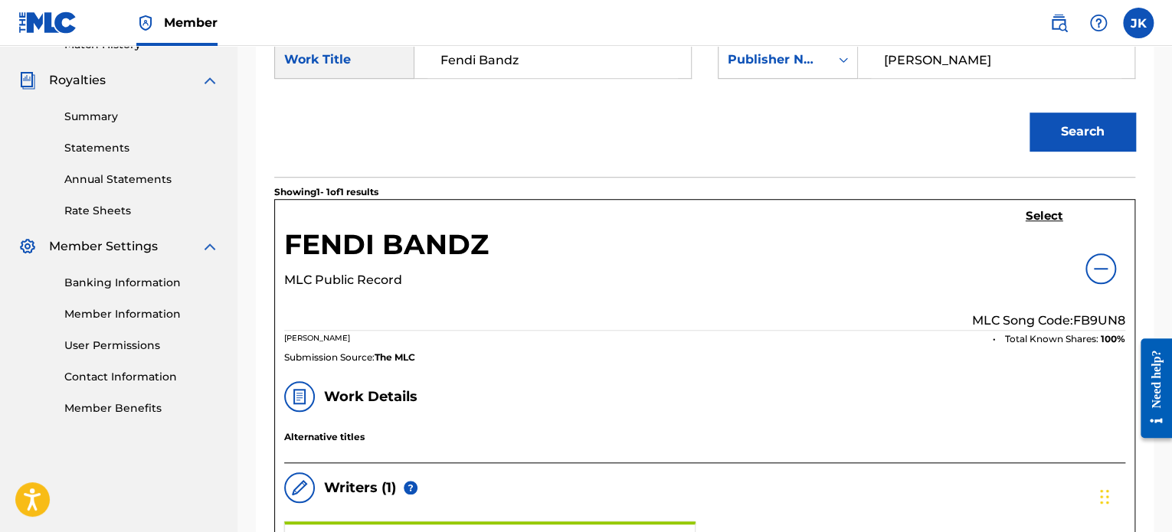
click at [1087, 320] on p "MLC Song Code: FB9UN8" at bounding box center [1048, 321] width 153 height 18
copy p "FB9UN8"
click at [1032, 216] on h5 "Select" at bounding box center [1045, 216] width 38 height 15
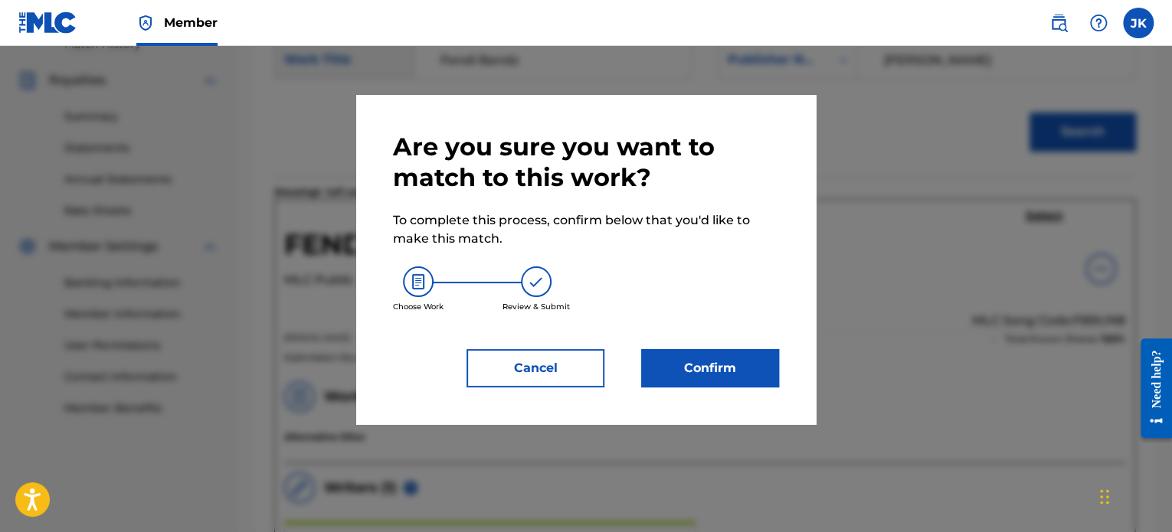
click at [722, 370] on button "Confirm" at bounding box center [710, 368] width 138 height 38
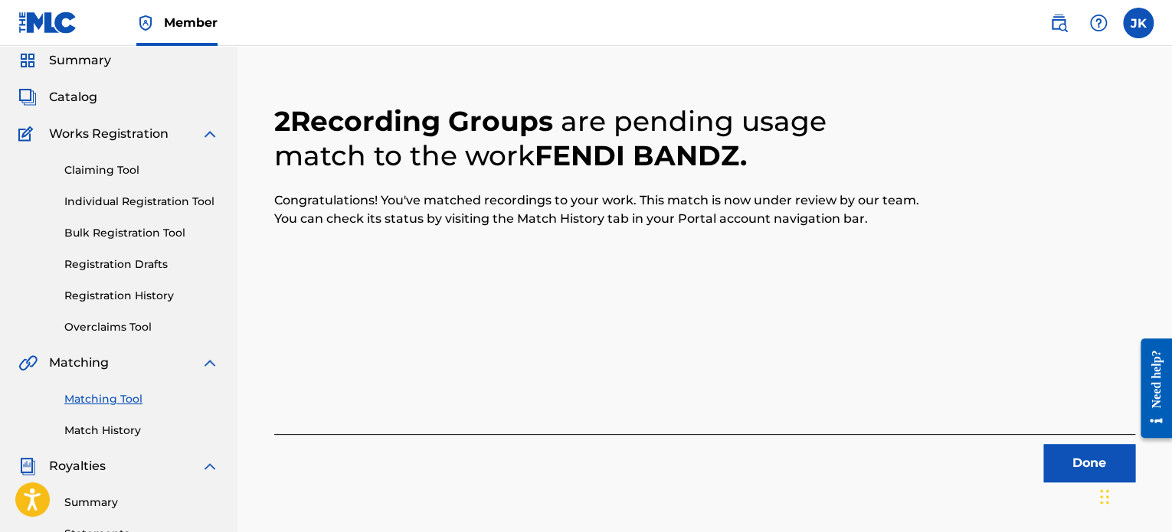
scroll to position [55, 0]
click at [1069, 465] on button "Done" at bounding box center [1089, 463] width 92 height 38
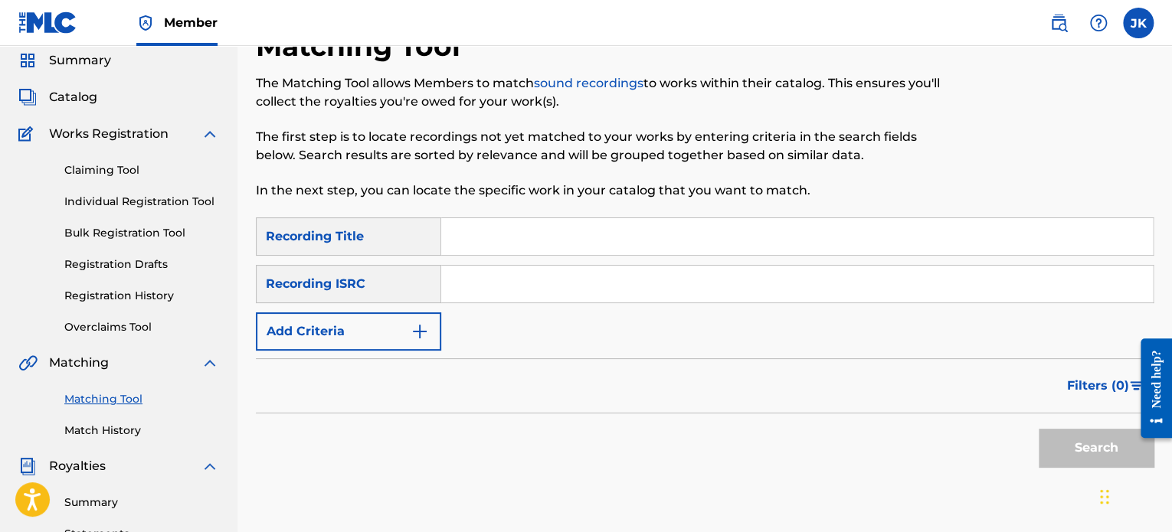
click at [463, 233] on input "Search Form" at bounding box center [797, 236] width 712 height 37
paste input "Kite in Flite"
type input "Kite in Flite"
click at [487, 287] on input "Search Form" at bounding box center [797, 284] width 712 height 37
paste input "QZDA52034748"
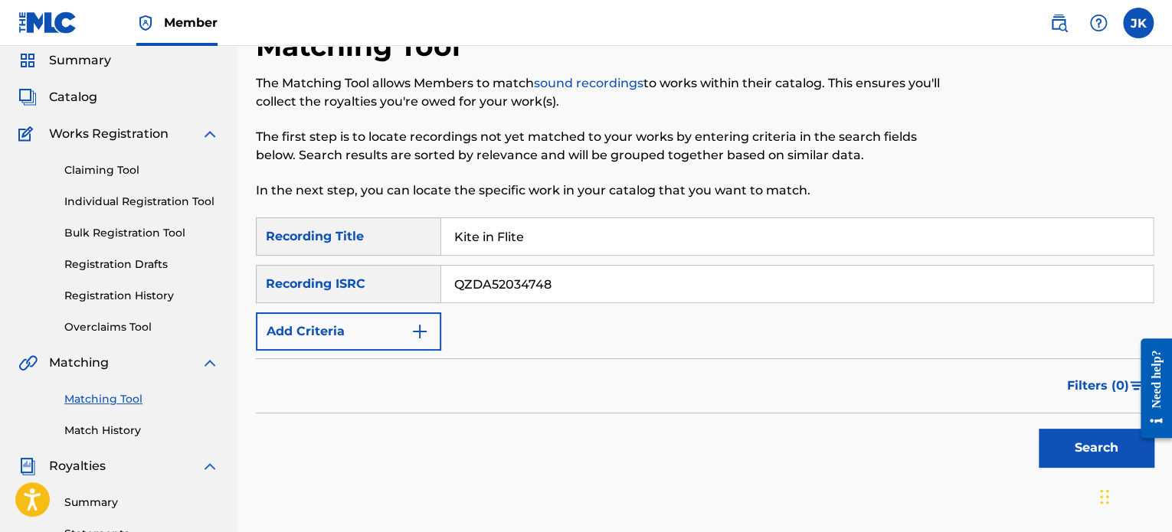
type input "QZDA52034748"
click at [1060, 450] on button "Search" at bounding box center [1096, 448] width 115 height 38
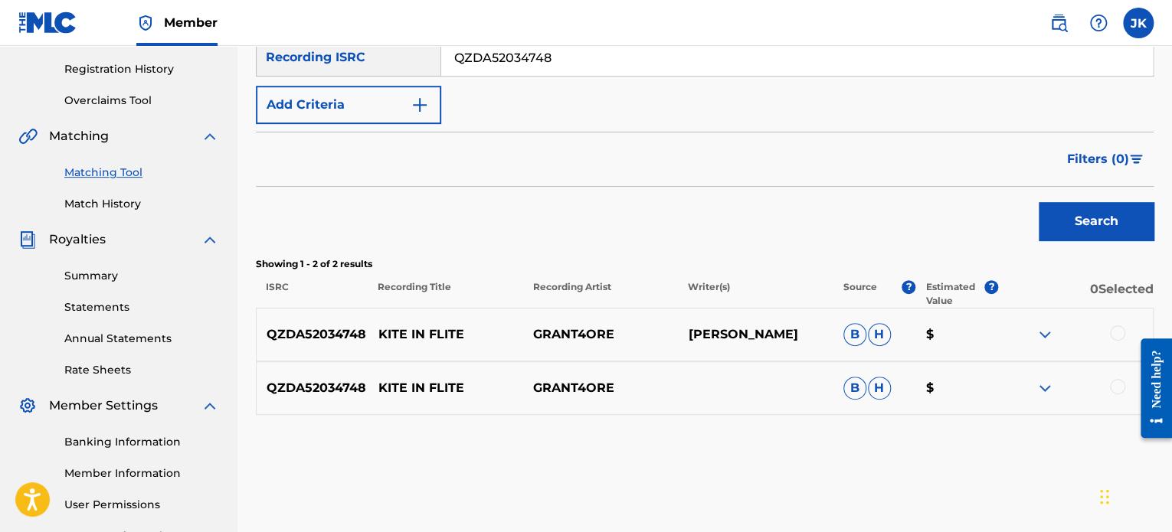
scroll to position [283, 0]
click at [1116, 330] on div at bounding box center [1117, 332] width 15 height 15
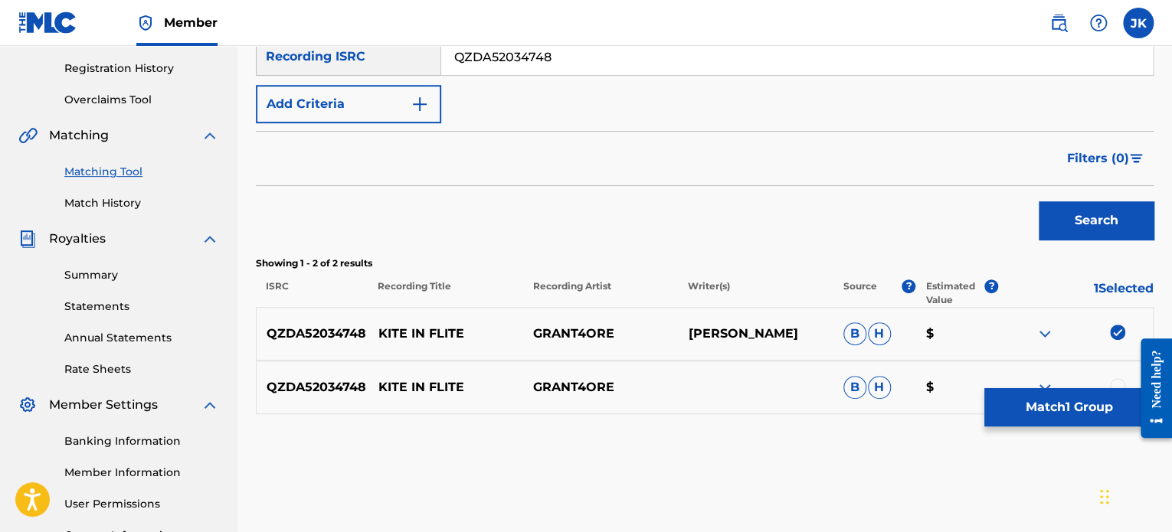
click at [1119, 381] on div at bounding box center [1117, 385] width 15 height 15
click at [1066, 398] on button "Match 2 Groups" at bounding box center [1068, 407] width 169 height 38
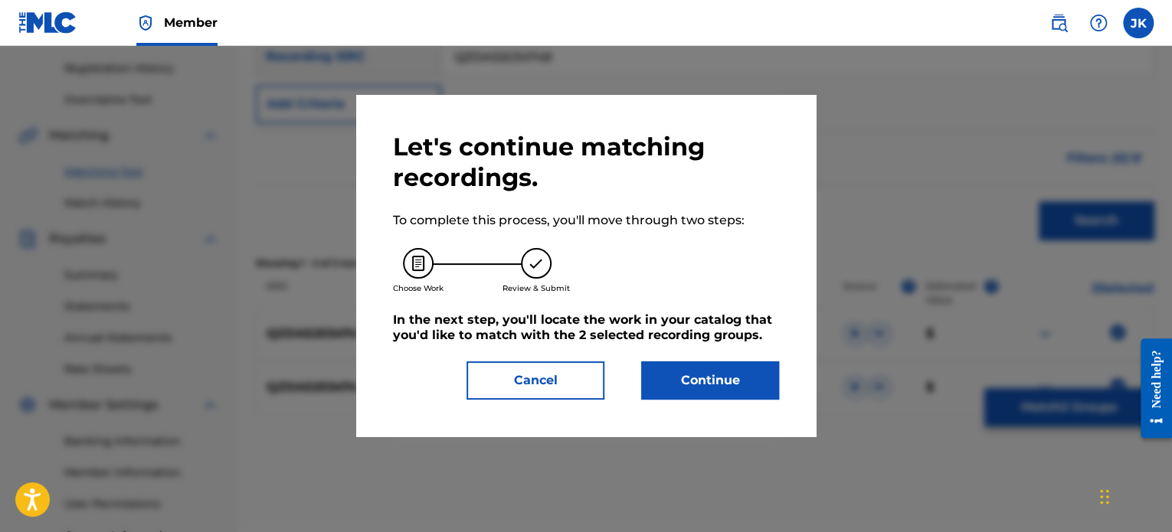
click at [717, 388] on button "Continue" at bounding box center [710, 381] width 138 height 38
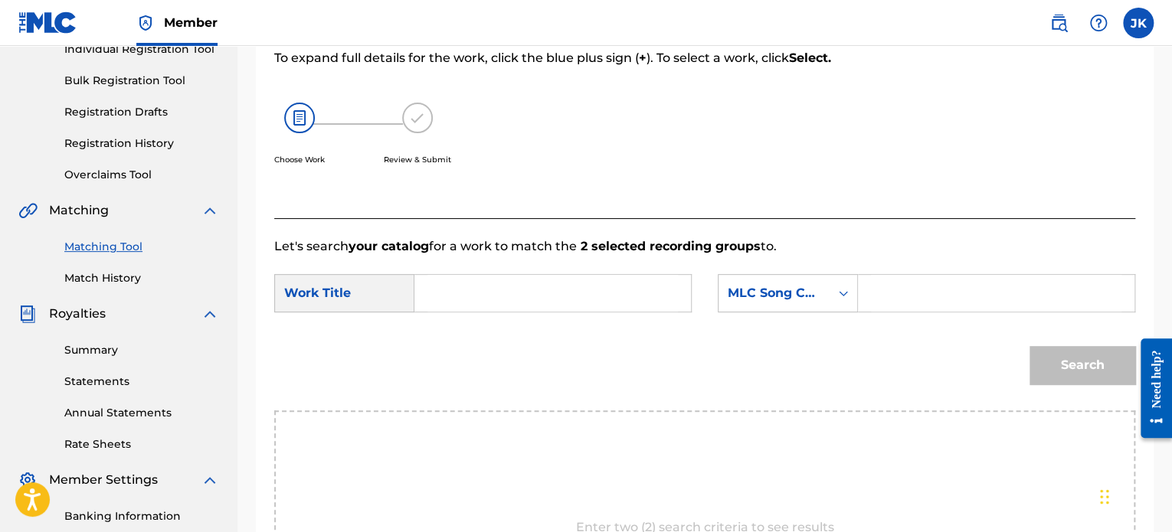
scroll to position [206, 0]
click at [470, 300] on input "Search Form" at bounding box center [552, 295] width 251 height 37
paste input "Kite in Flite"
type input "Kite in Flite"
click at [824, 311] on div "MLC Song Code" at bounding box center [788, 295] width 140 height 38
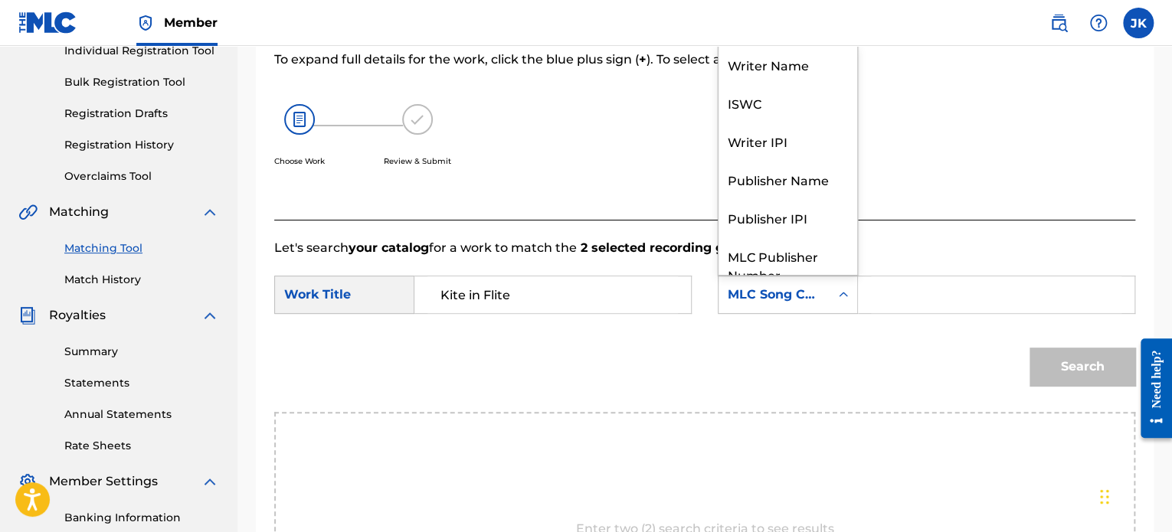
scroll to position [57, 0]
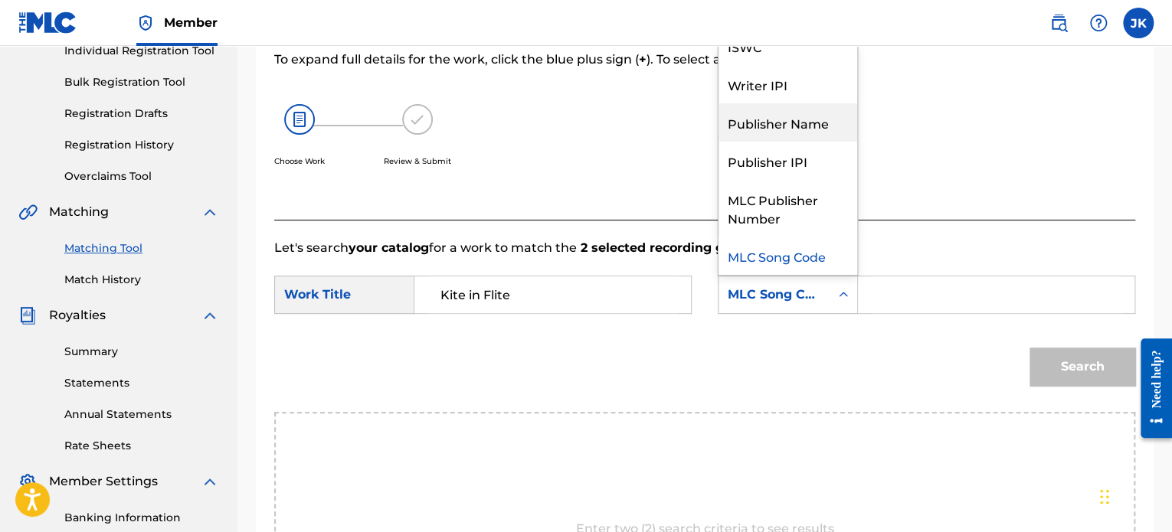
click at [798, 113] on div "Publisher Name" at bounding box center [788, 122] width 139 height 38
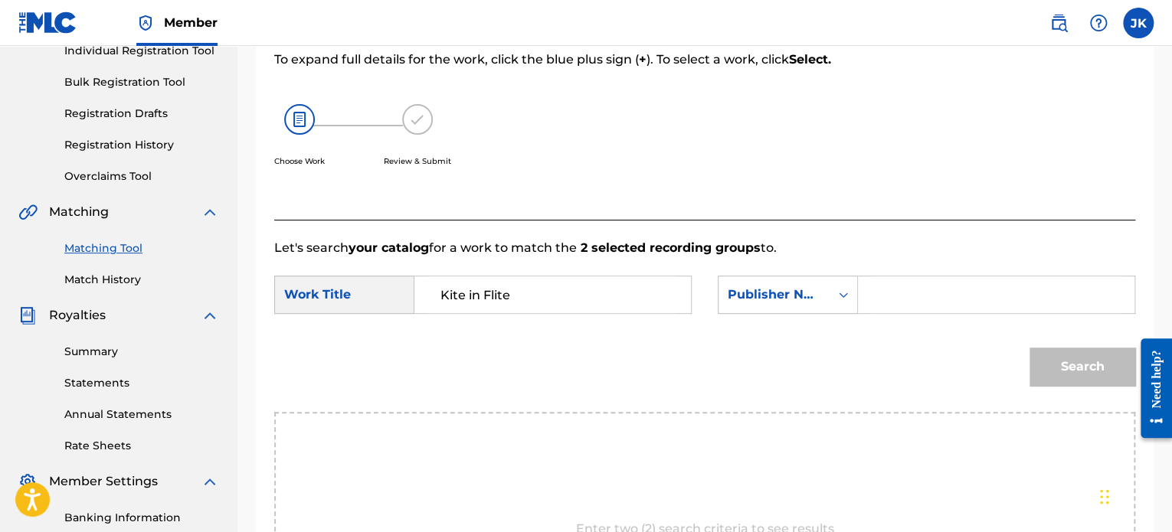
click at [901, 283] on input "Search Form" at bounding box center [996, 295] width 251 height 37
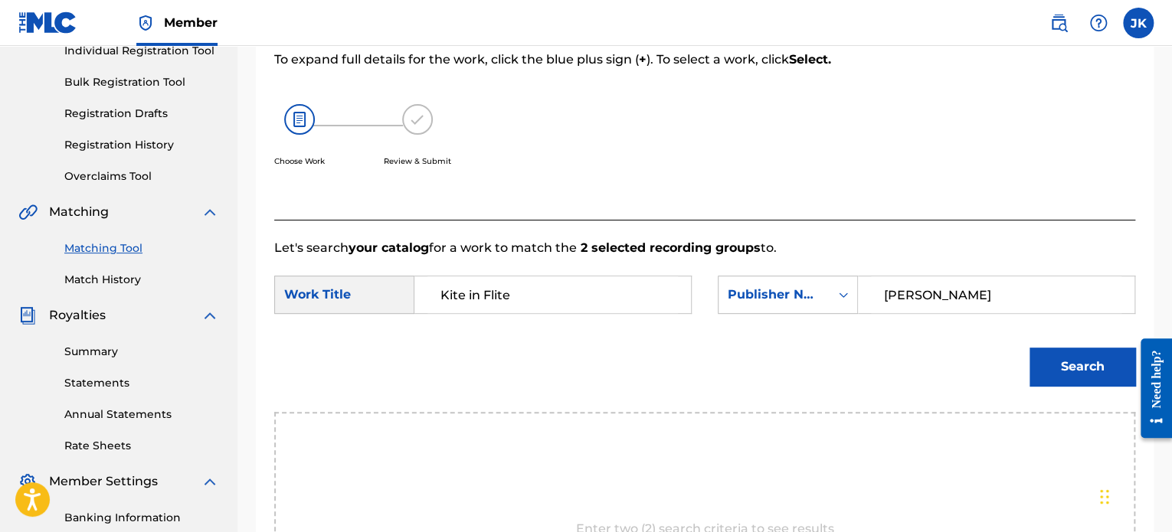
type input "[PERSON_NAME]"
click at [1073, 364] on button "Search" at bounding box center [1083, 367] width 106 height 38
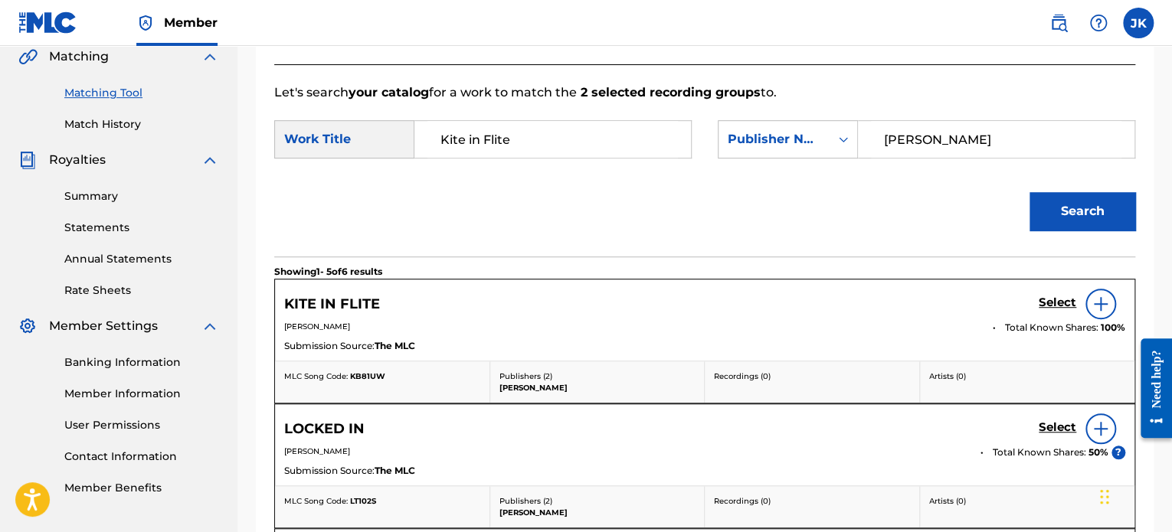
scroll to position [364, 0]
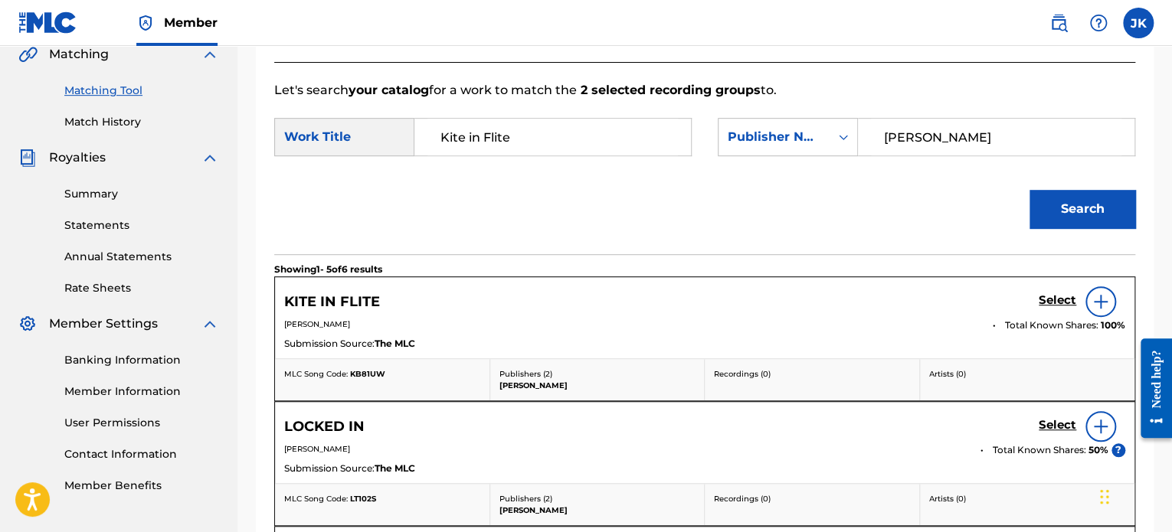
click at [1110, 310] on div at bounding box center [1101, 302] width 31 height 31
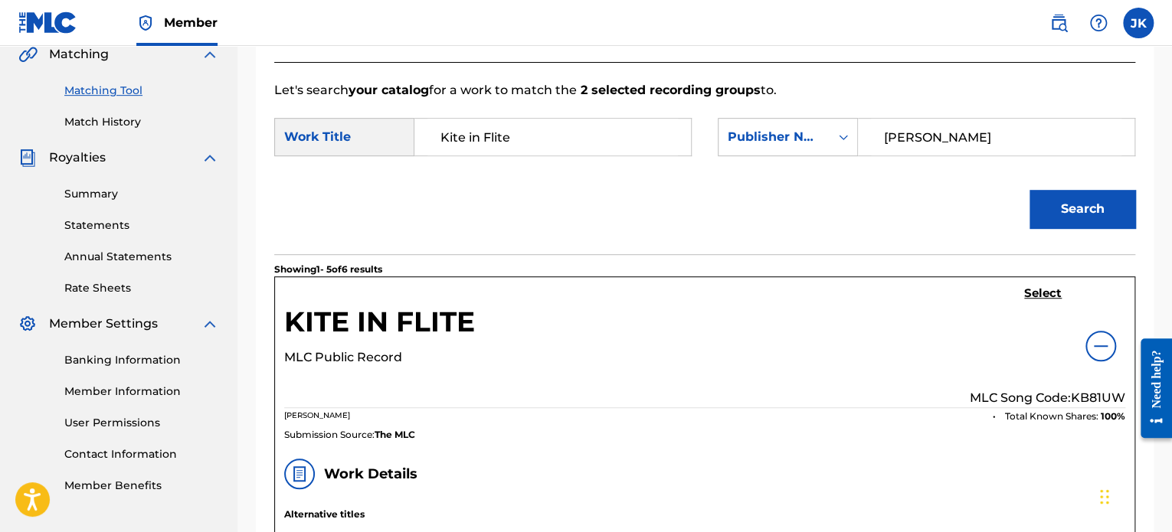
click at [1096, 399] on p "MLC Song Code: KB81UW" at bounding box center [1048, 398] width 156 height 18
copy p "KB81UW"
click at [1030, 299] on h5 "Select" at bounding box center [1043, 294] width 38 height 15
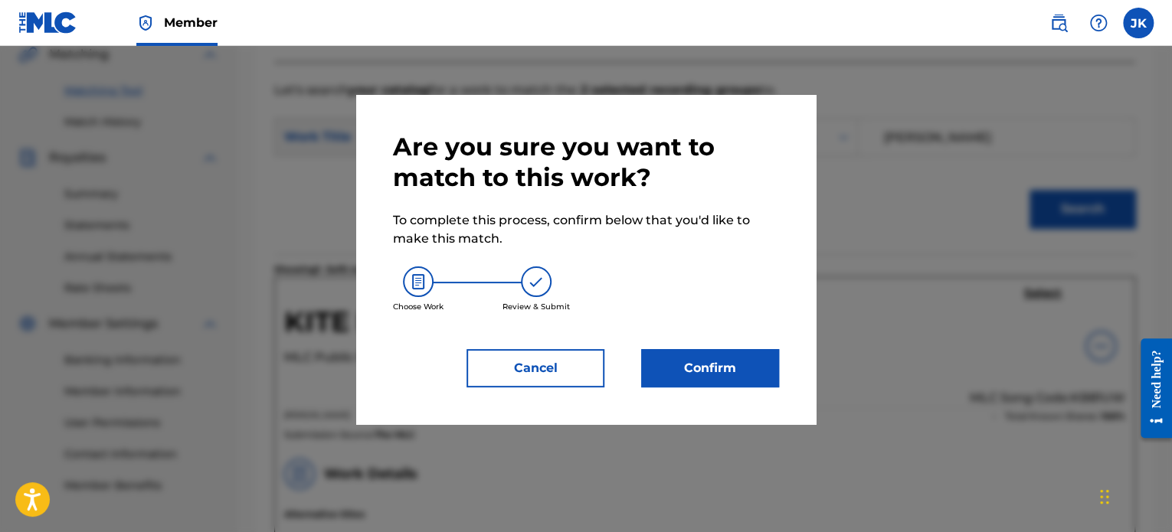
click at [729, 387] on button "Confirm" at bounding box center [710, 368] width 138 height 38
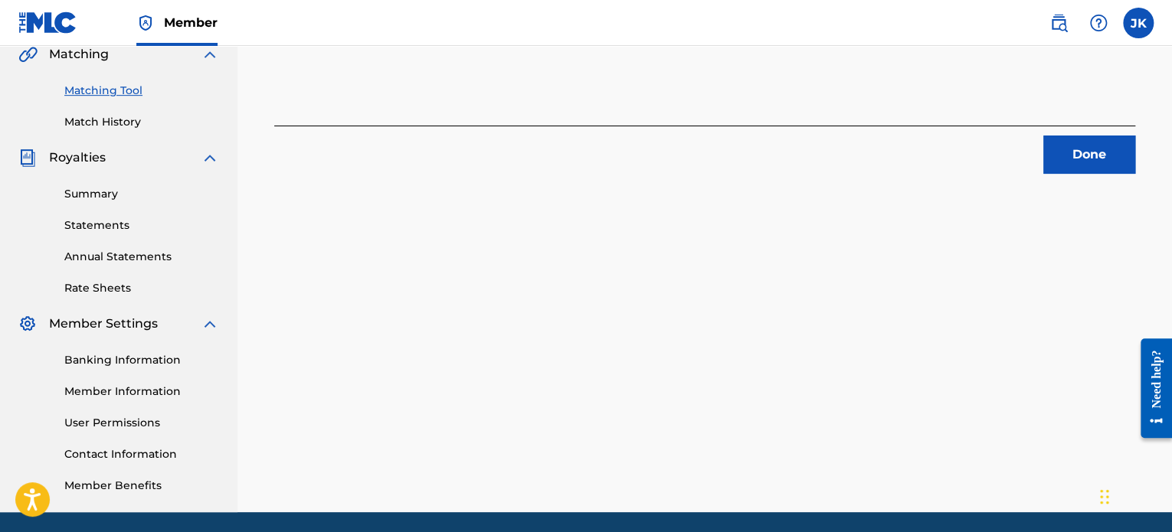
click at [1075, 152] on button "Done" at bounding box center [1089, 155] width 92 height 38
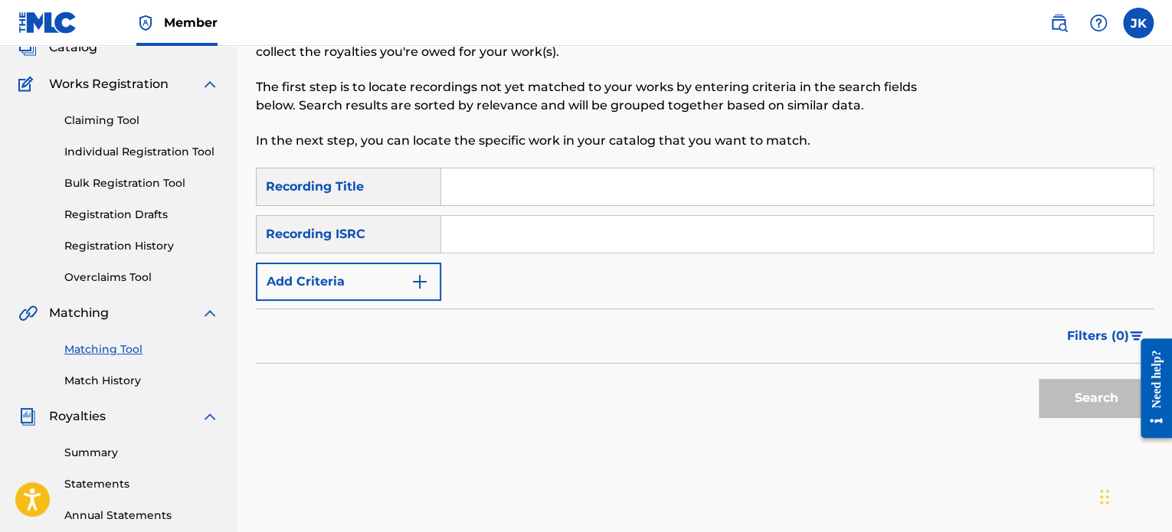
scroll to position [100, 0]
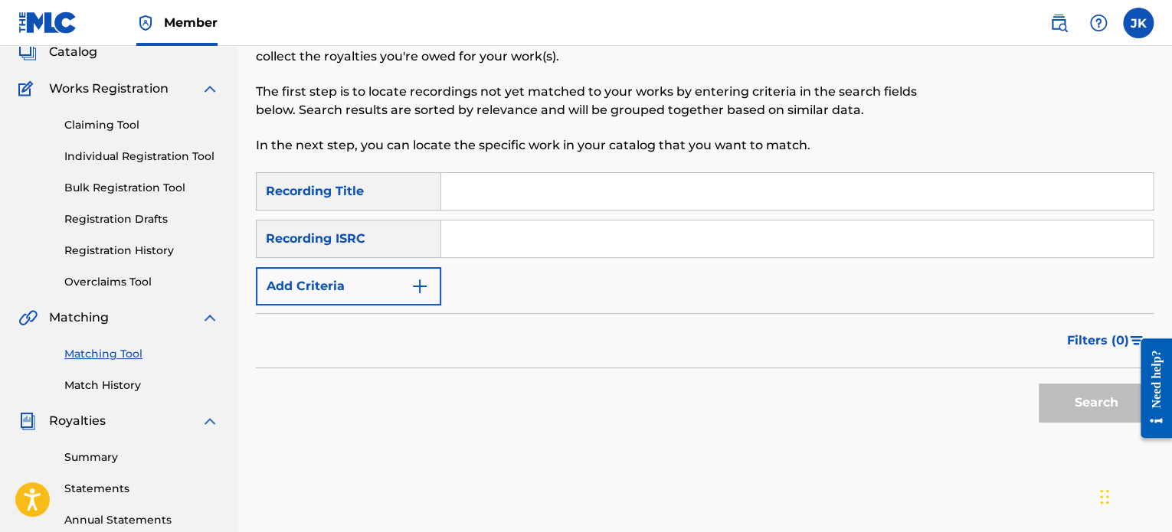
click at [463, 186] on input "Search Form" at bounding box center [797, 191] width 712 height 37
paste input "[PERSON_NAME][GEOGRAPHIC_DATA]"
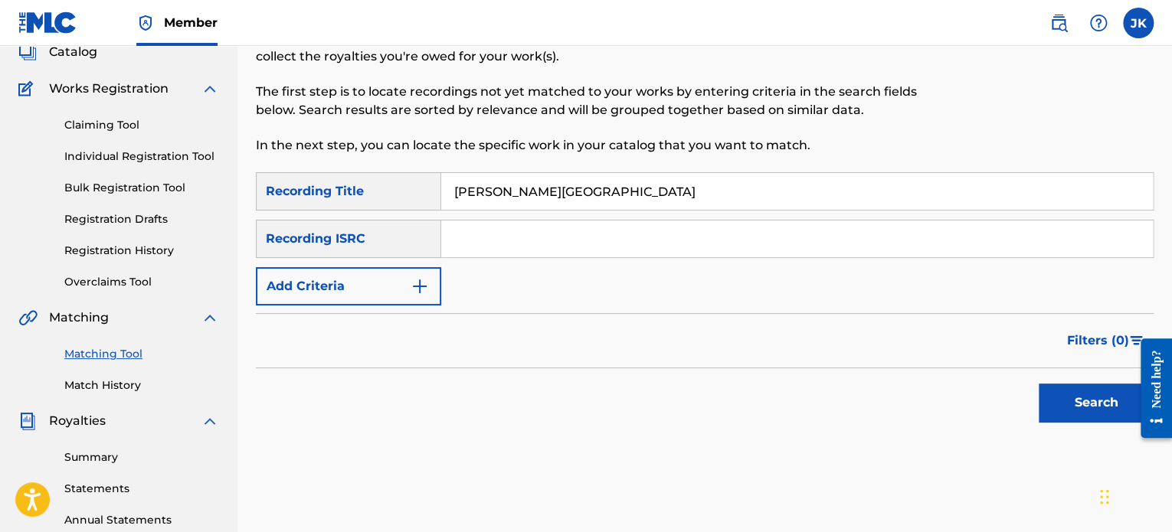
type input "[PERSON_NAME][GEOGRAPHIC_DATA]"
click at [454, 233] on input "Search Form" at bounding box center [797, 239] width 712 height 37
paste input "QZDA52034749"
type input "QZDA52034749"
click at [1059, 401] on button "Search" at bounding box center [1096, 403] width 115 height 38
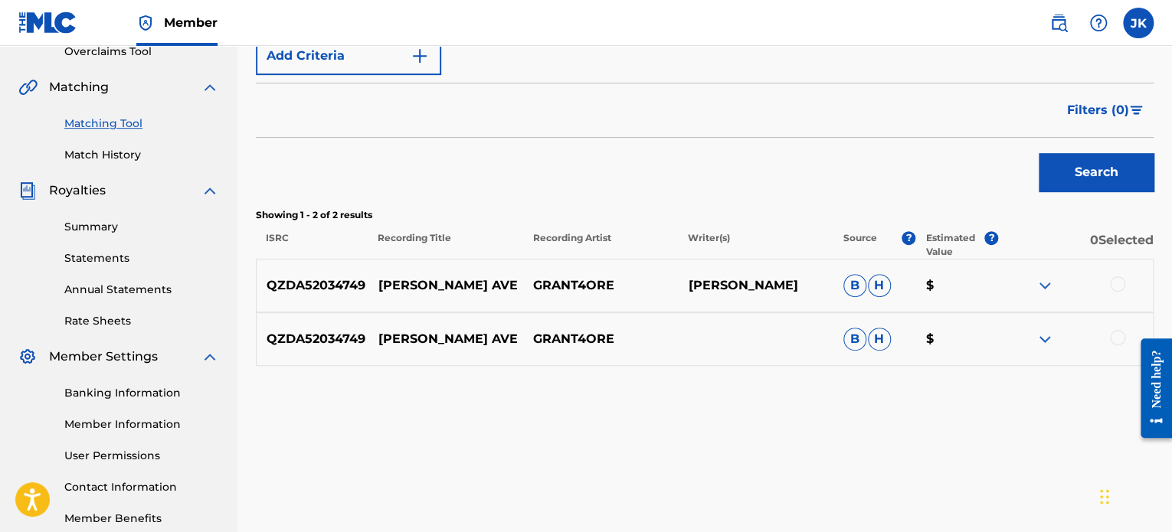
scroll to position [332, 0]
click at [1118, 285] on div at bounding box center [1117, 283] width 15 height 15
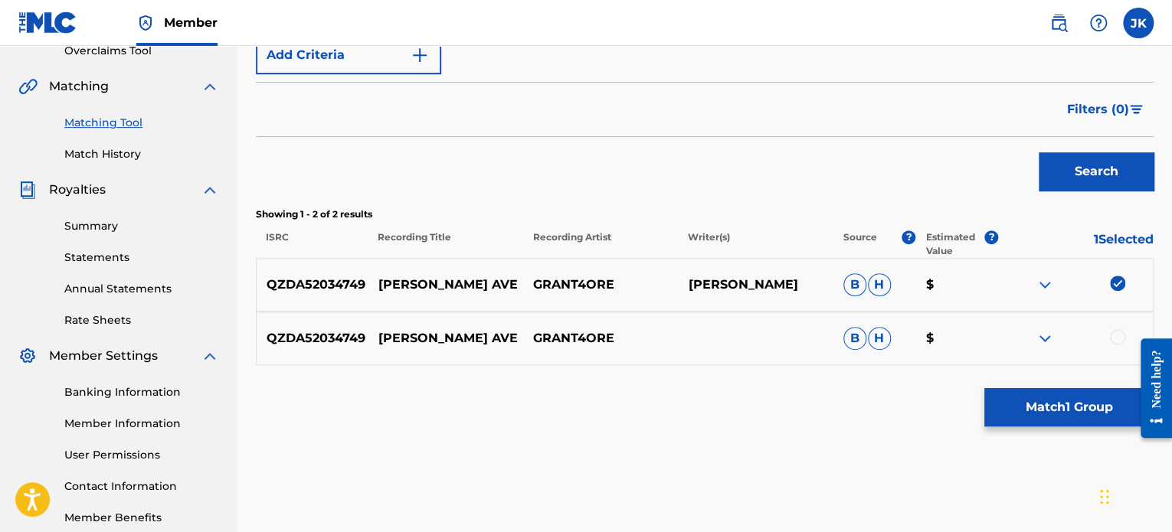
click at [1117, 340] on div at bounding box center [1117, 336] width 15 height 15
click at [1023, 394] on button "Match 2 Groups" at bounding box center [1068, 407] width 169 height 38
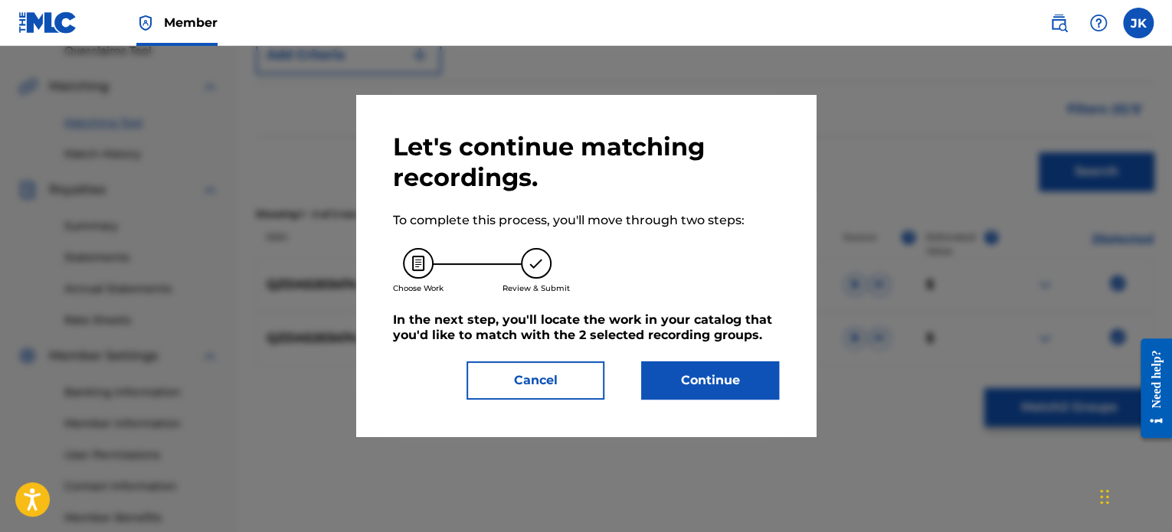
click at [717, 369] on button "Continue" at bounding box center [710, 381] width 138 height 38
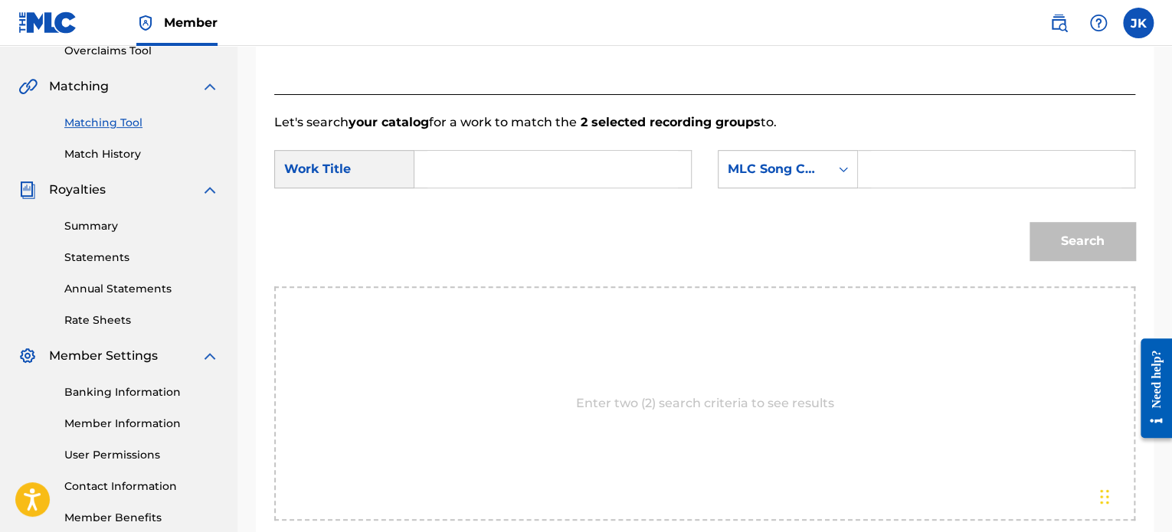
click at [438, 185] on input "Search Form" at bounding box center [552, 169] width 251 height 37
paste input "[PERSON_NAME][GEOGRAPHIC_DATA]"
type input "[PERSON_NAME][GEOGRAPHIC_DATA]"
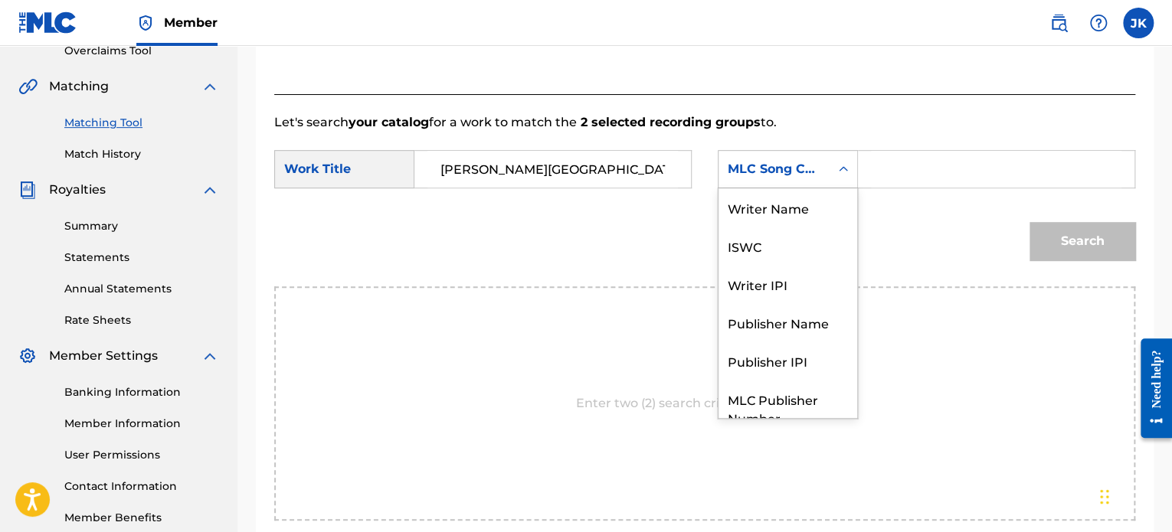
click at [784, 173] on div "MLC Song Code" at bounding box center [774, 169] width 93 height 18
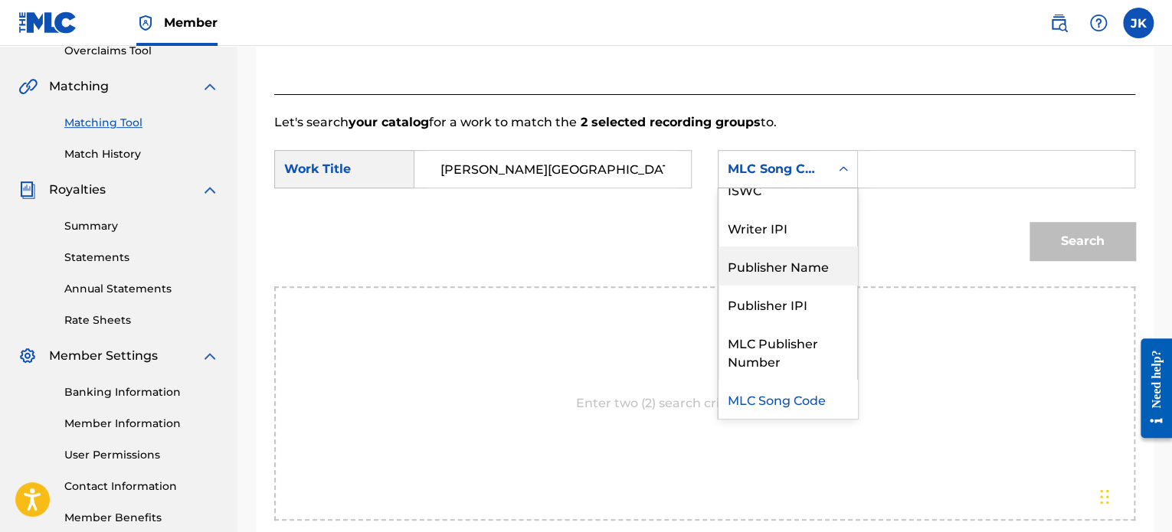
click at [788, 267] on div "Publisher Name" at bounding box center [788, 266] width 139 height 38
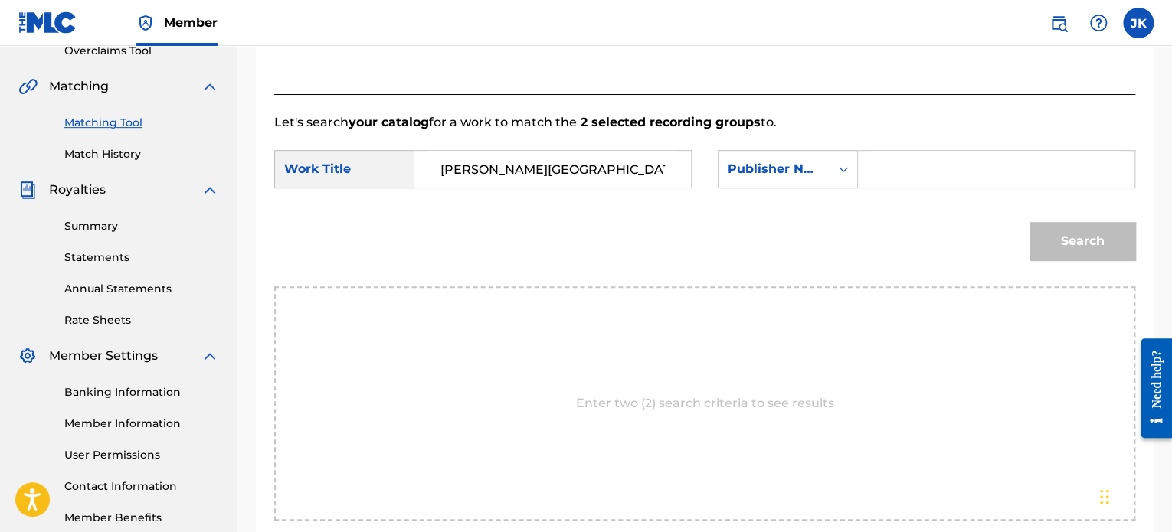
click at [898, 174] on input "Search Form" at bounding box center [996, 169] width 251 height 37
type input "[PERSON_NAME]"
click at [1054, 236] on button "Search" at bounding box center [1083, 241] width 106 height 38
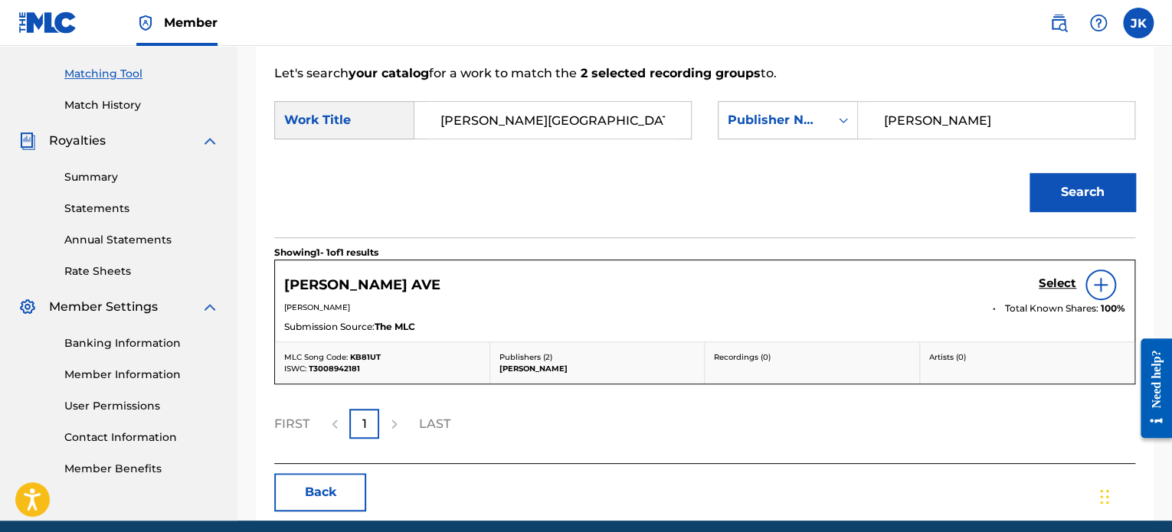
scroll to position [386, 0]
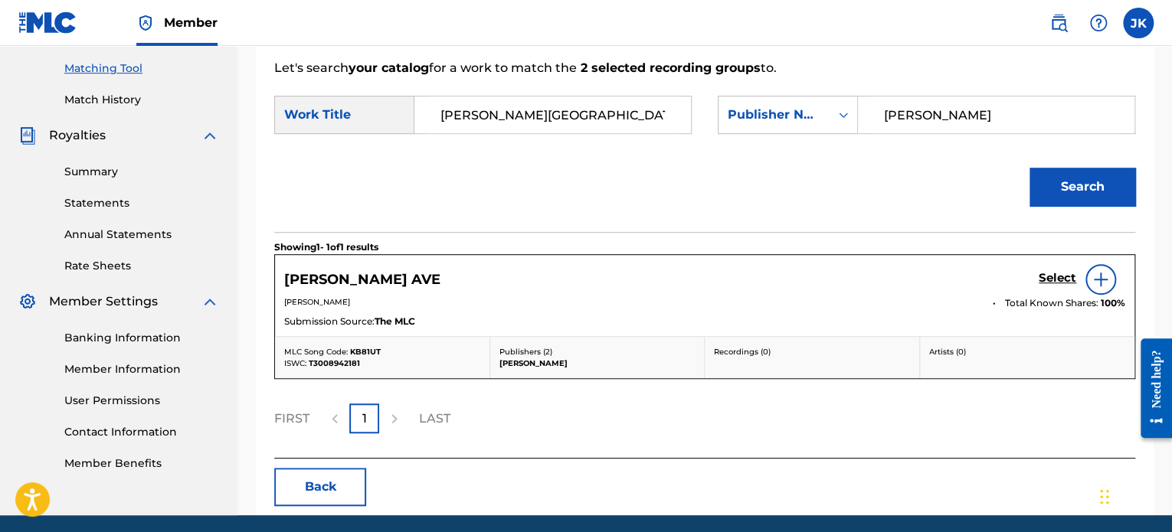
click at [1096, 285] on img at bounding box center [1101, 279] width 18 height 18
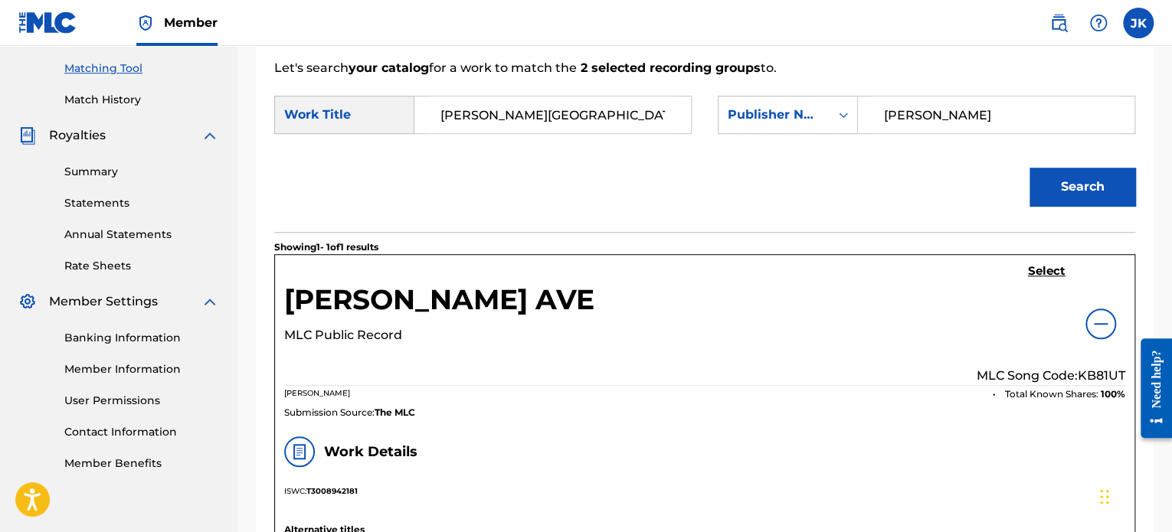
click at [1092, 373] on p "MLC Song Code: KB81UT" at bounding box center [1051, 376] width 149 height 18
copy p "KB81UT"
click at [1041, 270] on h5 "Select" at bounding box center [1047, 271] width 38 height 15
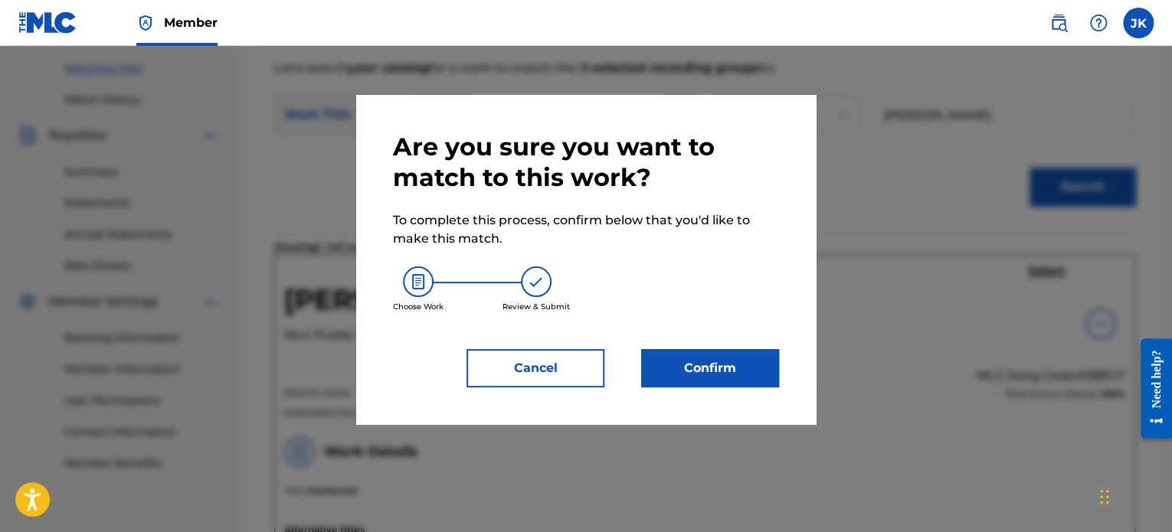
click at [710, 382] on button "Confirm" at bounding box center [710, 368] width 138 height 38
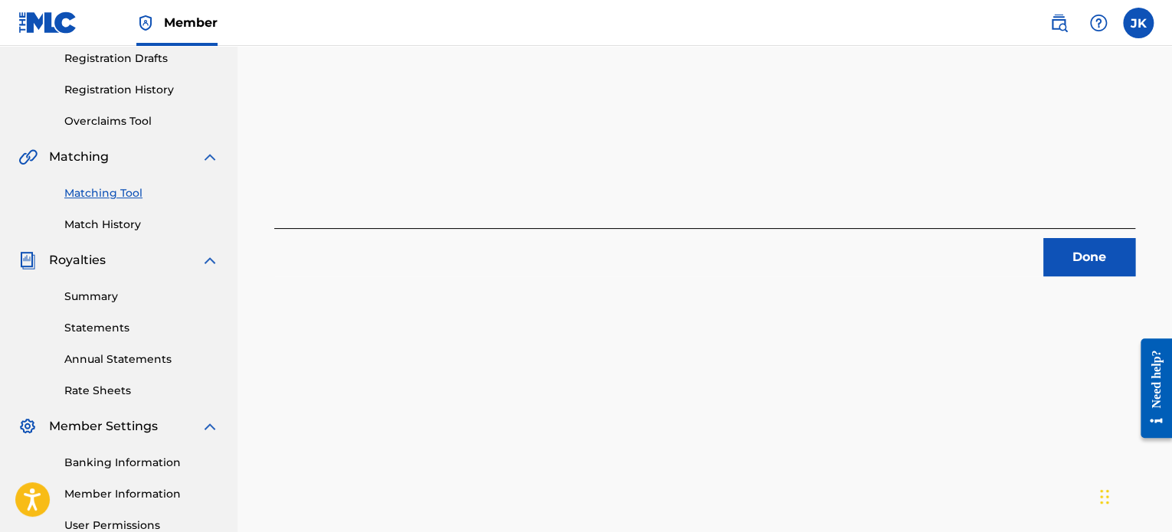
scroll to position [260, 0]
click at [1079, 259] on button "Done" at bounding box center [1089, 258] width 92 height 38
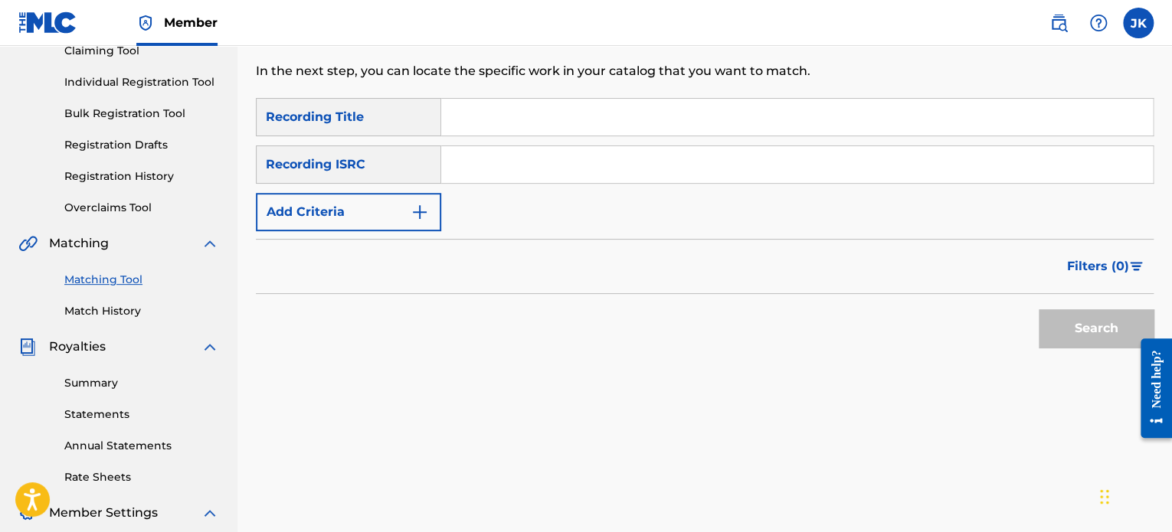
scroll to position [169, 0]
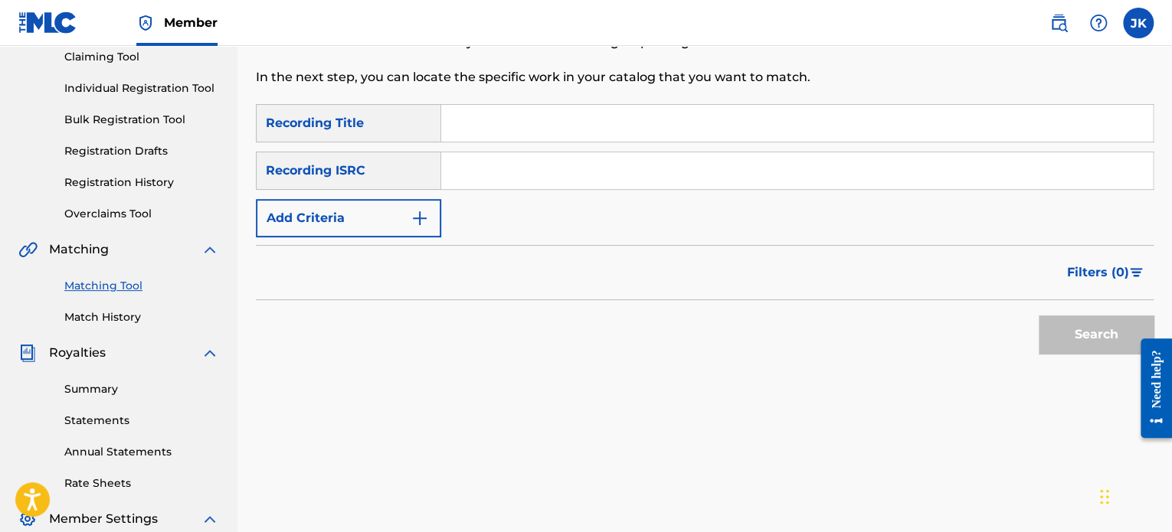
click at [470, 130] on input "Search Form" at bounding box center [797, 123] width 712 height 37
paste input "Theta Waves"
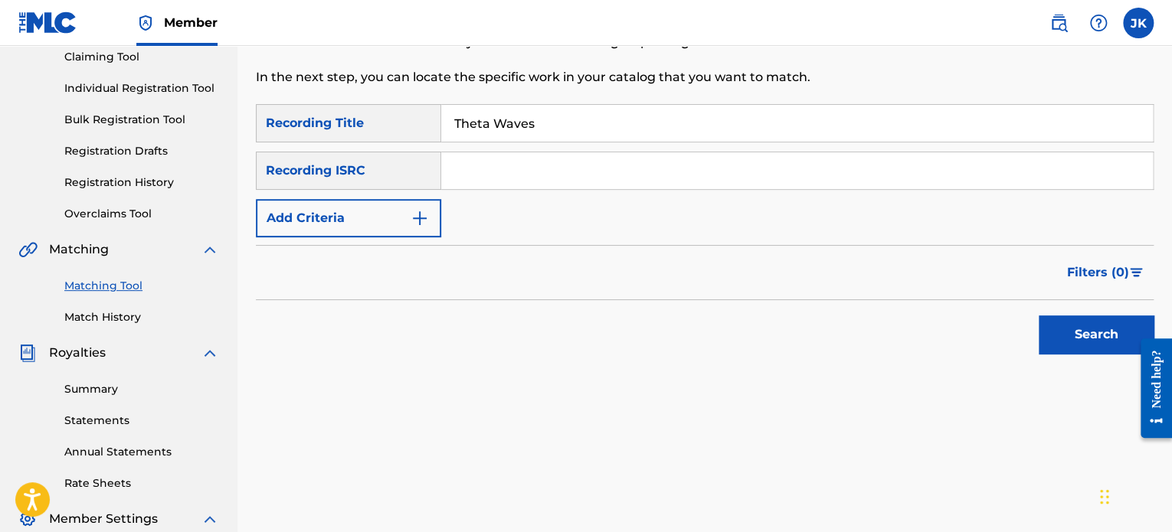
type input "Theta Waves"
click at [500, 180] on input "Search Form" at bounding box center [797, 170] width 712 height 37
paste input "QZDA52034750"
type input "QZDA52034750"
click at [1050, 335] on button "Search" at bounding box center [1096, 335] width 115 height 38
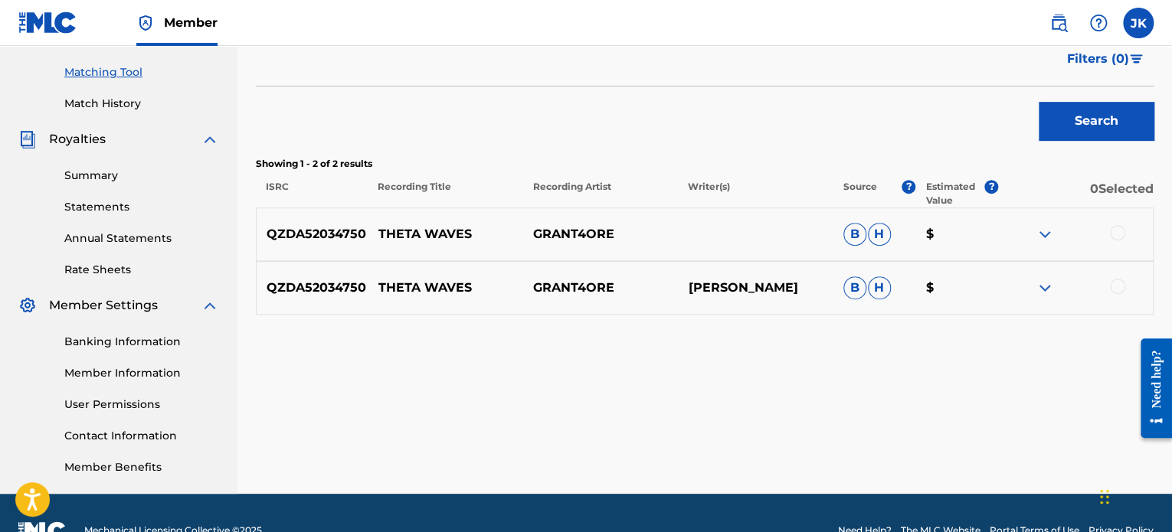
scroll to position [383, 0]
click at [1116, 232] on div at bounding box center [1117, 231] width 15 height 15
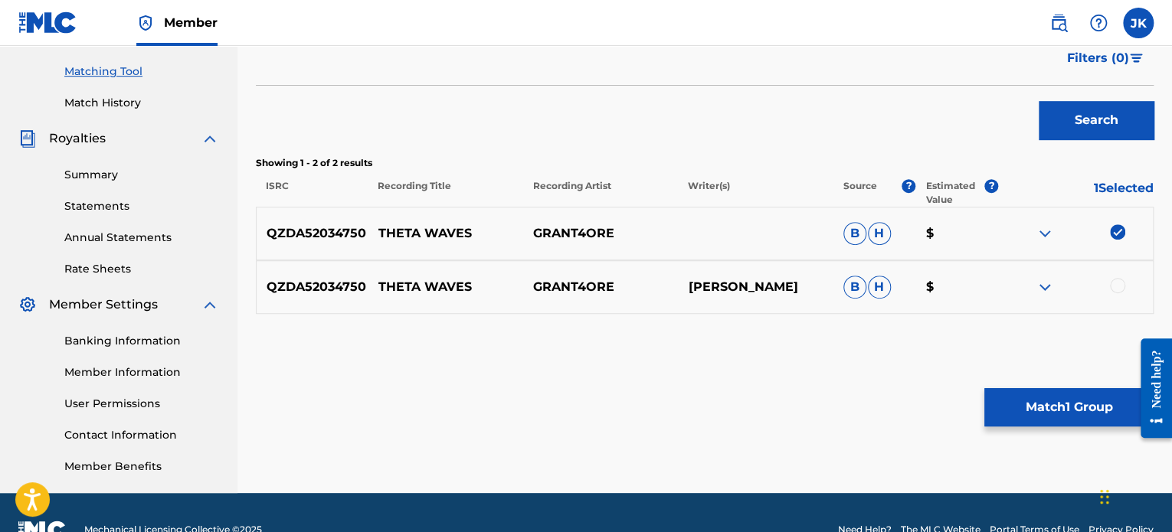
click at [1114, 285] on div at bounding box center [1117, 285] width 15 height 15
click at [1033, 395] on button "Match 2 Groups" at bounding box center [1068, 407] width 169 height 38
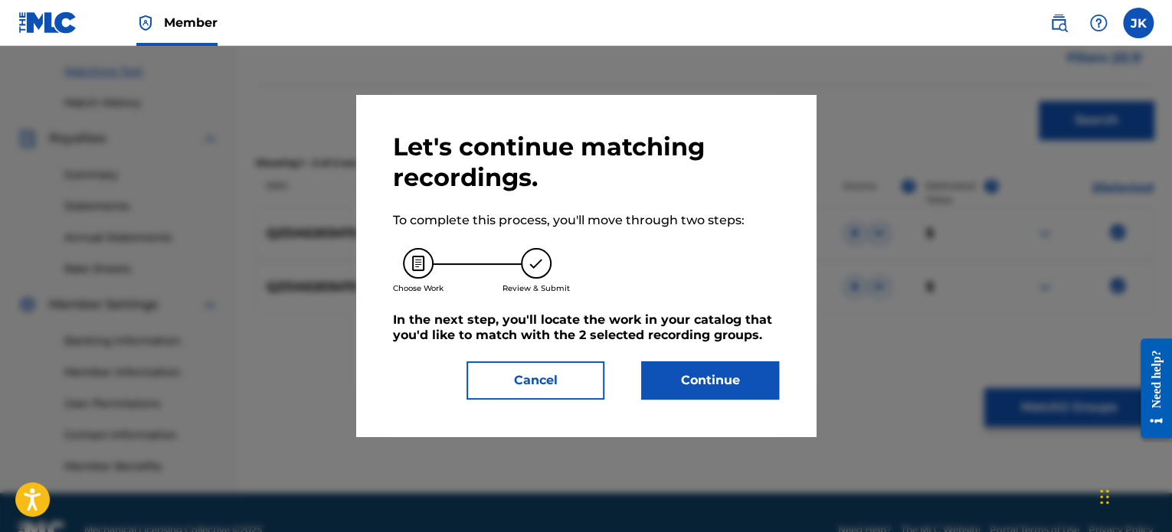
click at [749, 370] on button "Continue" at bounding box center [710, 381] width 138 height 38
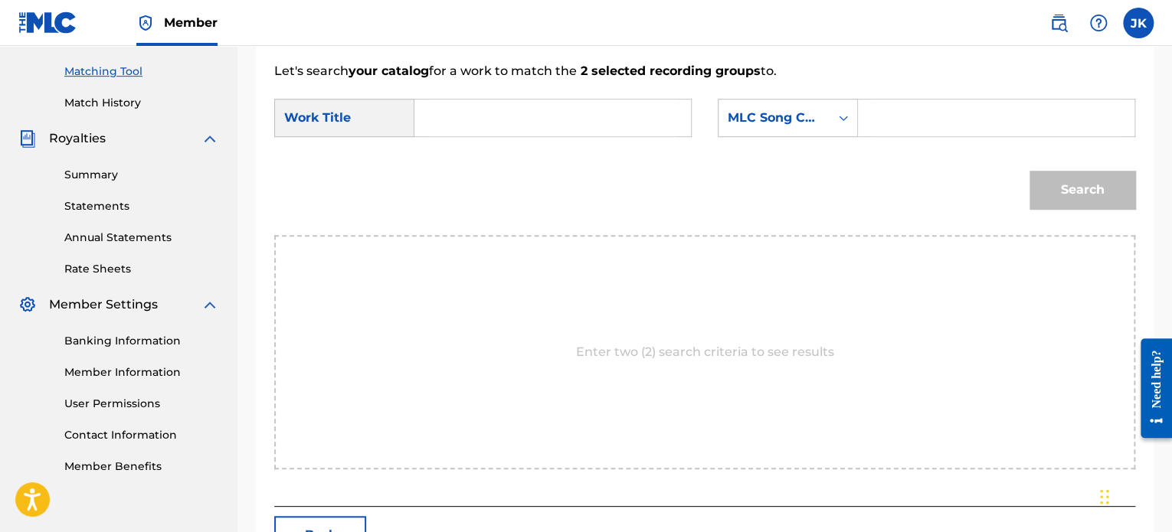
click at [447, 123] on input "Search Form" at bounding box center [552, 118] width 251 height 37
paste input "Theta Waves"
type input "Theta Waves"
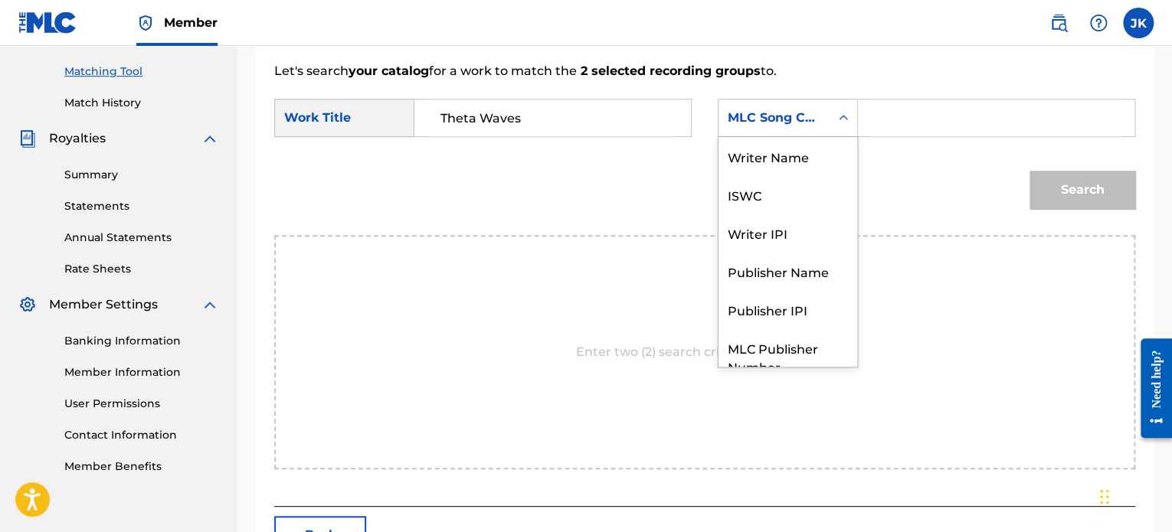
click at [837, 113] on icon "Search Form" at bounding box center [843, 117] width 15 height 15
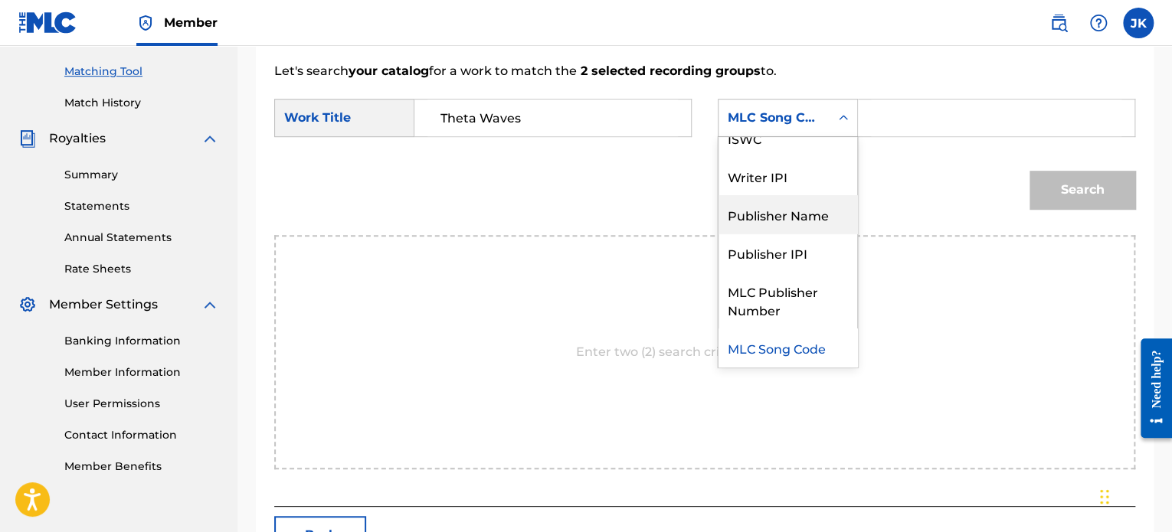
click at [809, 210] on div "Publisher Name" at bounding box center [788, 214] width 139 height 38
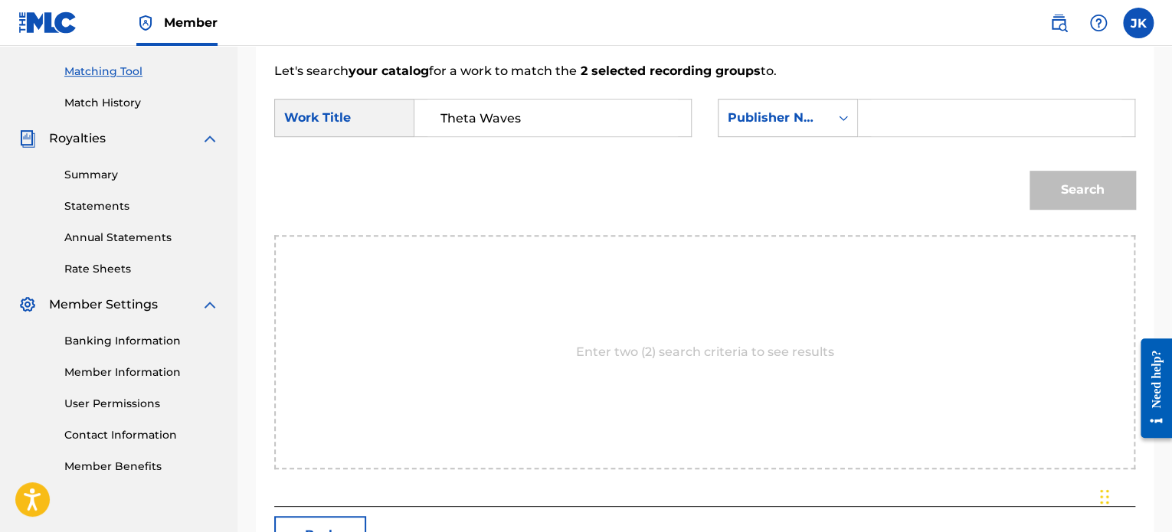
click at [880, 127] on input "Search Form" at bounding box center [996, 118] width 251 height 37
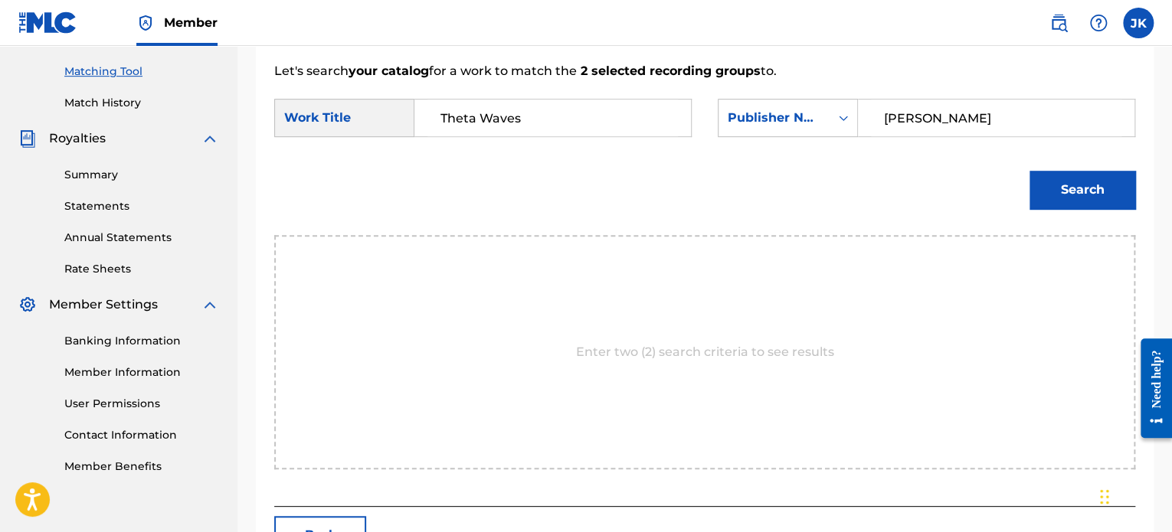
type input "[PERSON_NAME]"
click at [1044, 185] on button "Search" at bounding box center [1083, 190] width 106 height 38
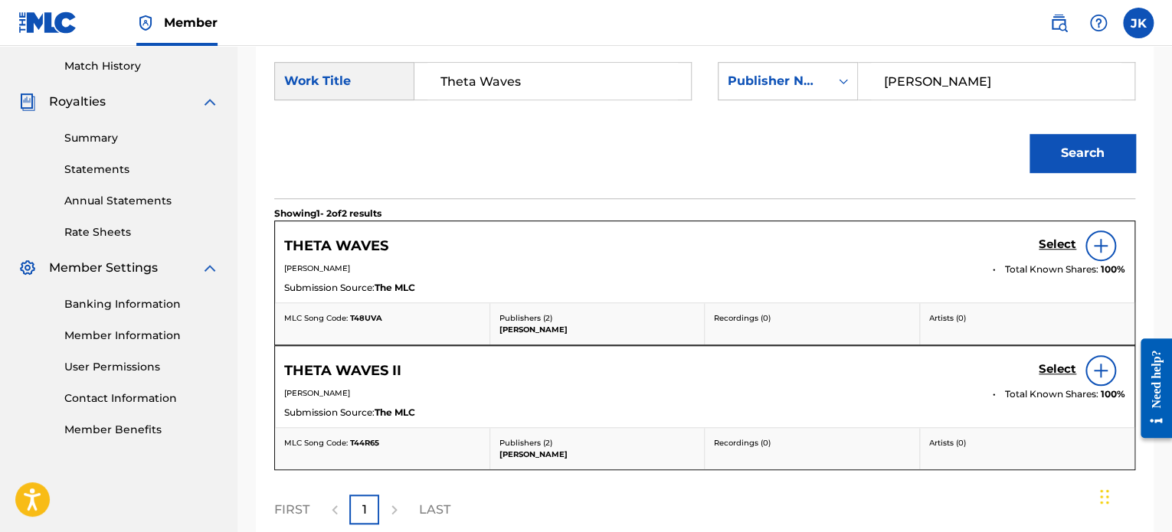
scroll to position [424, 0]
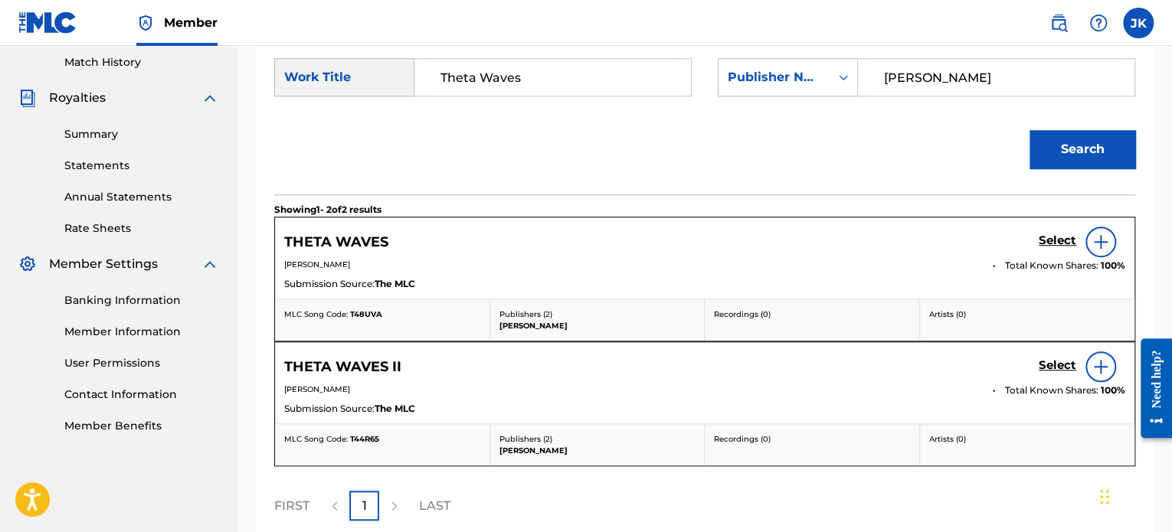
click at [1089, 244] on div at bounding box center [1101, 242] width 31 height 31
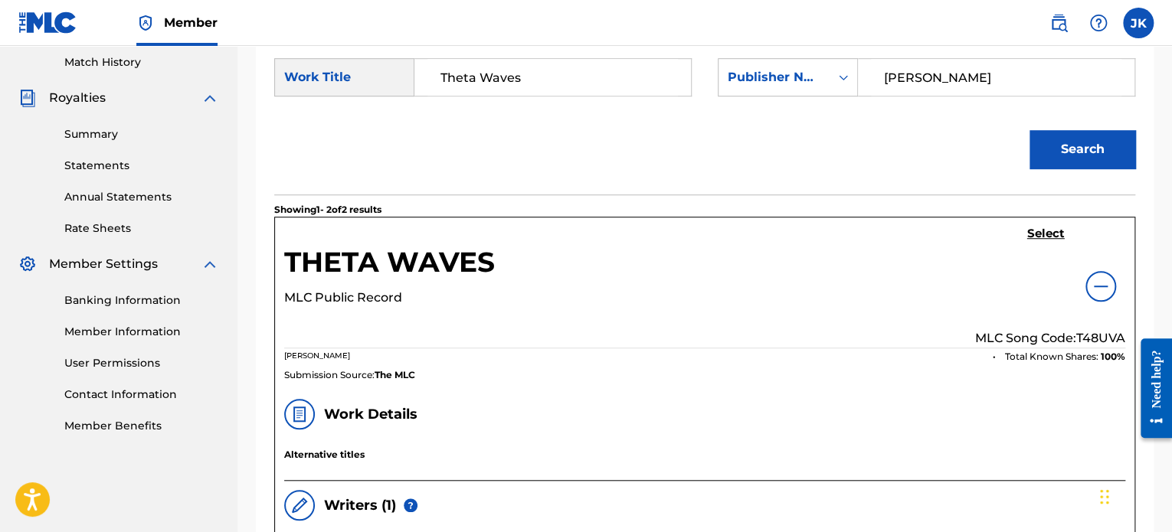
click at [1093, 333] on p "MLC Song Code: T48UVA" at bounding box center [1050, 338] width 150 height 18
copy p "T48UVA"
click at [1032, 236] on h5 "Select" at bounding box center [1046, 234] width 38 height 15
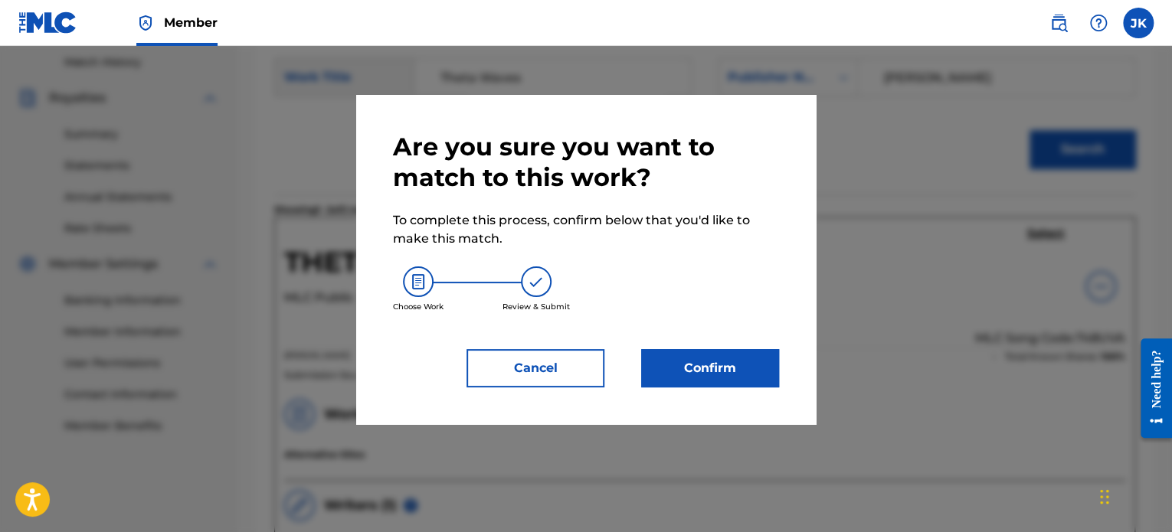
click at [708, 362] on button "Confirm" at bounding box center [710, 368] width 138 height 38
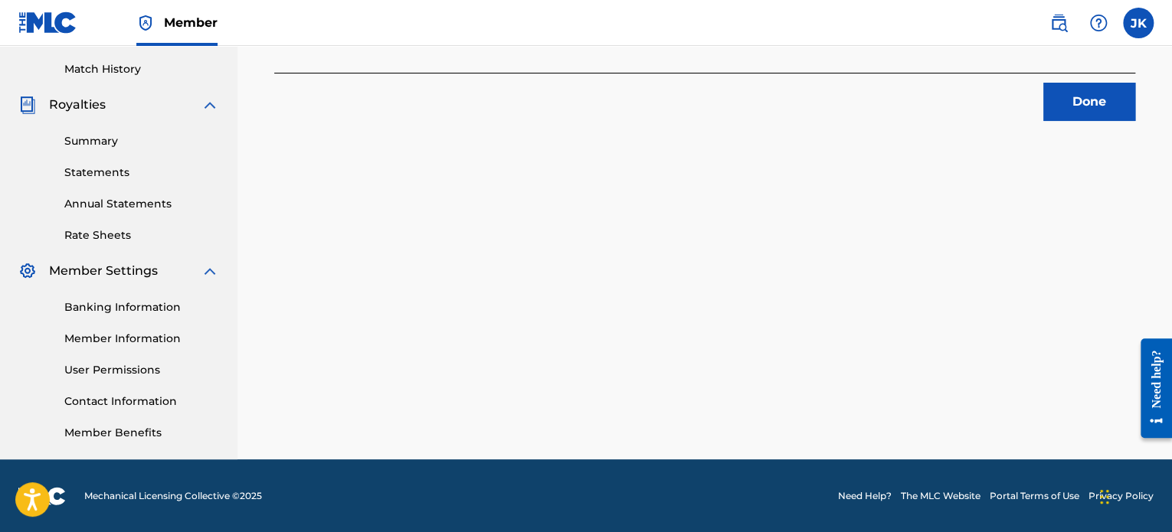
click at [1083, 106] on button "Done" at bounding box center [1089, 102] width 92 height 38
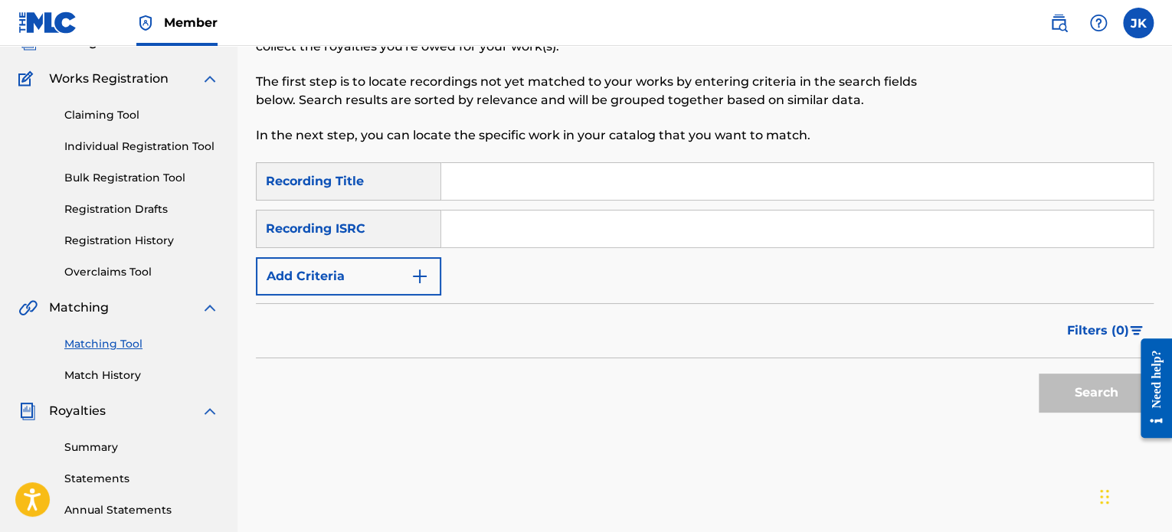
scroll to position [108, 0]
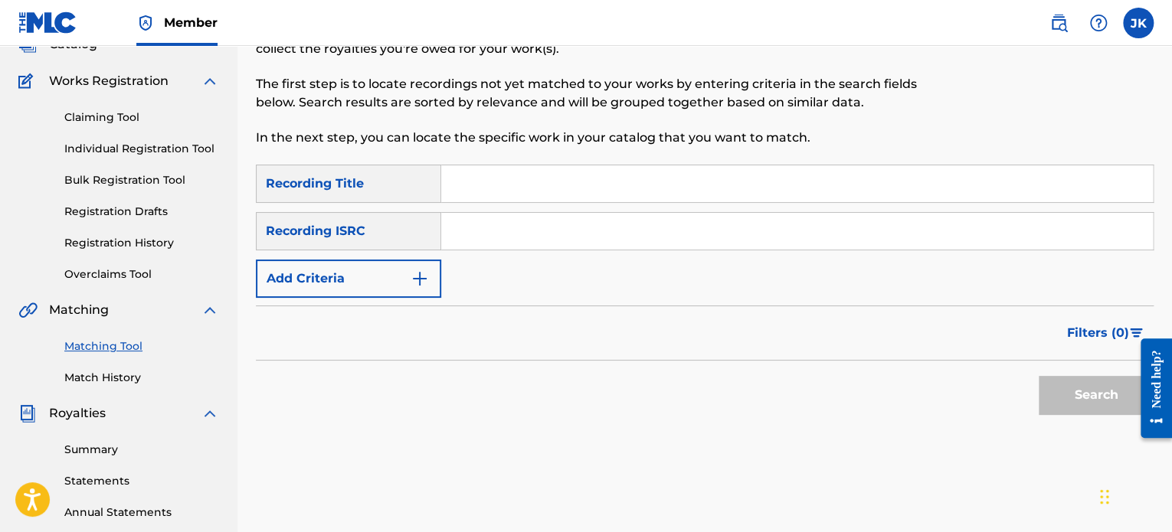
click at [483, 184] on input "Search Form" at bounding box center [797, 183] width 712 height 37
paste input "Korra Over Ang"
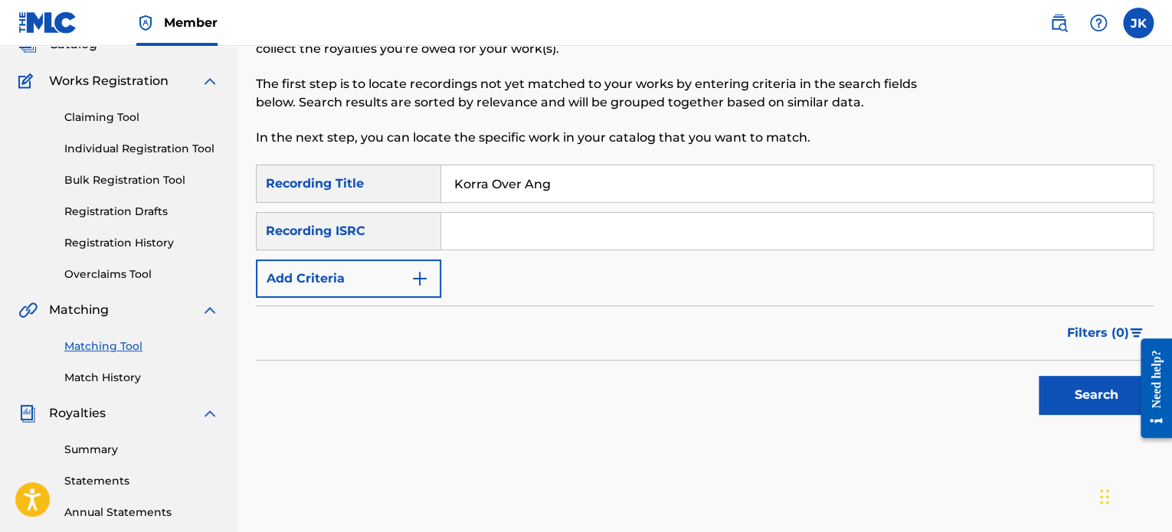
type input "Korra Over Ang"
click at [473, 227] on input "Search Form" at bounding box center [797, 231] width 712 height 37
paste input "QZDA52034751"
type input "QZDA52034751"
click at [1064, 393] on button "Search" at bounding box center [1096, 395] width 115 height 38
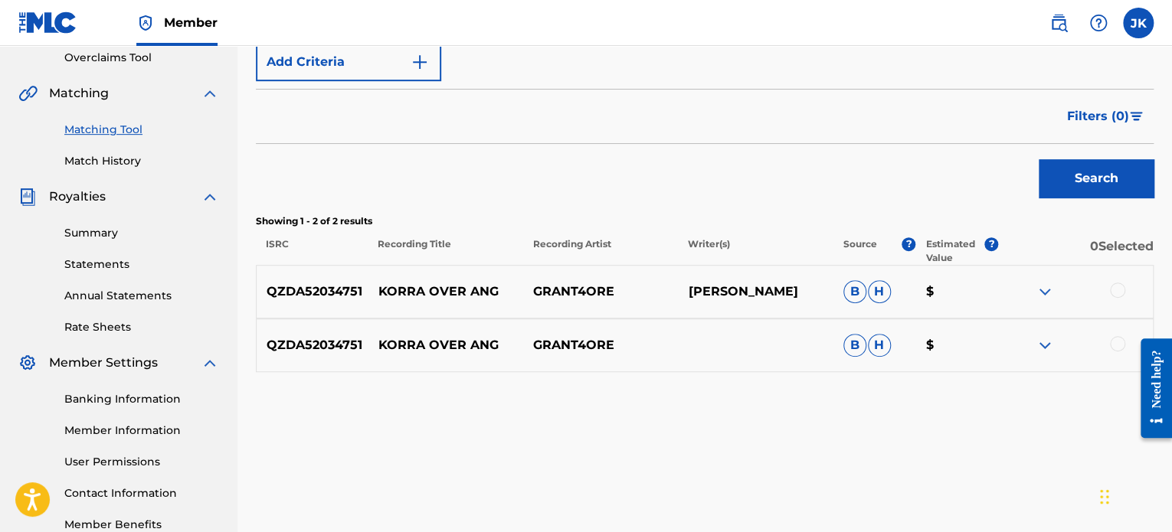
scroll to position [327, 0]
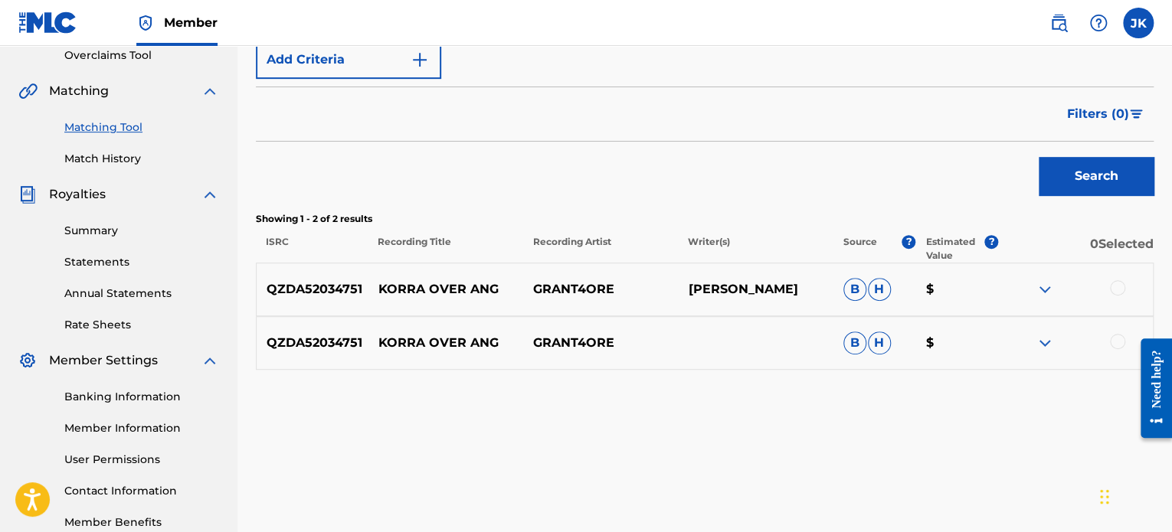
click at [1118, 285] on div at bounding box center [1117, 287] width 15 height 15
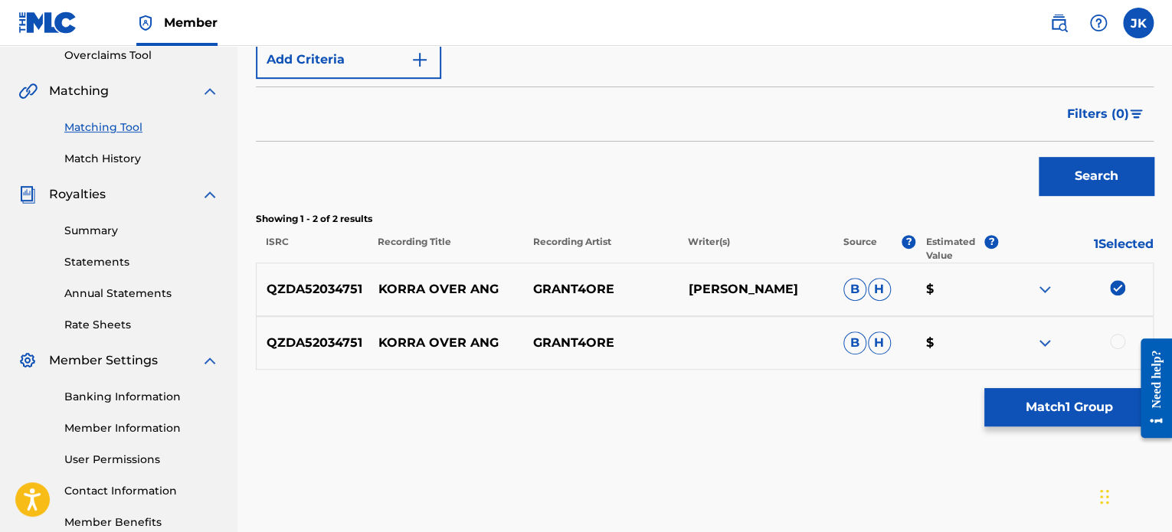
click at [1111, 341] on div at bounding box center [1117, 341] width 15 height 15
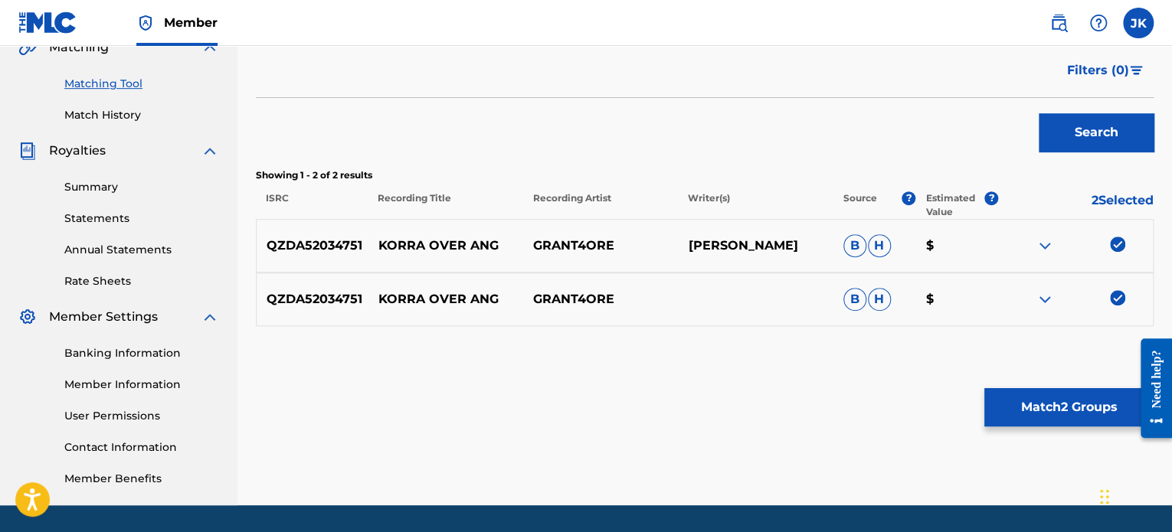
scroll to position [373, 0]
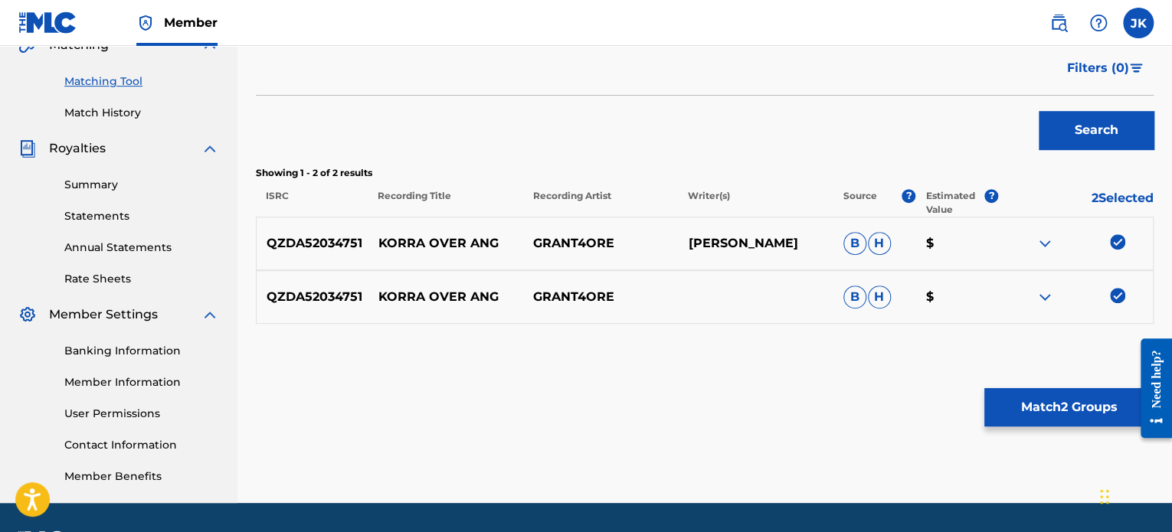
click at [1014, 399] on button "Match 2 Groups" at bounding box center [1068, 407] width 169 height 38
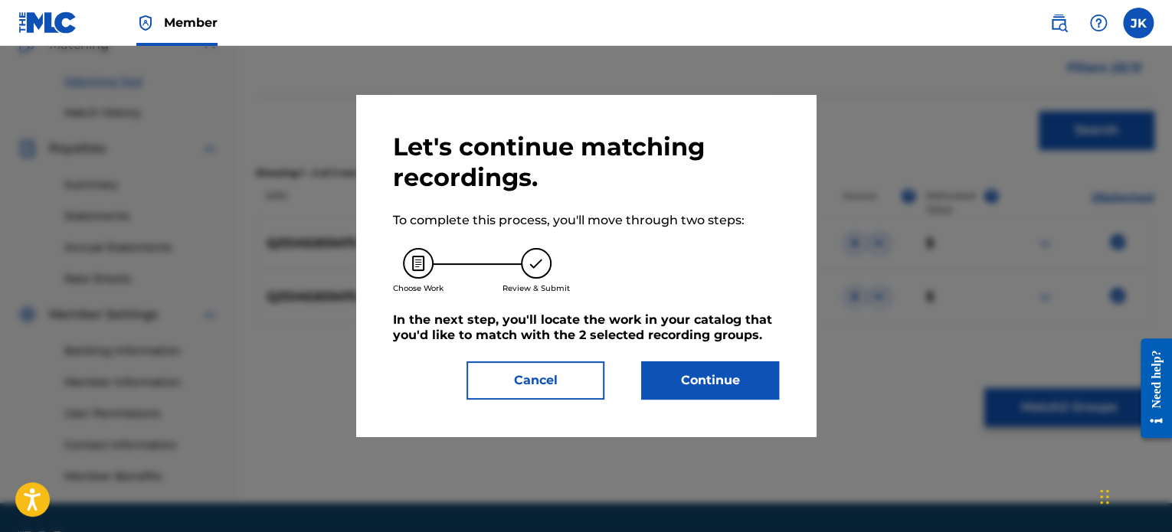
click at [745, 385] on button "Continue" at bounding box center [710, 381] width 138 height 38
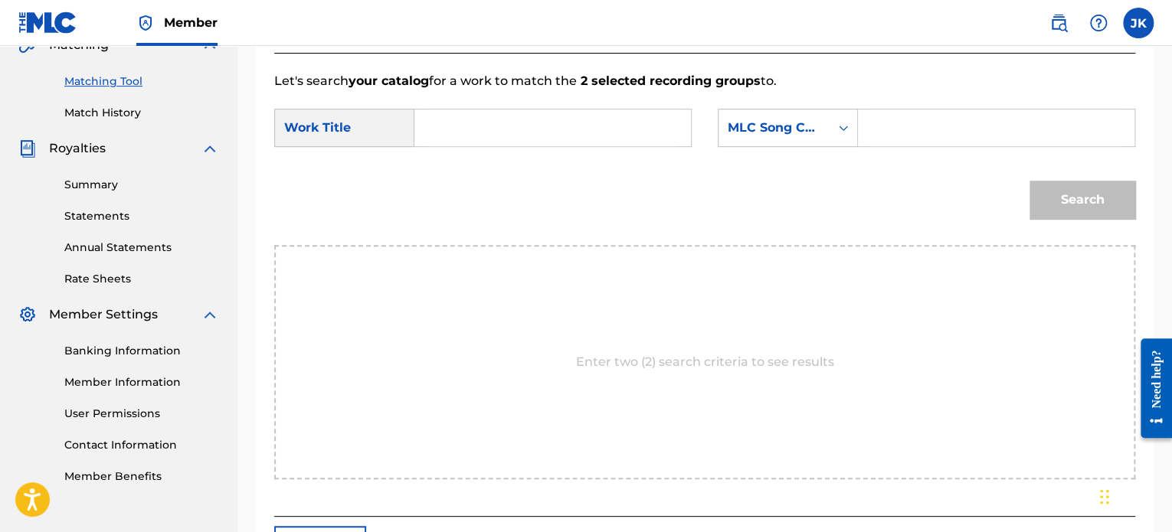
click at [435, 118] on input "Search Form" at bounding box center [552, 128] width 251 height 37
paste input "Korra Over Ang"
type input "Korra Over Ang"
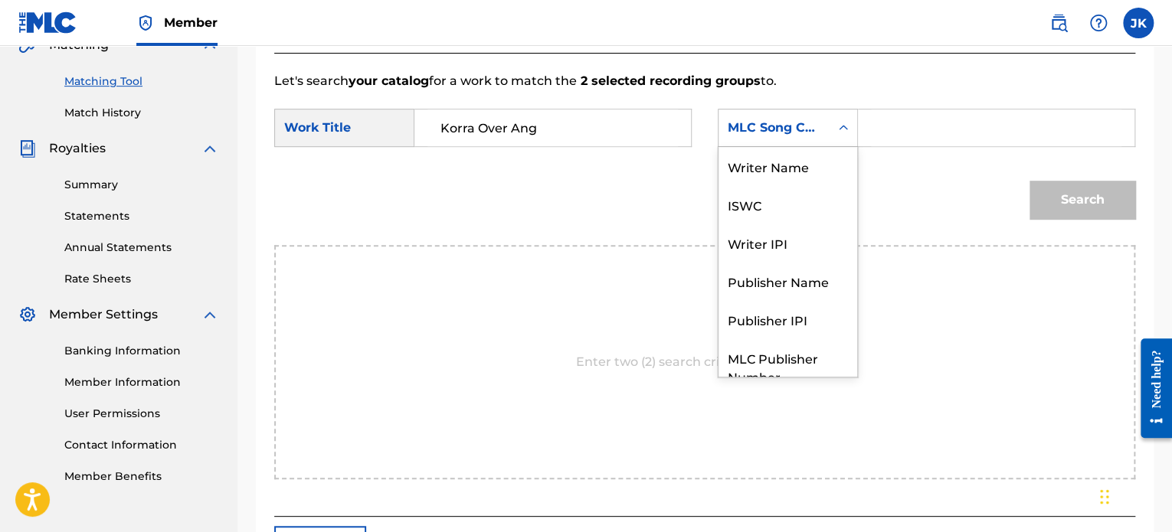
click at [830, 130] on div "Search Form" at bounding box center [844, 128] width 28 height 37
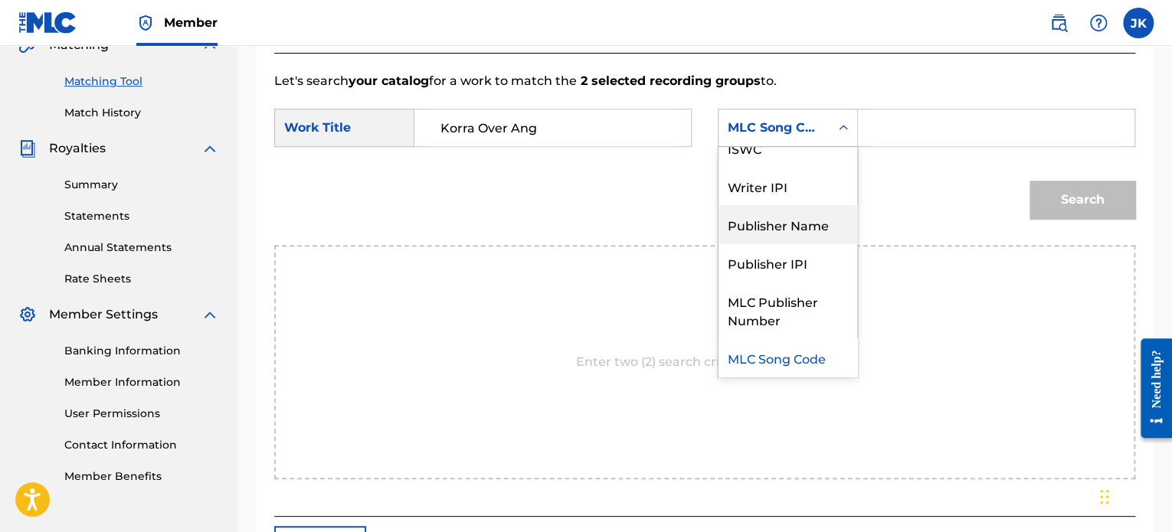
click at [811, 222] on div "Publisher Name" at bounding box center [788, 224] width 139 height 38
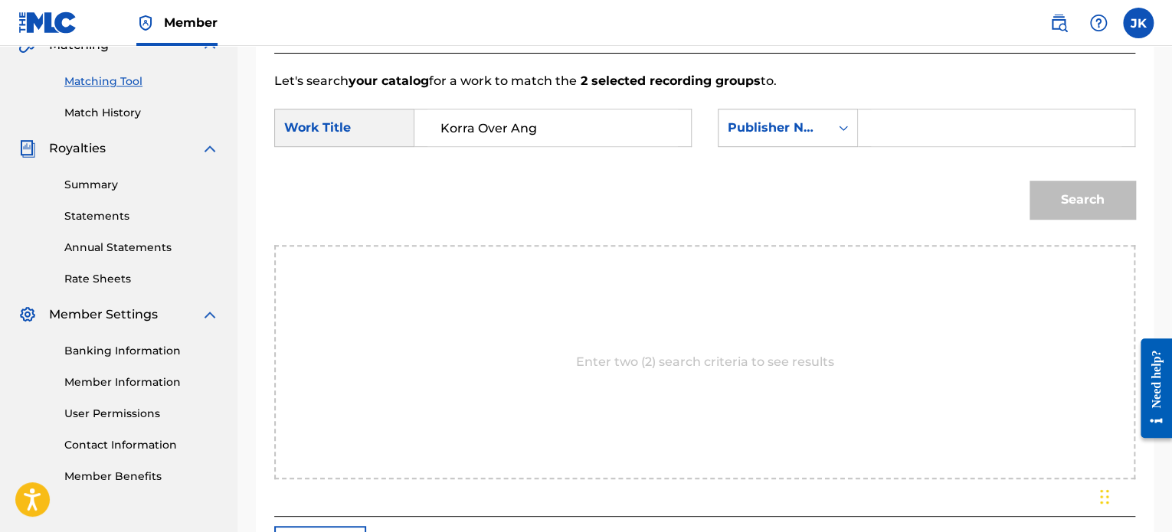
click at [896, 133] on input "Search Form" at bounding box center [996, 128] width 251 height 37
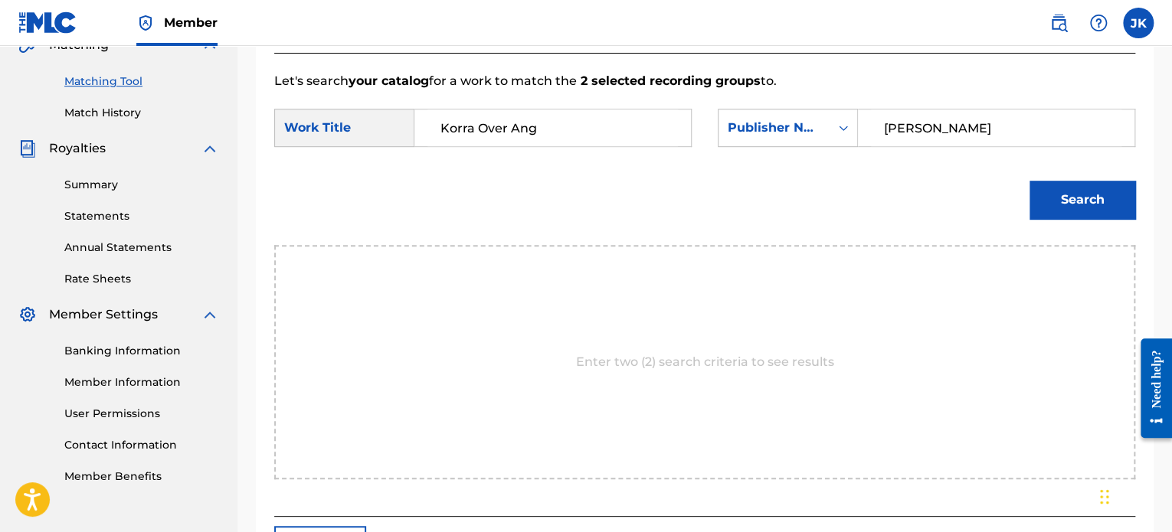
type input "[PERSON_NAME]"
click at [1096, 211] on button "Search" at bounding box center [1083, 200] width 106 height 38
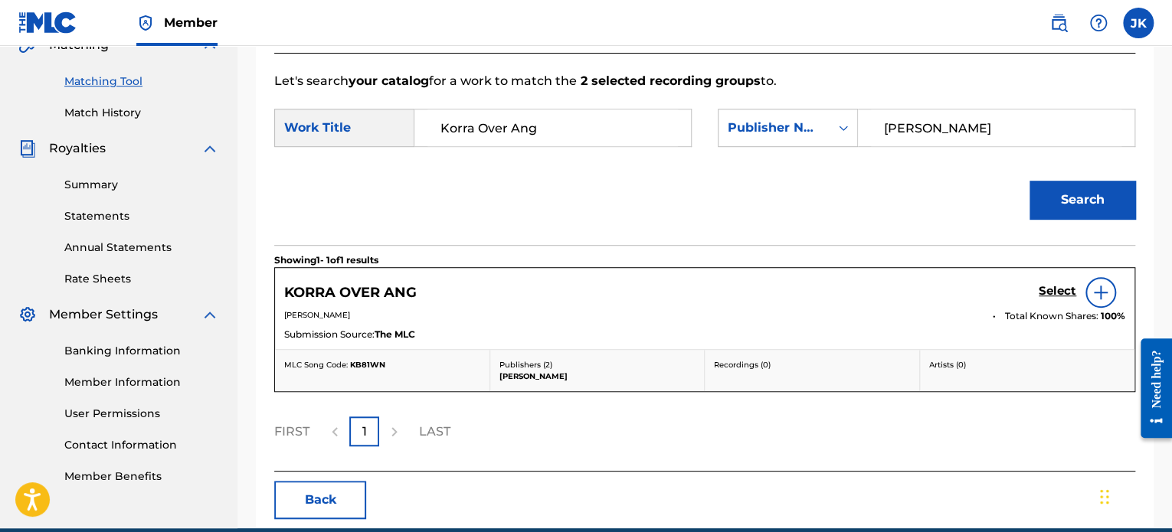
click at [1097, 294] on img at bounding box center [1101, 292] width 18 height 18
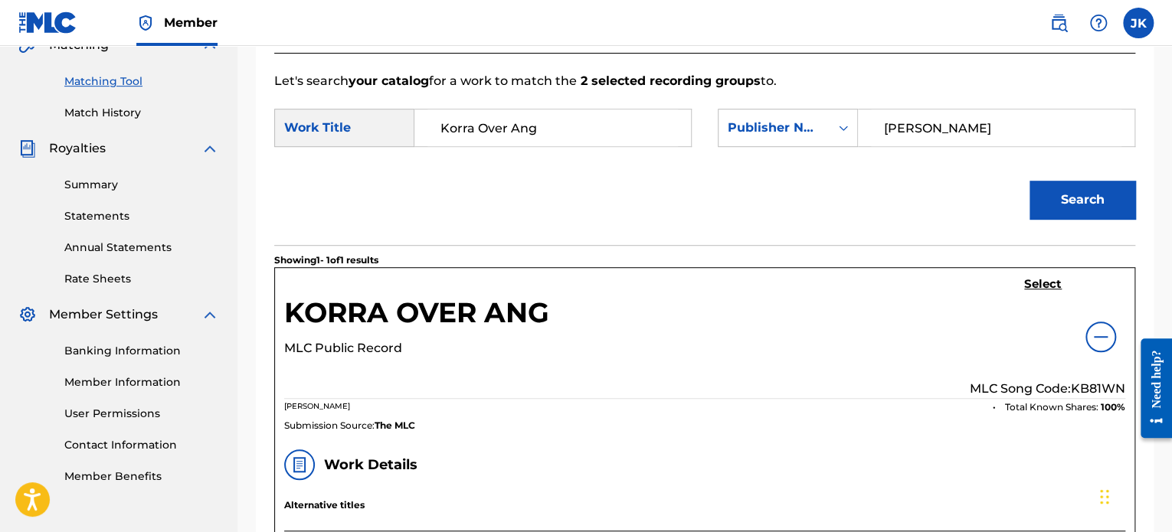
click at [1083, 385] on p "MLC Song Code: KB81WN" at bounding box center [1048, 389] width 156 height 18
copy p "KB81WN"
click at [1048, 283] on h5 "Select" at bounding box center [1043, 284] width 38 height 15
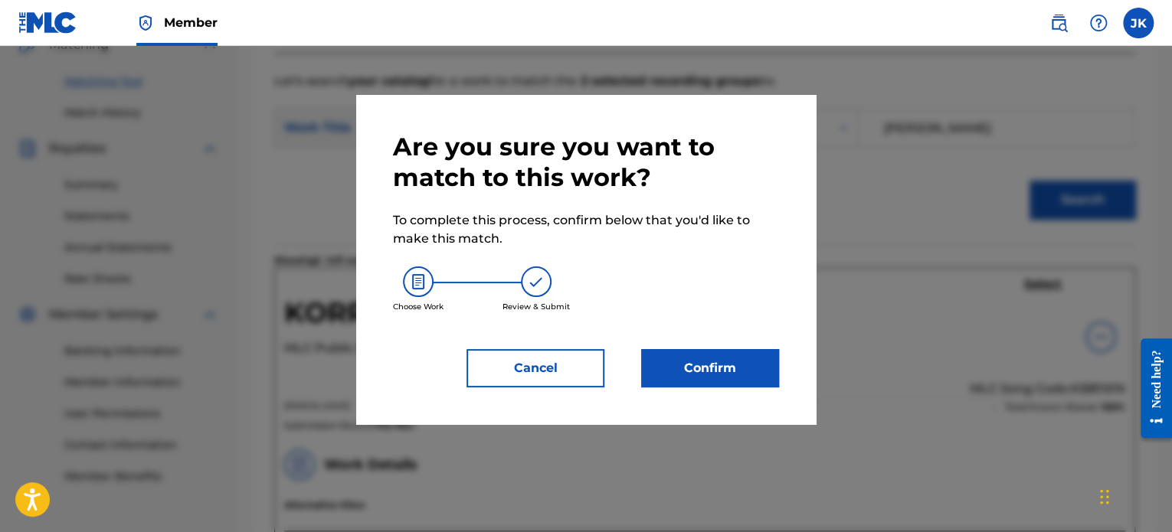
click at [708, 373] on button "Confirm" at bounding box center [710, 368] width 138 height 38
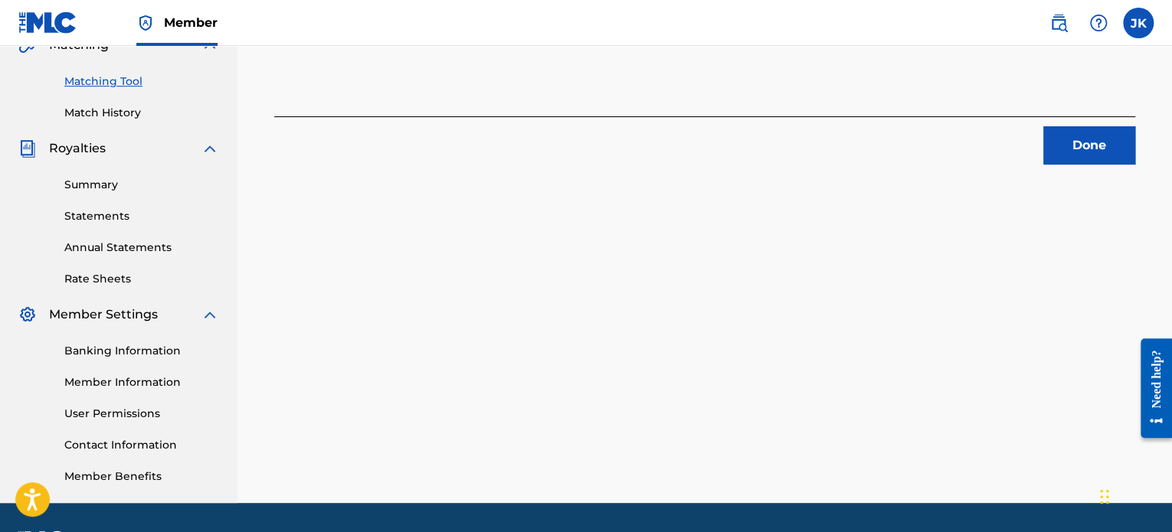
click at [1070, 153] on button "Done" at bounding box center [1089, 145] width 92 height 38
